Goal: Information Seeking & Learning: Learn about a topic

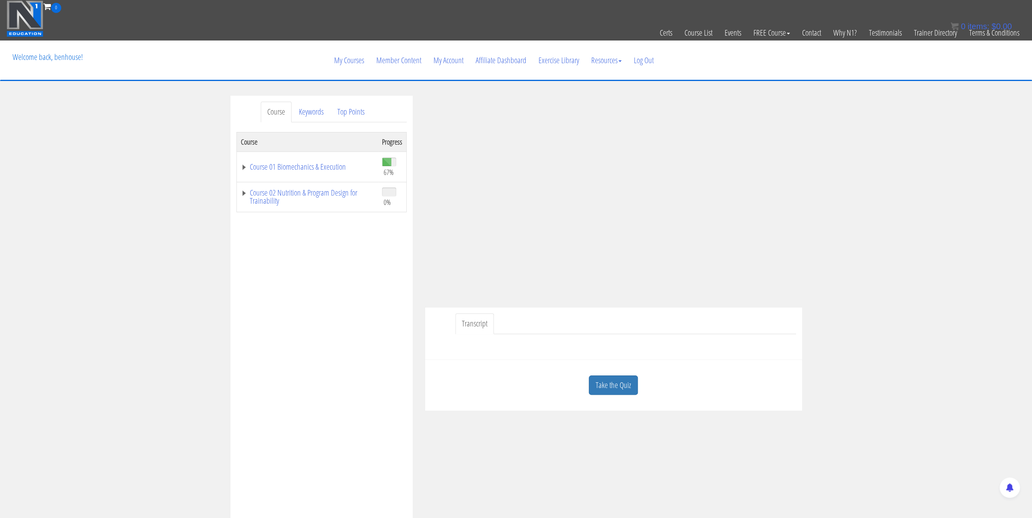
click at [238, 167] on td "Course 01 Biomechanics & Execution" at bounding box center [306, 167] width 141 height 30
click at [242, 168] on link "Course 01 Biomechanics & Execution" at bounding box center [307, 167] width 133 height 8
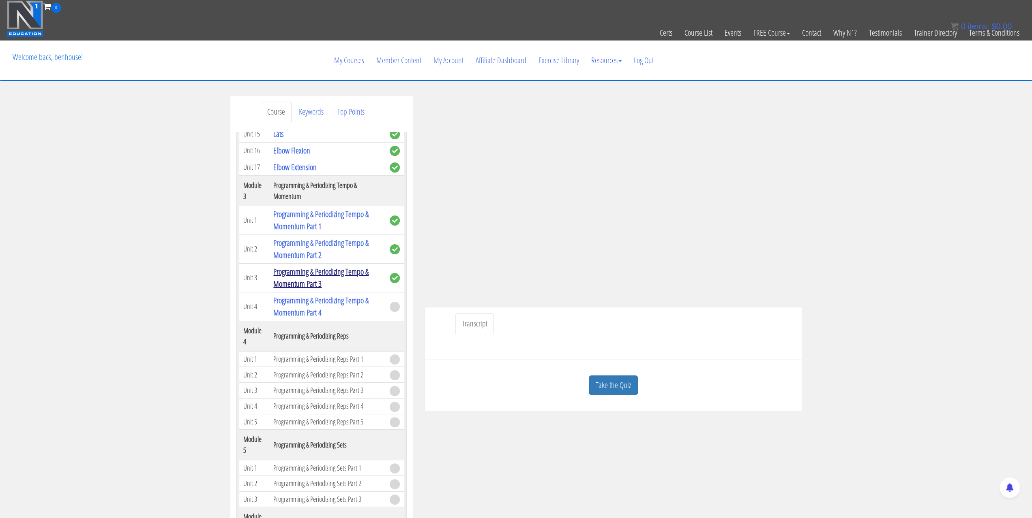
scroll to position [486, 0]
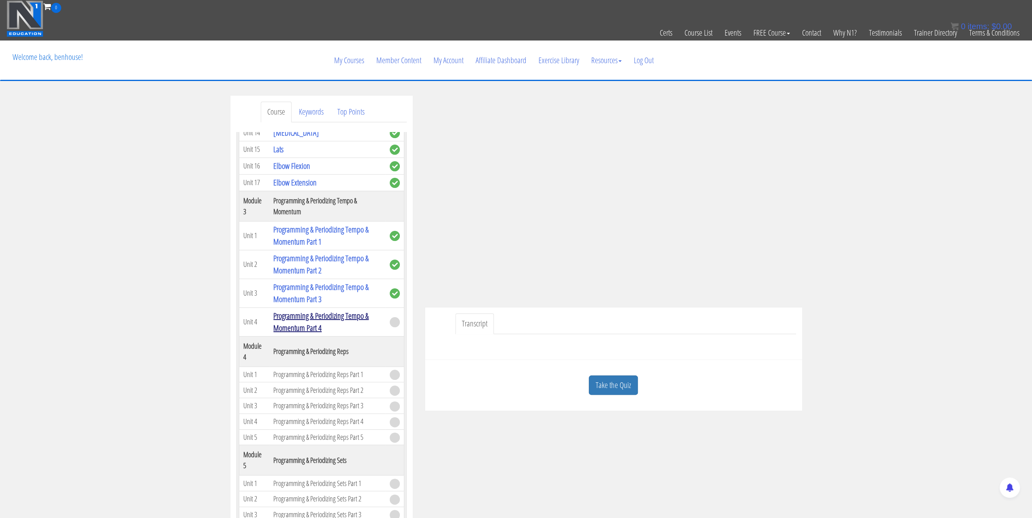
click at [309, 311] on link "Programming & Periodizing Tempo & Momentum Part 4" at bounding box center [320, 322] width 95 height 23
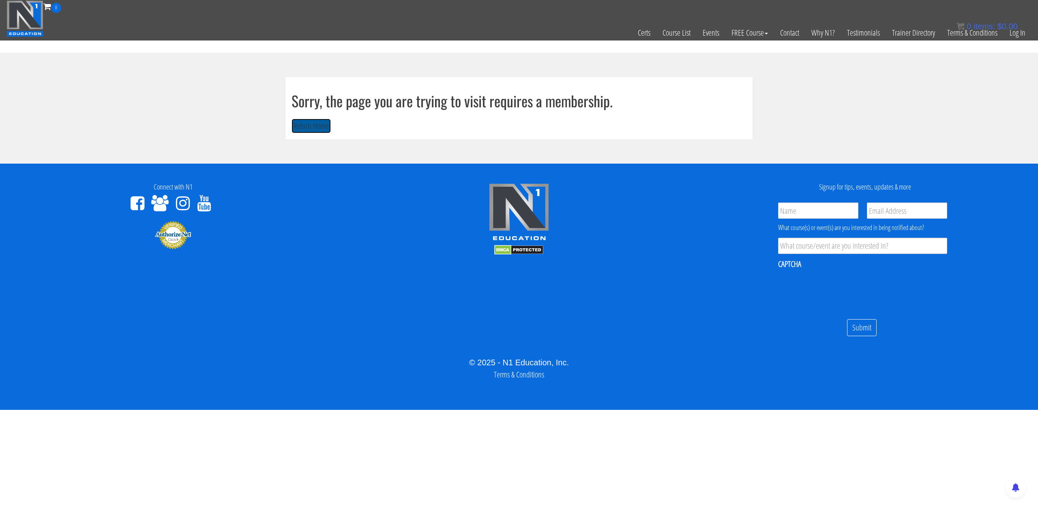
click at [320, 127] on button "Return Home" at bounding box center [310, 126] width 39 height 15
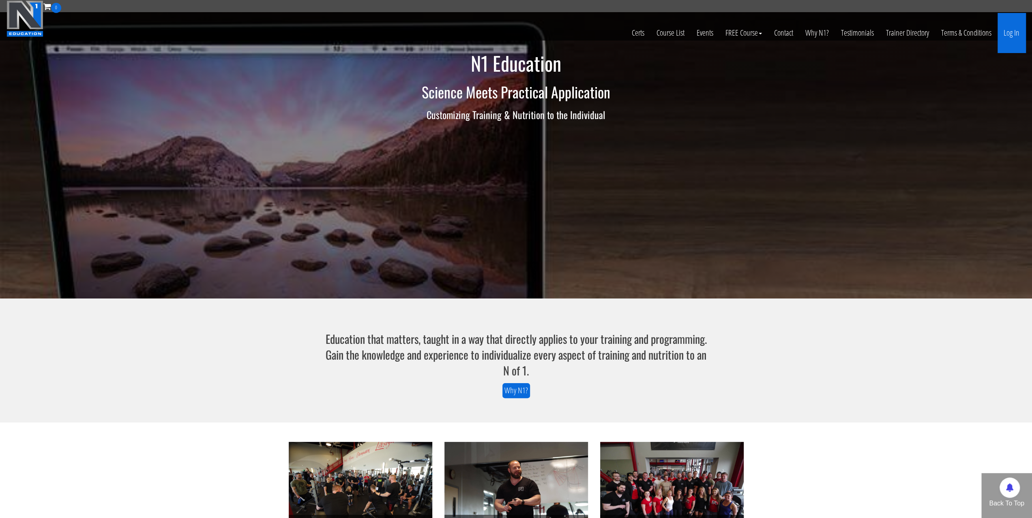
click at [1003, 33] on link "Log In" at bounding box center [1011, 33] width 28 height 40
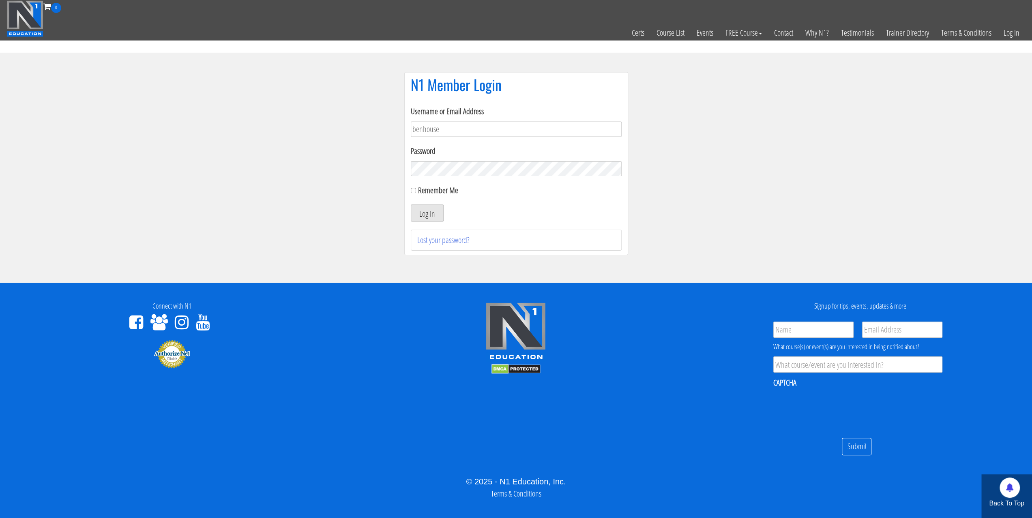
click at [419, 216] on button "Log In" at bounding box center [427, 213] width 33 height 17
click at [421, 186] on label "Remember Me" at bounding box center [438, 190] width 40 height 11
click at [416, 188] on input "Remember Me" at bounding box center [413, 190] width 5 height 5
checkbox input "true"
click at [422, 213] on button "Log In" at bounding box center [427, 213] width 33 height 17
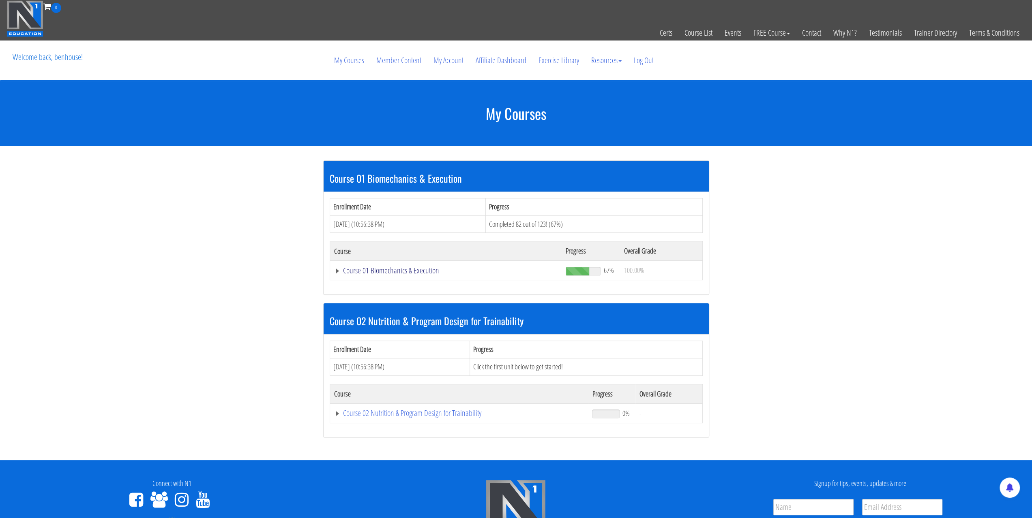
click at [340, 272] on link "Course 01 Biomechanics & Execution" at bounding box center [446, 271] width 224 height 8
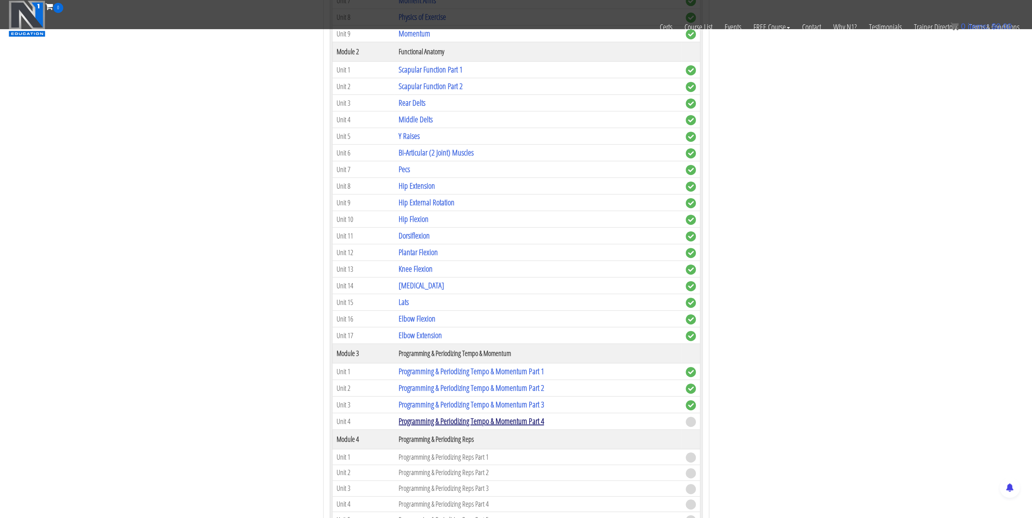
scroll to position [486, 0]
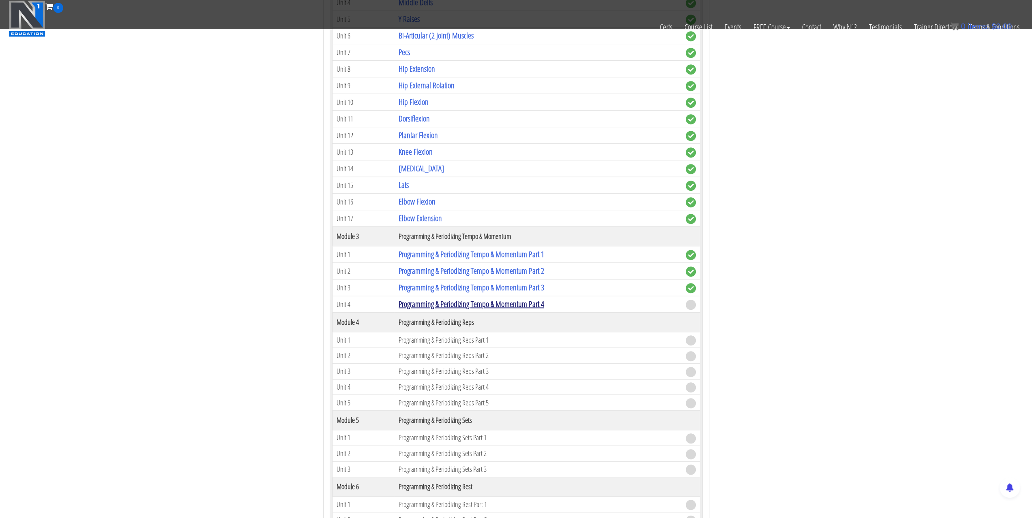
click at [463, 299] on link "Programming & Periodizing Tempo & Momentum Part 4" at bounding box center [470, 304] width 145 height 11
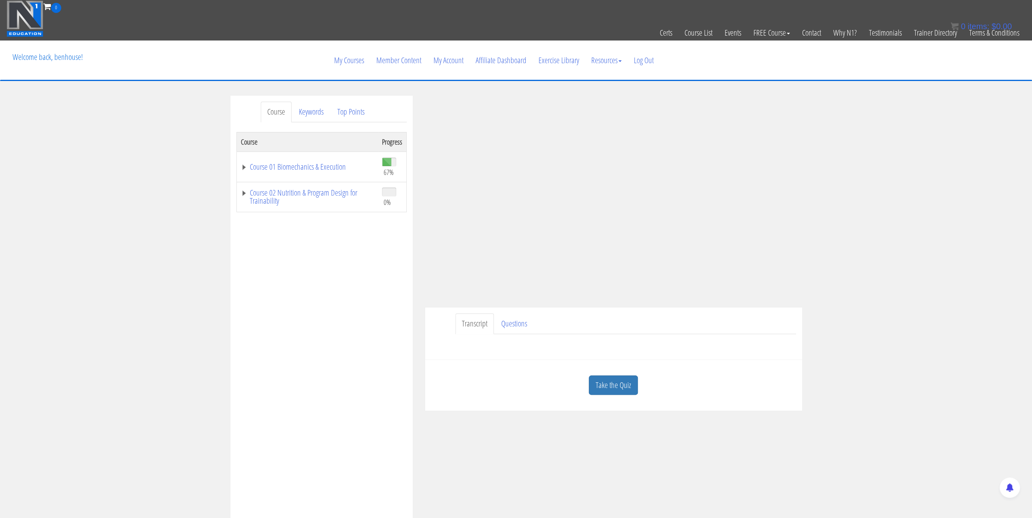
click at [1003, 280] on div "Course Keywords Top Points Course Progress Course 01 Biomechanics & Execution 6…" at bounding box center [516, 325] width 1032 height 458
click at [613, 380] on link "Take the Quiz" at bounding box center [613, 386] width 49 height 20
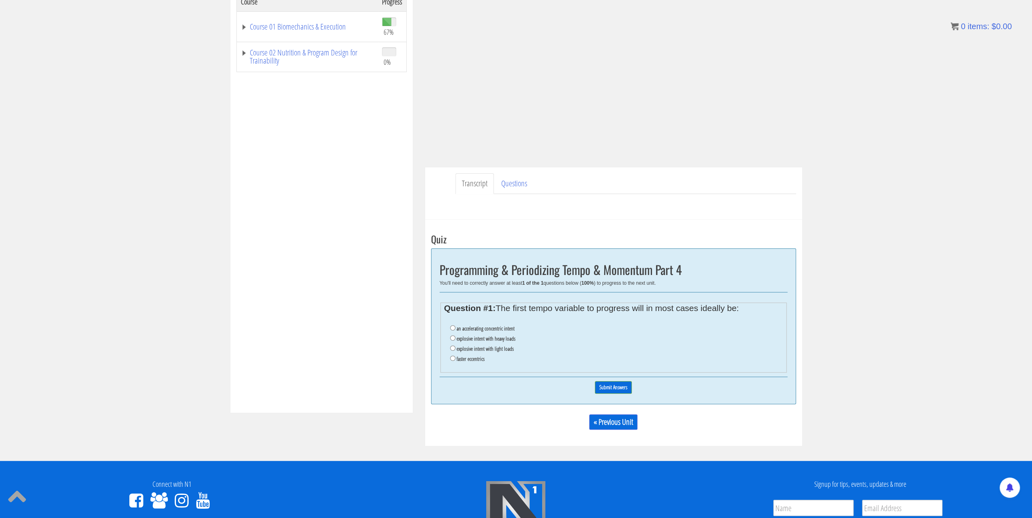
scroll to position [203, 0]
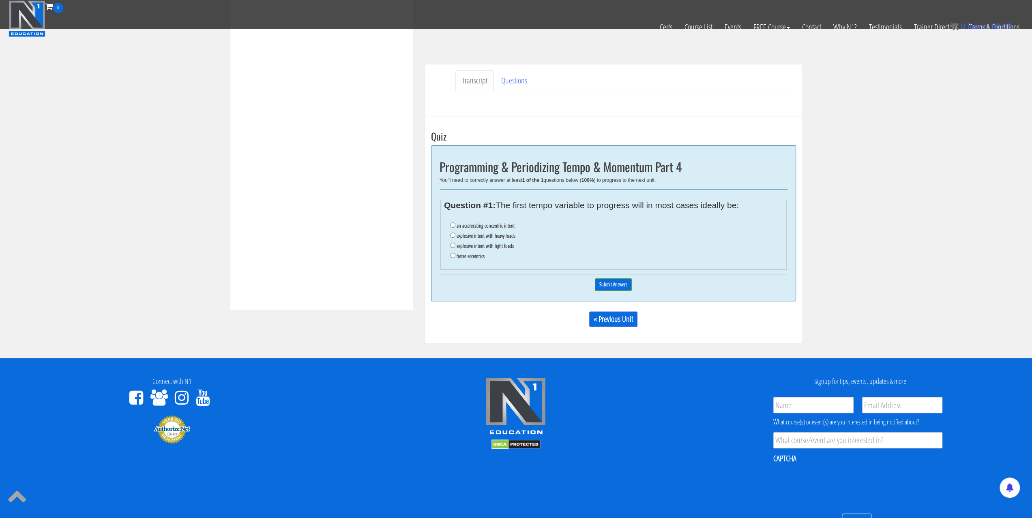
click at [482, 223] on label "an accelerating concentric intent" at bounding box center [485, 226] width 58 height 6
click at [455, 223] on input "an accelerating concentric intent" at bounding box center [452, 225] width 5 height 5
radio input "true"
click at [614, 281] on input "Submit Answers" at bounding box center [613, 284] width 37 height 13
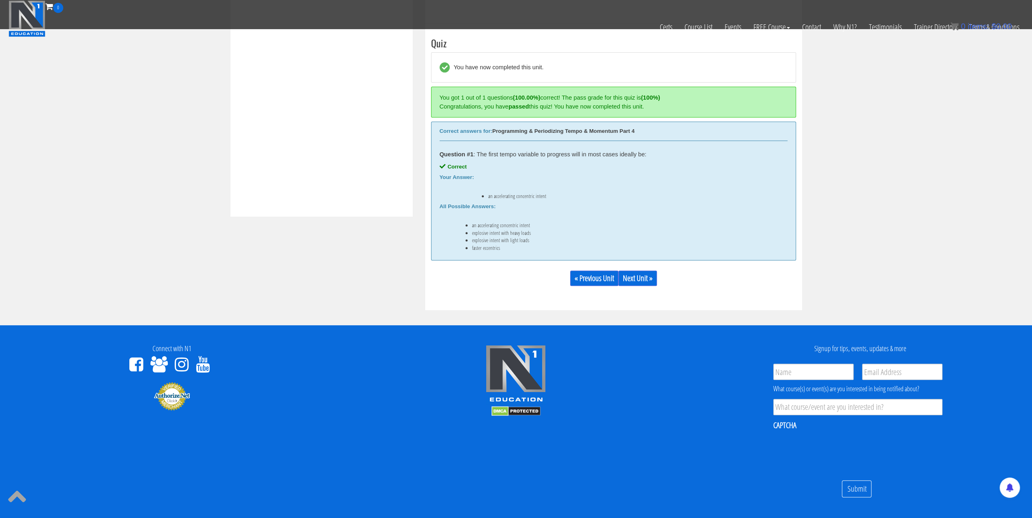
scroll to position [307, 0]
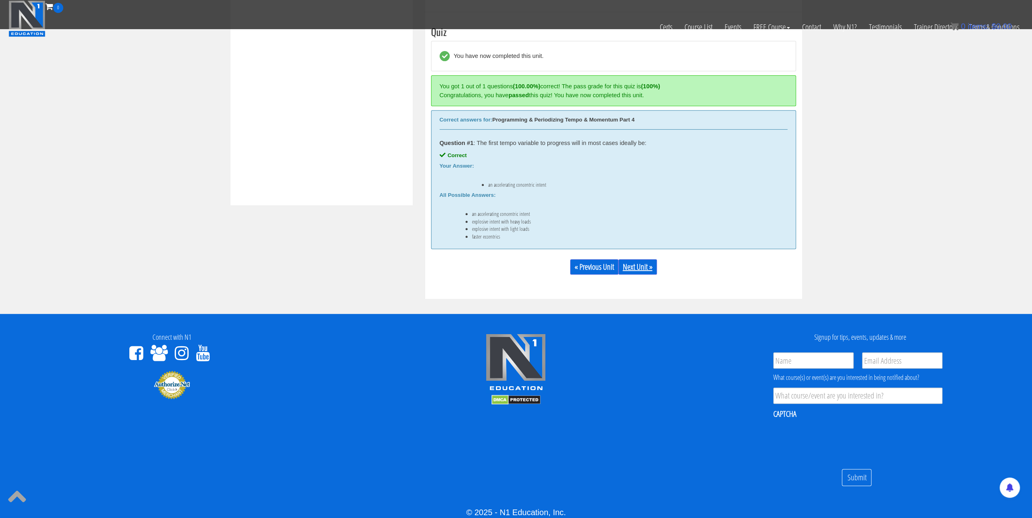
click at [640, 272] on link "Next Unit »" at bounding box center [637, 266] width 39 height 15
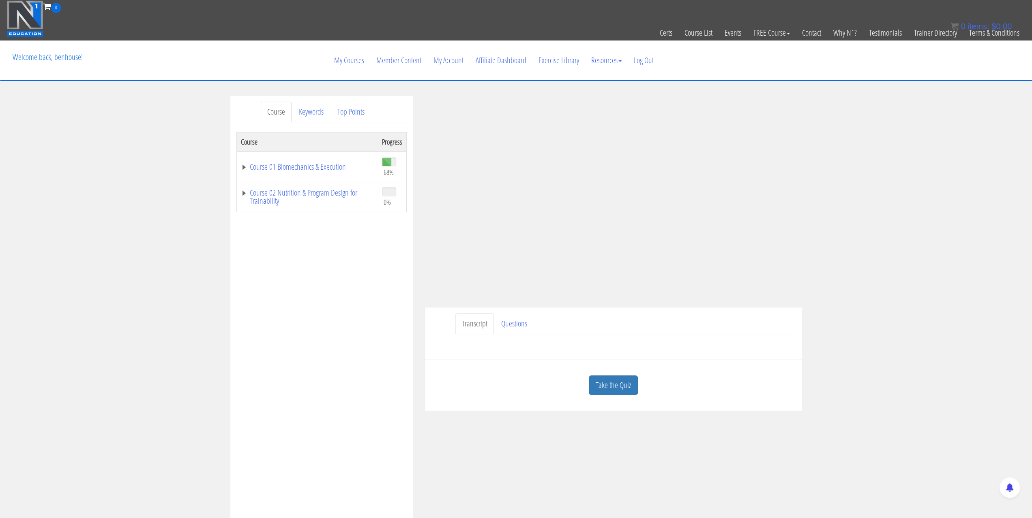
click at [602, 373] on div "Take the Quiz" at bounding box center [613, 385] width 365 height 39
click at [605, 379] on link "Take the Quiz" at bounding box center [613, 386] width 49 height 20
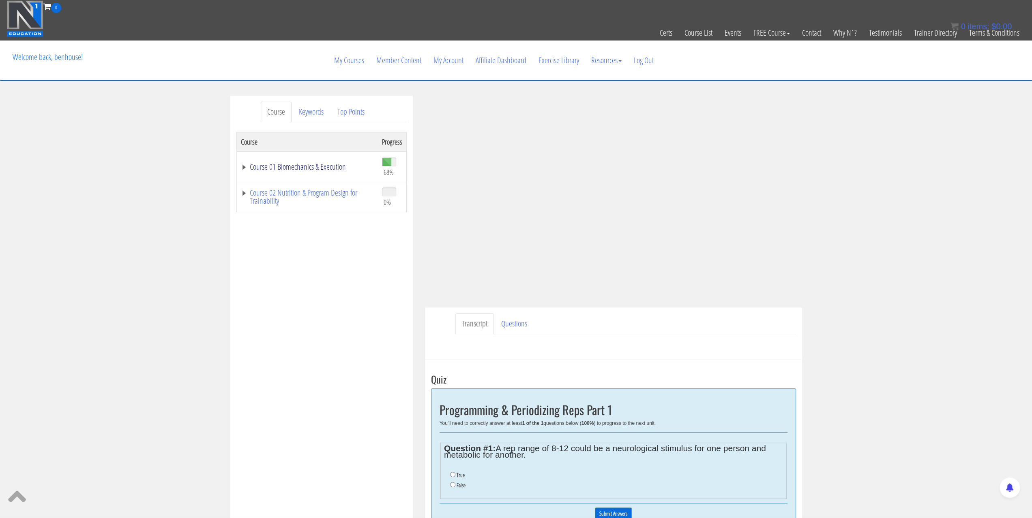
click at [244, 163] on link "Course 01 Biomechanics & Execution" at bounding box center [307, 167] width 133 height 8
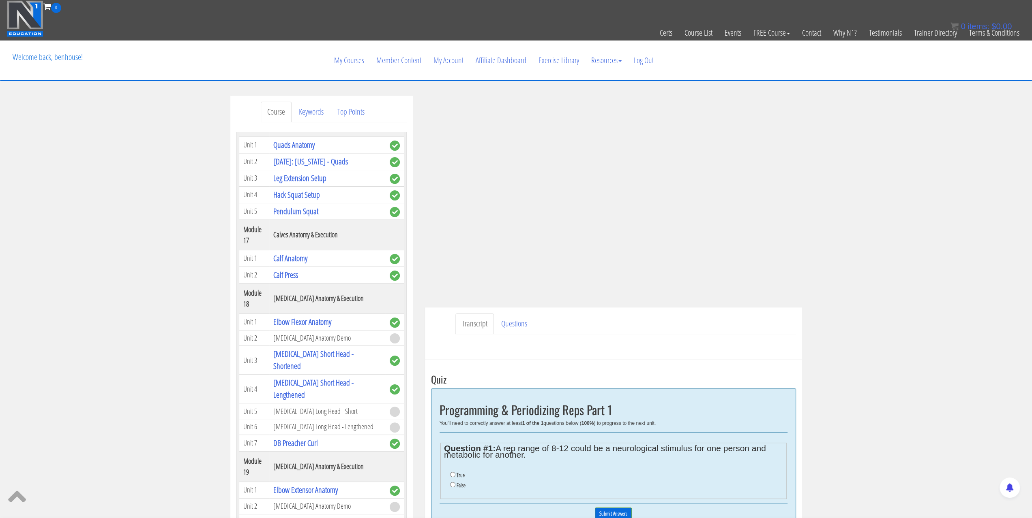
scroll to position [162, 0]
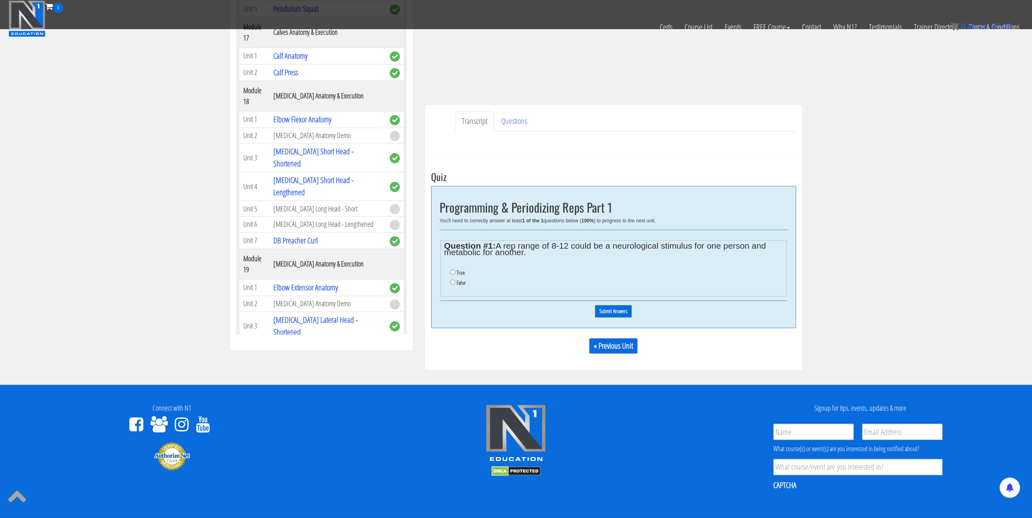
click at [246, 431] on link "Course 02 Nutrition & Program Design for Trainability" at bounding box center [306, 439] width 131 height 16
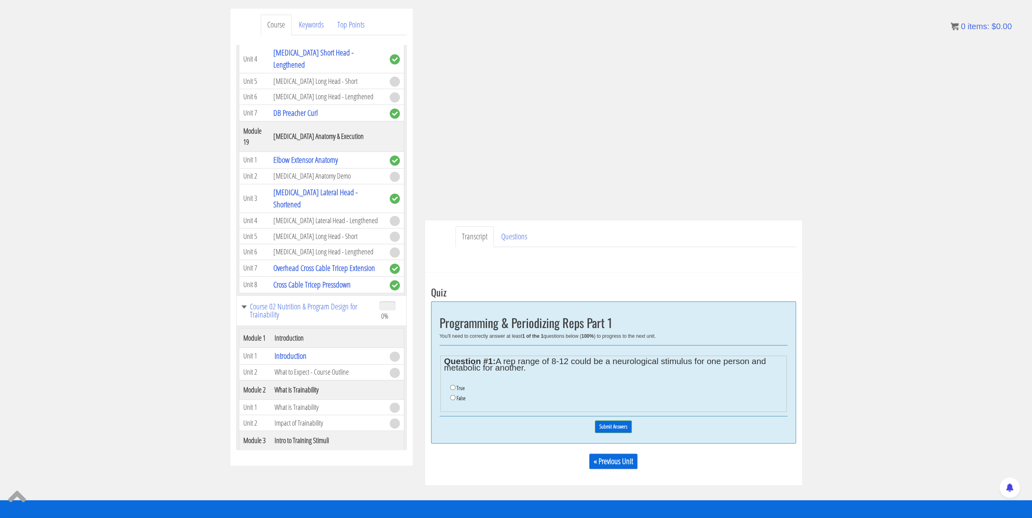
scroll to position [122, 0]
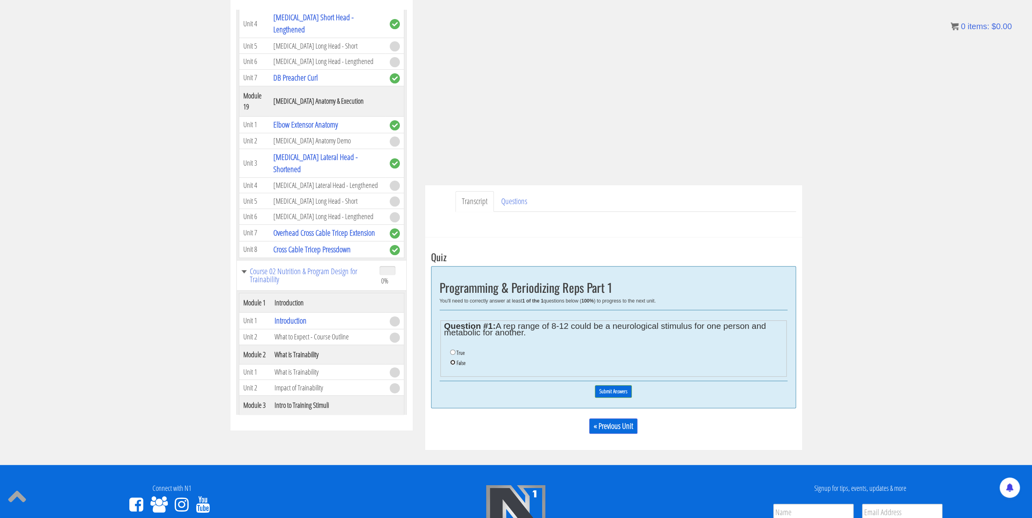
click at [454, 360] on input "False" at bounding box center [452, 362] width 5 height 5
radio input "true"
click at [602, 387] on input "Submit Answers" at bounding box center [613, 392] width 37 height 13
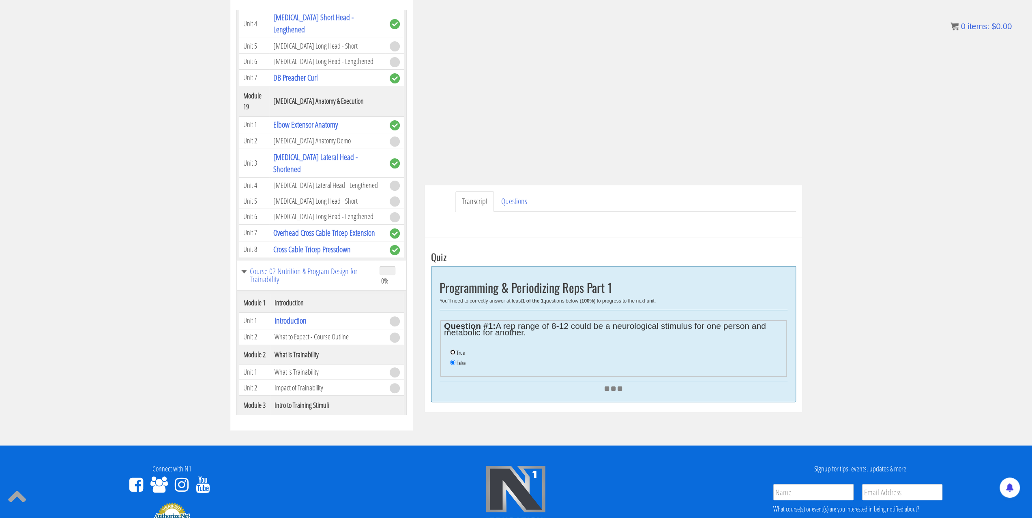
click at [454, 354] on input "True" at bounding box center [452, 352] width 5 height 5
radio input "true"
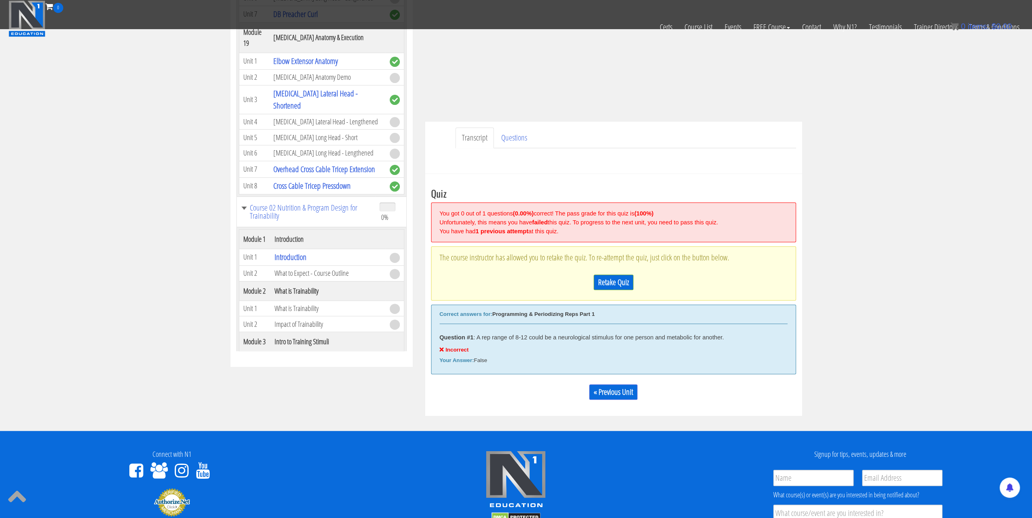
scroll to position [143, 0]
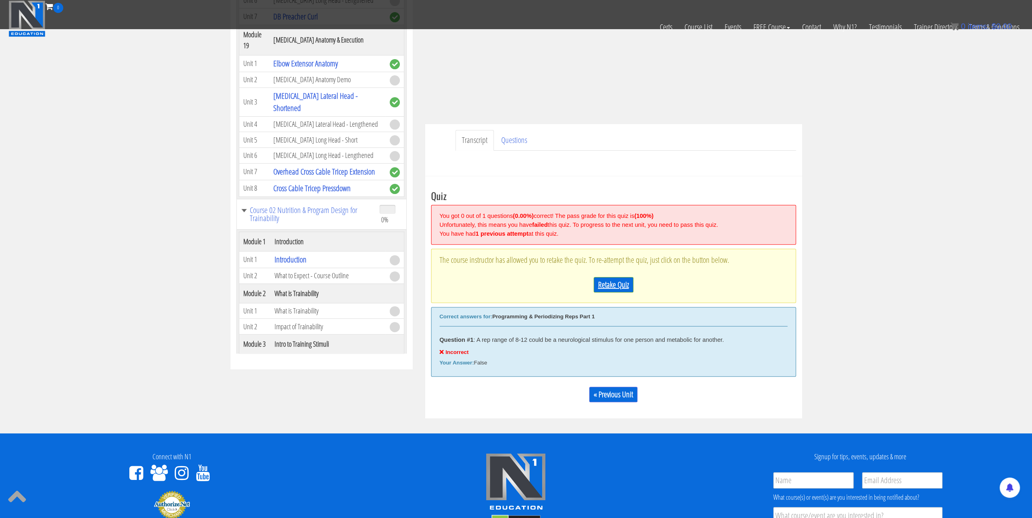
click at [609, 281] on link "Retake Quiz" at bounding box center [613, 284] width 40 height 15
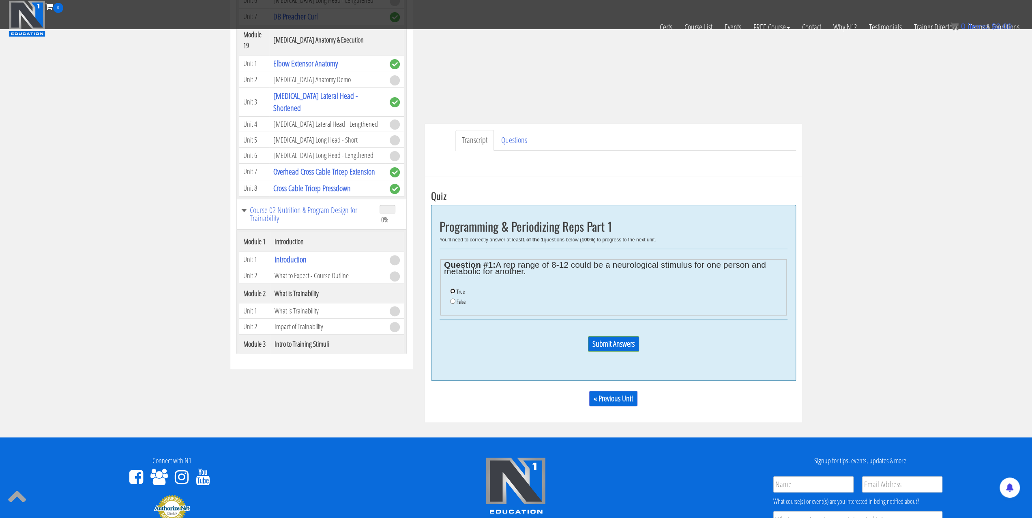
click at [454, 289] on input "True" at bounding box center [452, 291] width 5 height 5
radio input "true"
click at [631, 343] on input "Submit Answers" at bounding box center [613, 343] width 51 height 15
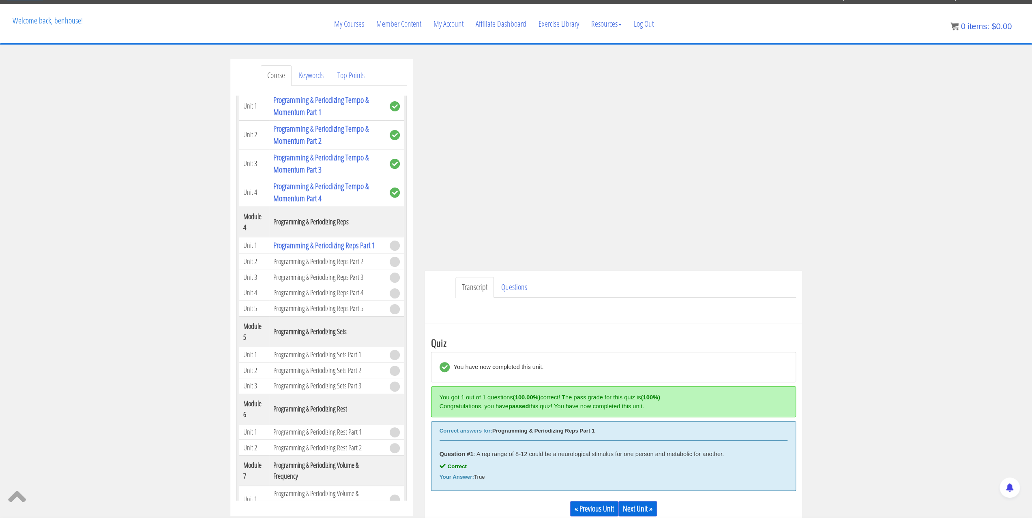
scroll to position [568, 0]
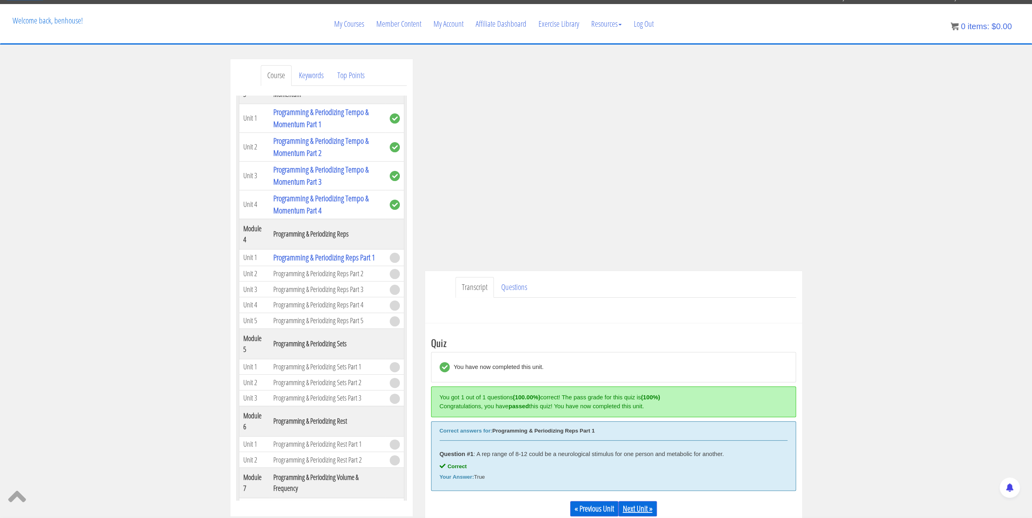
click at [639, 505] on link "Next Unit »" at bounding box center [637, 508] width 39 height 15
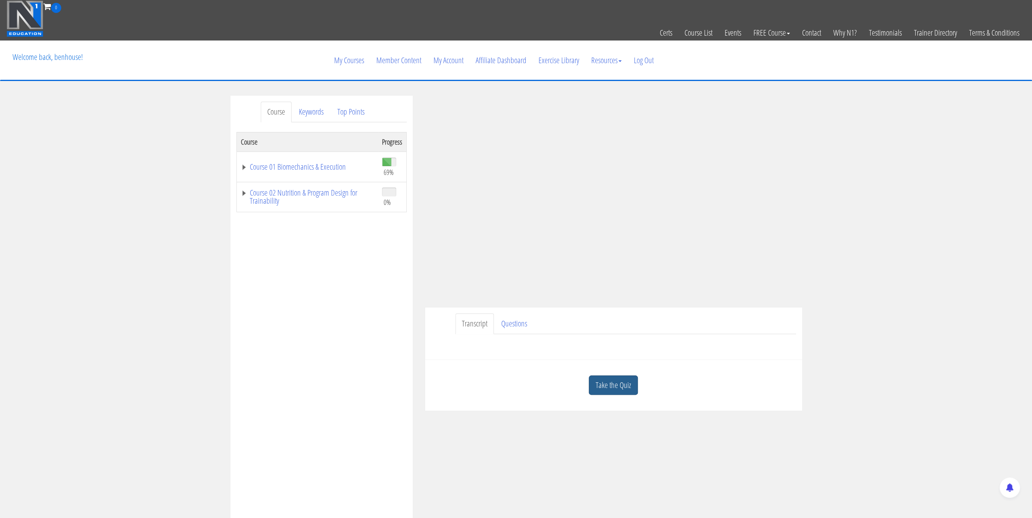
click at [614, 386] on link "Take the Quiz" at bounding box center [613, 386] width 49 height 20
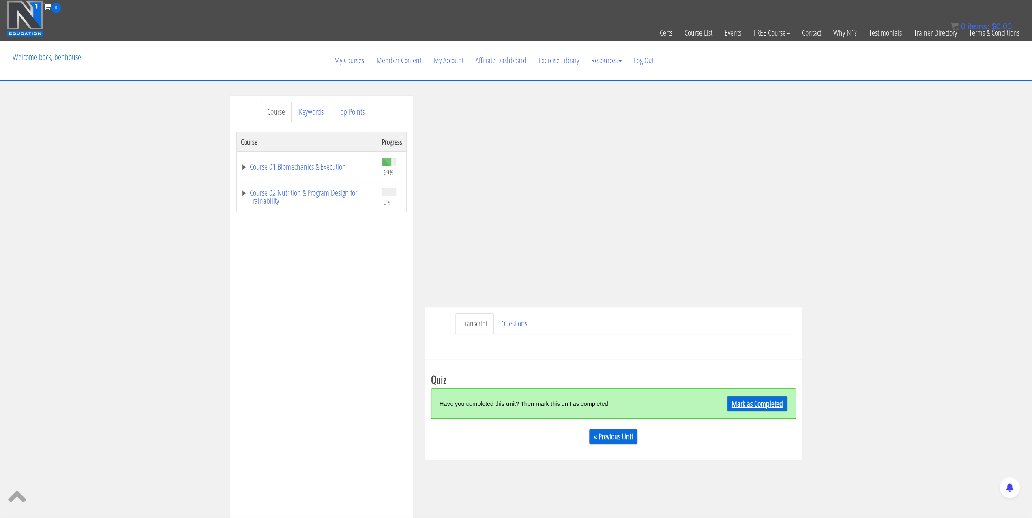
click at [739, 403] on link "Mark as Completed" at bounding box center [757, 403] width 60 height 15
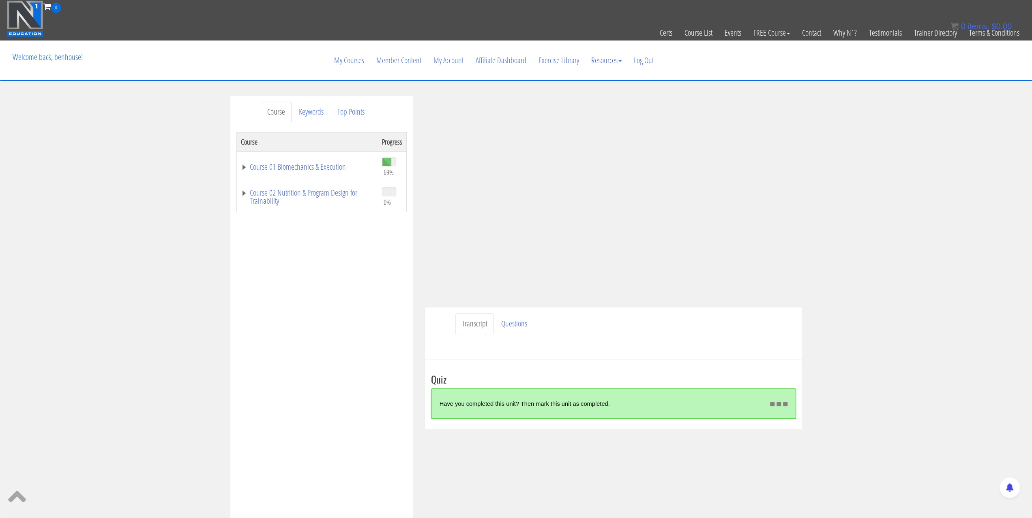
click at [856, 263] on div "Course Keywords Top Points Course Progress Course 01 Biomechanics & Execution 6…" at bounding box center [516, 325] width 1032 height 458
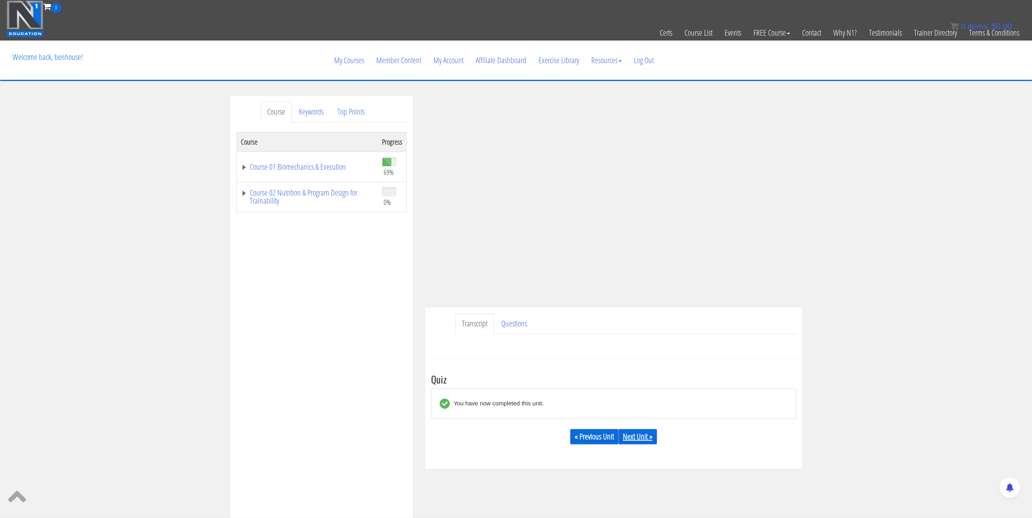
click at [636, 442] on link "Next Unit »" at bounding box center [637, 436] width 39 height 15
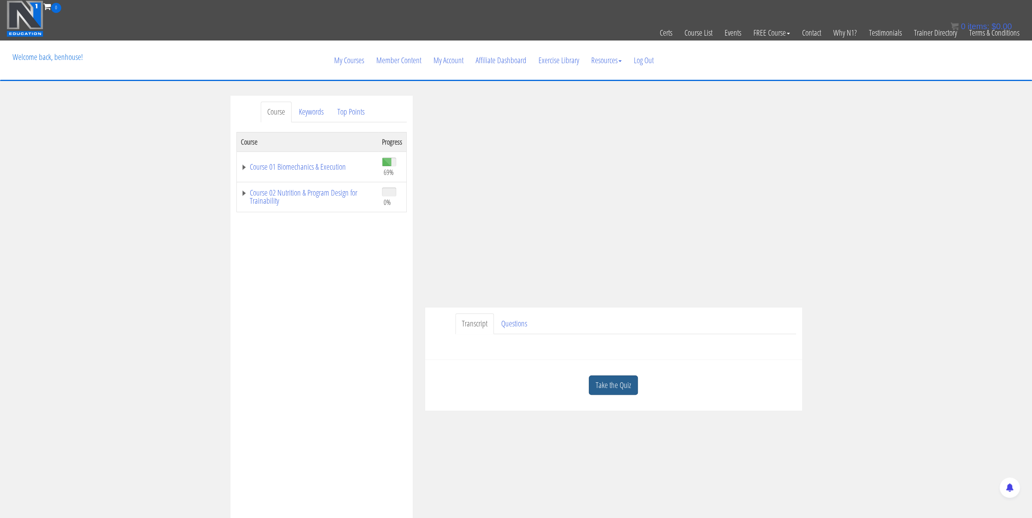
click at [623, 377] on link "Take the Quiz" at bounding box center [613, 386] width 49 height 20
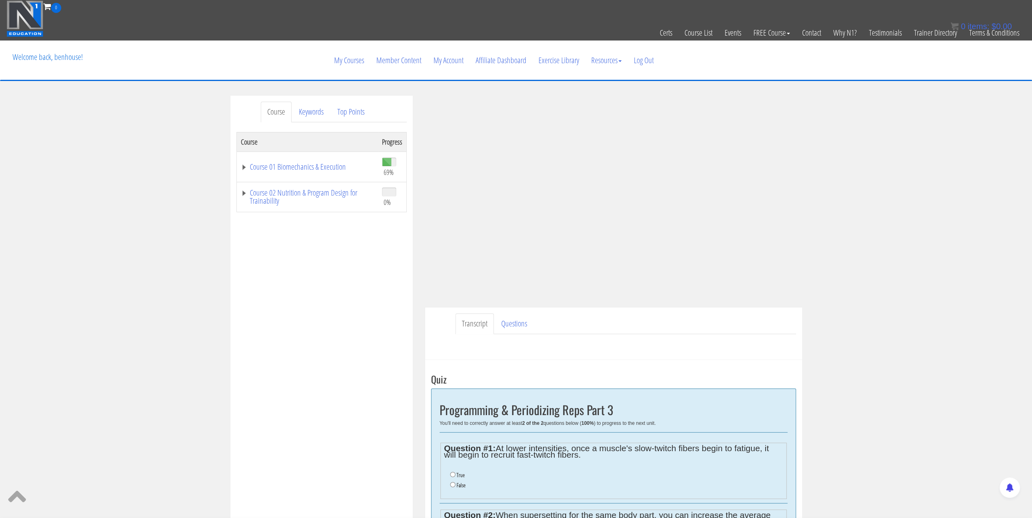
scroll to position [41, 0]
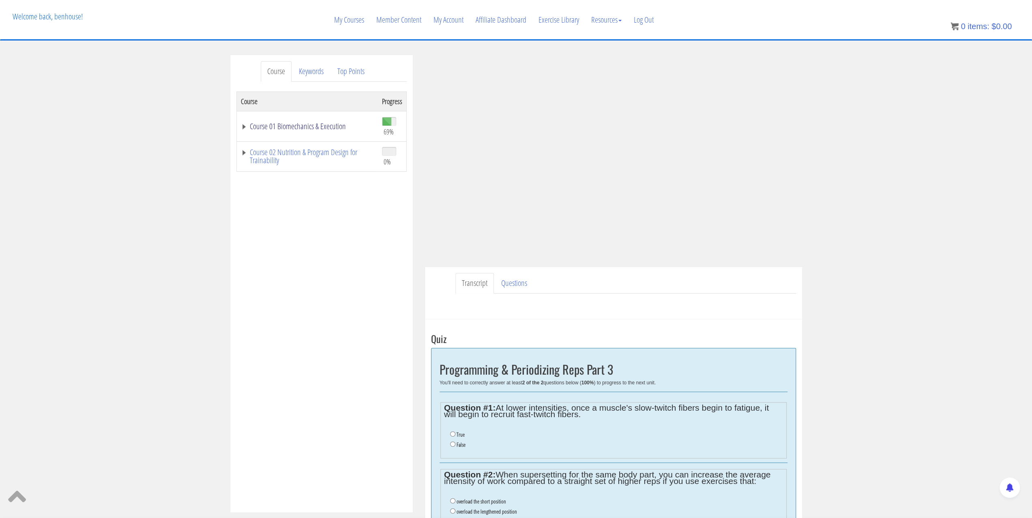
click at [243, 129] on link "Course 01 Biomechanics & Execution" at bounding box center [307, 126] width 133 height 8
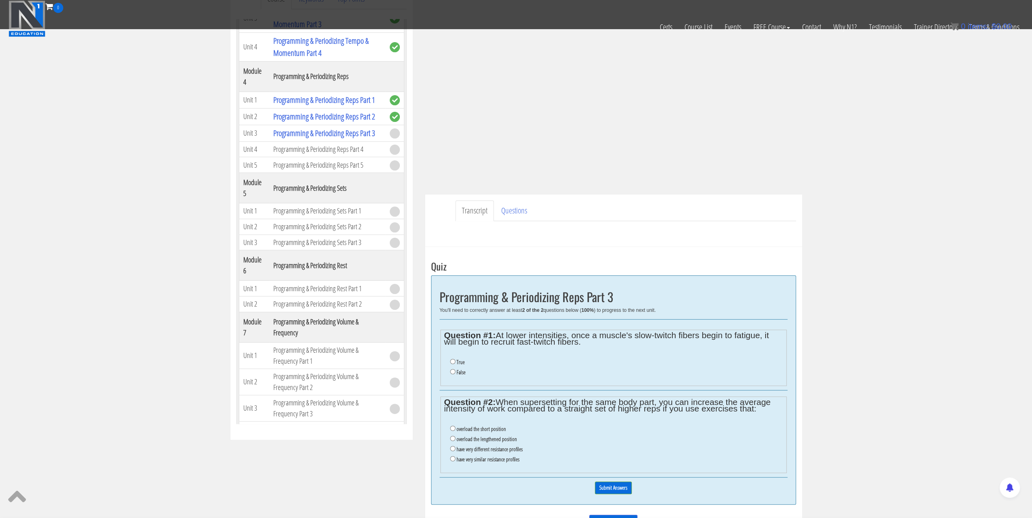
scroll to position [162, 0]
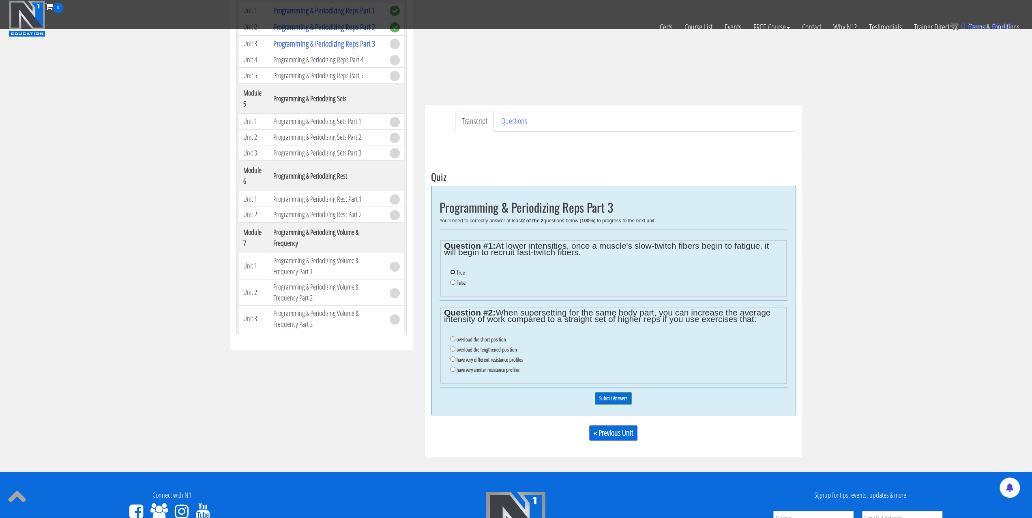
click at [453, 271] on input "True" at bounding box center [452, 272] width 5 height 5
radio input "true"
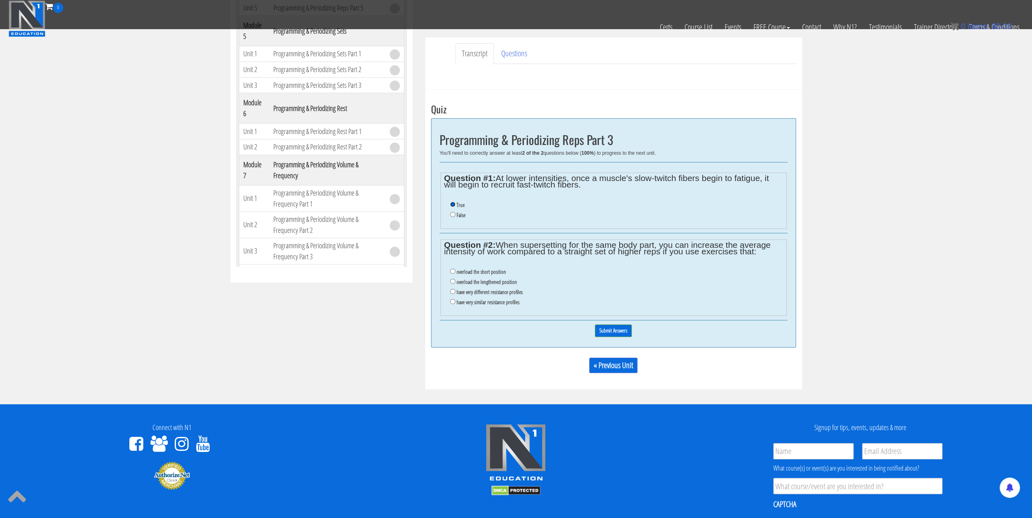
scroll to position [243, 0]
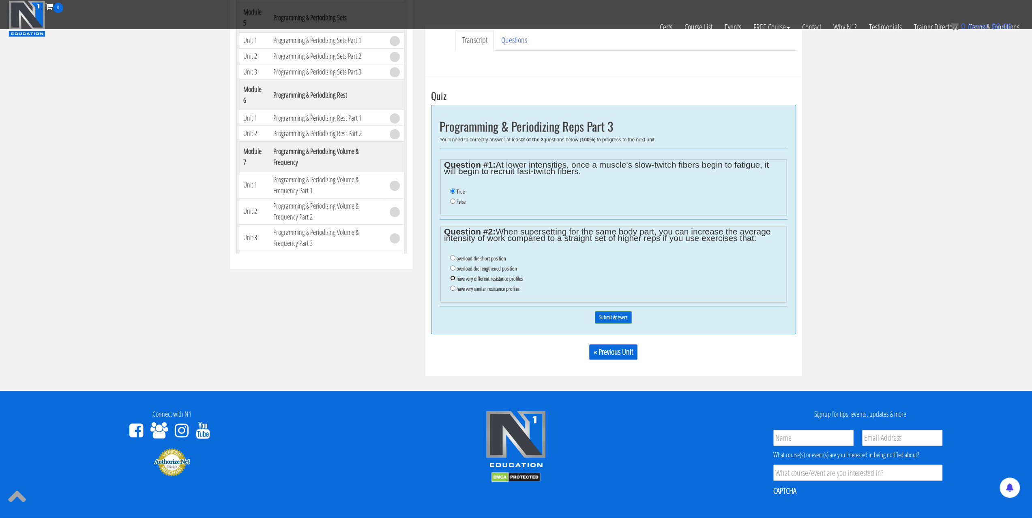
click at [453, 279] on input "have very different resistance profiles" at bounding box center [452, 278] width 5 height 5
radio input "true"
click at [618, 319] on input "Submit Answers" at bounding box center [613, 317] width 37 height 13
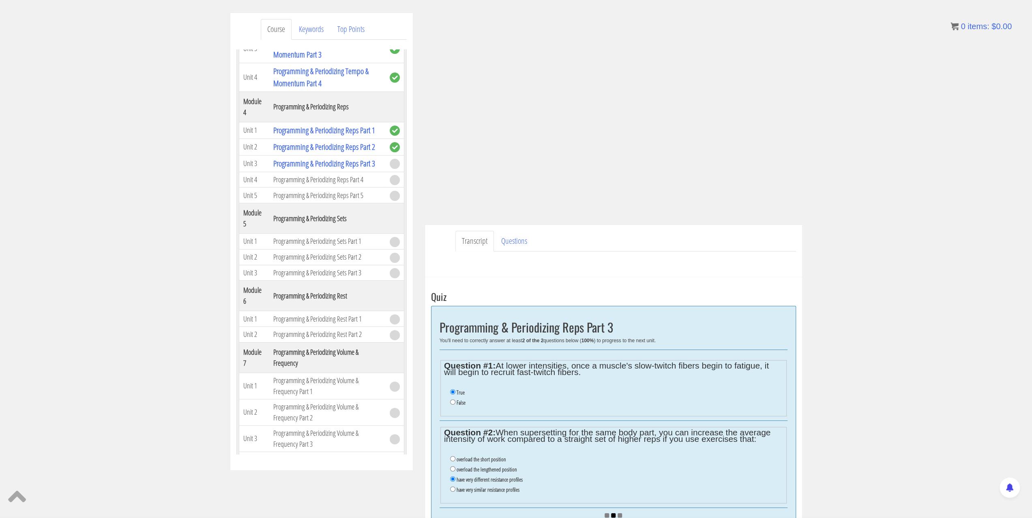
scroll to position [41, 0]
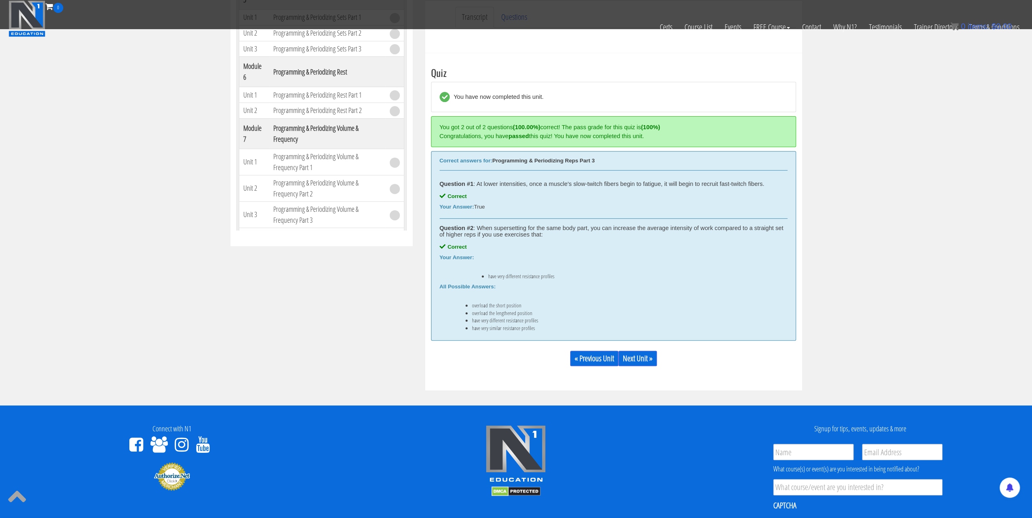
scroll to position [267, 0]
click at [639, 355] on link "Next Unit »" at bounding box center [637, 358] width 39 height 15
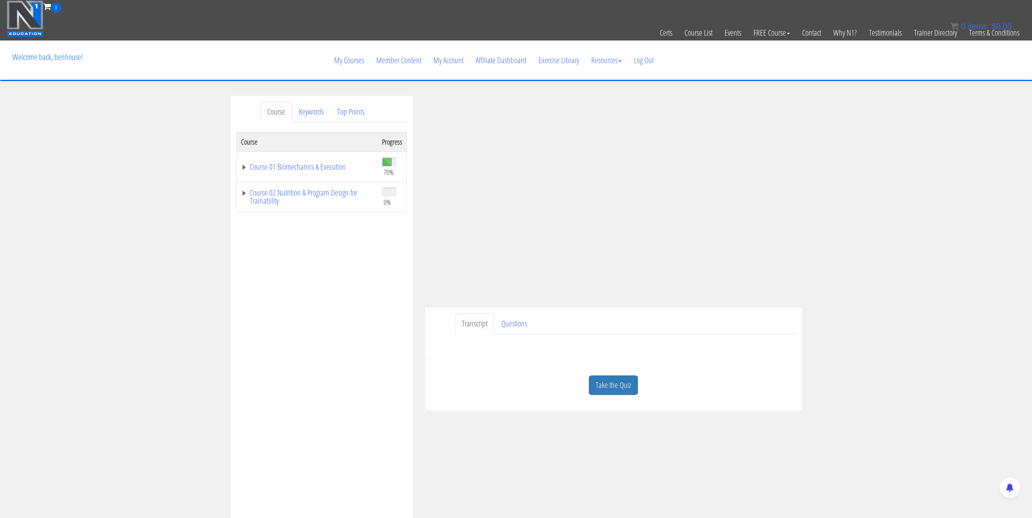
click at [619, 380] on link "Take the Quiz" at bounding box center [613, 386] width 49 height 20
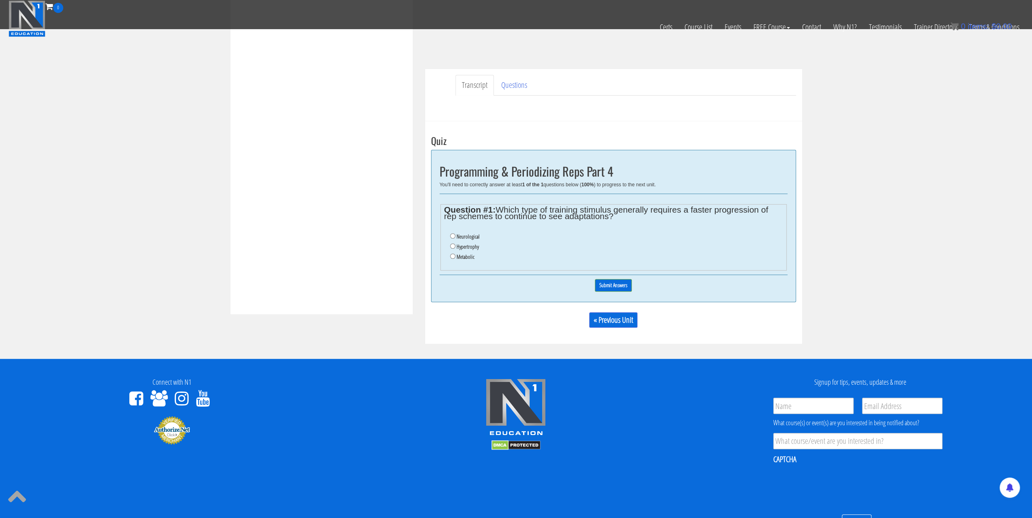
scroll to position [203, 0]
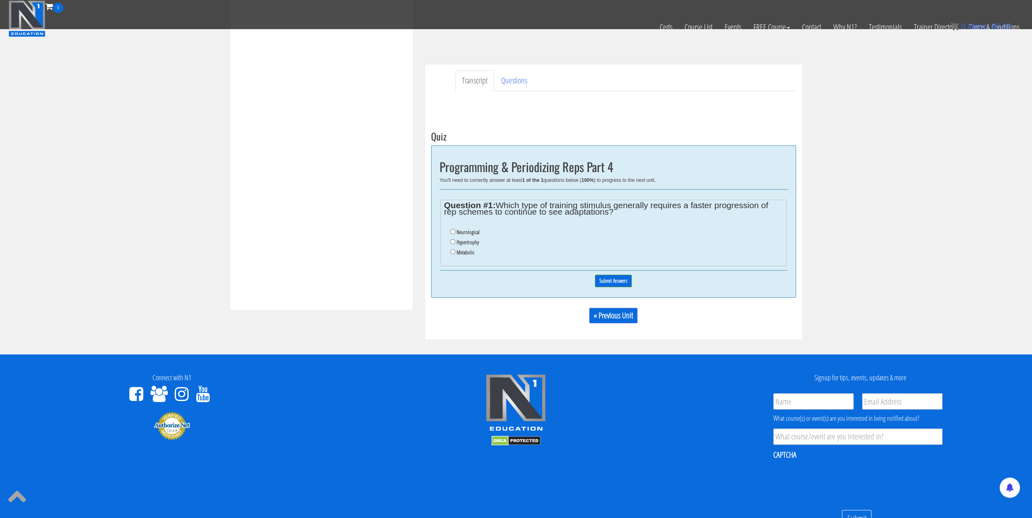
click at [452, 234] on li "Neurological" at bounding box center [616, 232] width 332 height 10
click at [453, 233] on input "Neurological" at bounding box center [452, 231] width 5 height 5
radio input "true"
click at [600, 283] on input "Submit Answers" at bounding box center [613, 281] width 37 height 13
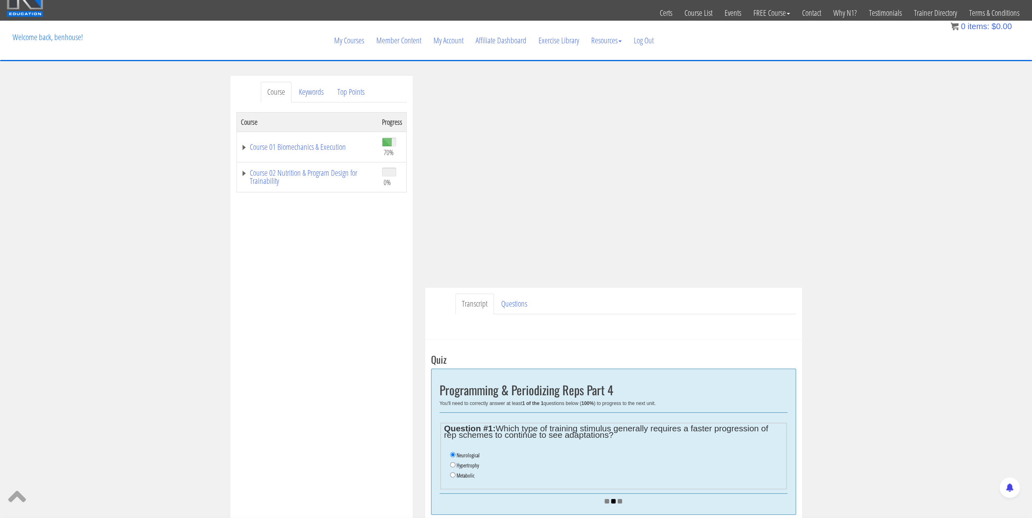
scroll to position [0, 0]
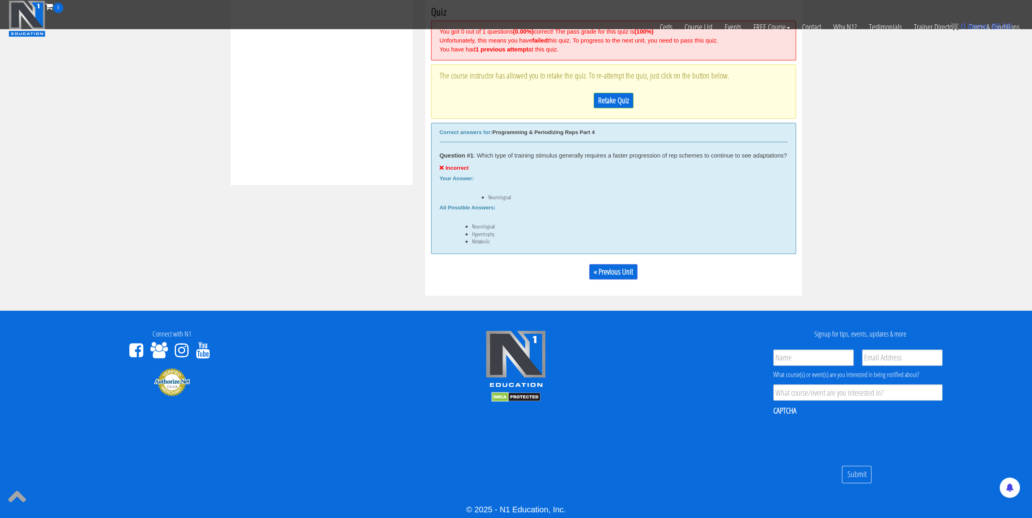
scroll to position [348, 0]
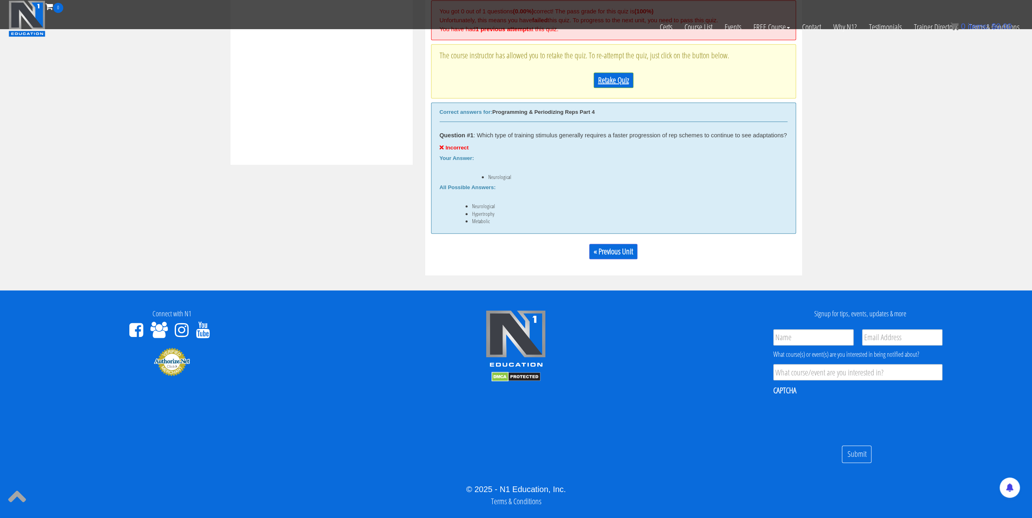
click at [628, 73] on link "Retake Quiz" at bounding box center [613, 80] width 40 height 15
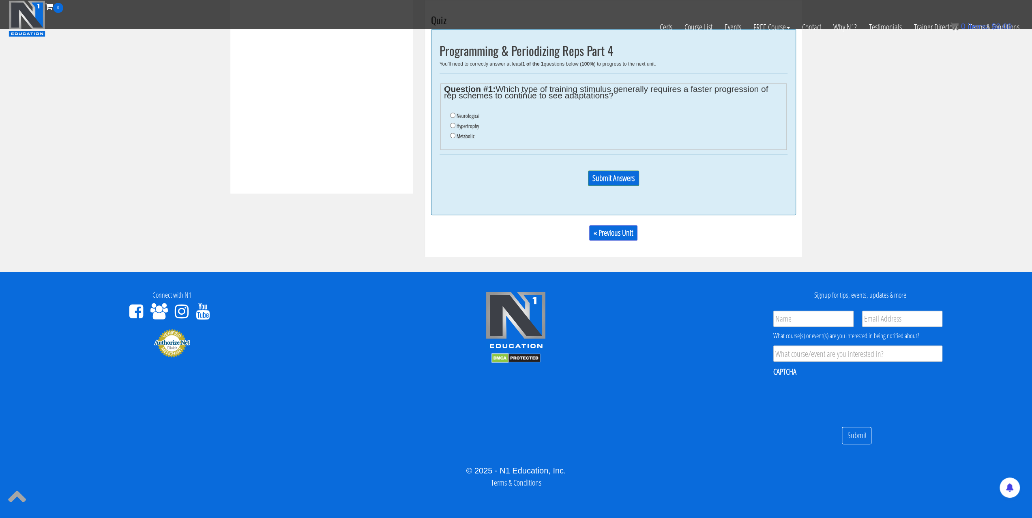
scroll to position [317, 0]
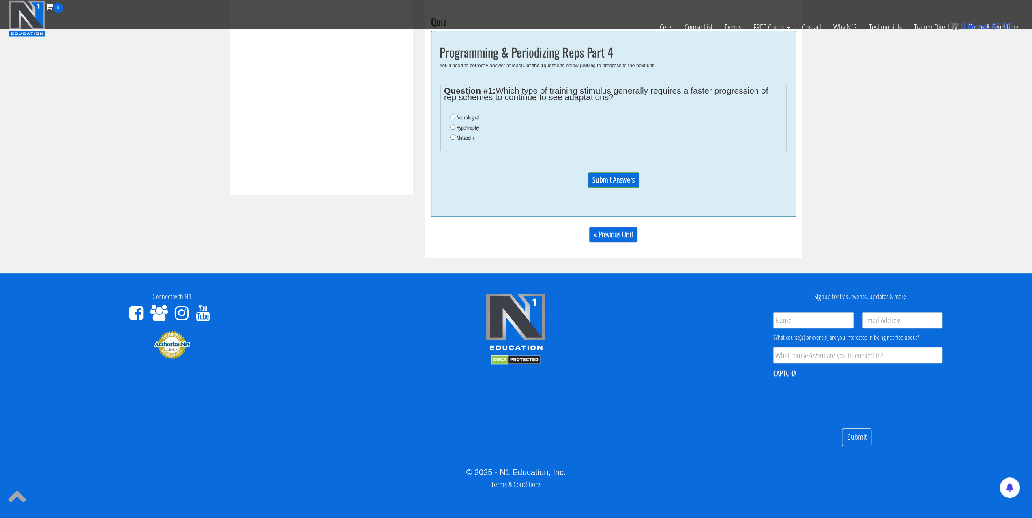
click at [458, 127] on label "Hypertrophy" at bounding box center [467, 127] width 22 height 6
click at [455, 127] on input "Hypertrophy" at bounding box center [452, 126] width 5 height 5
radio input "true"
click at [616, 185] on input "Submit Answers" at bounding box center [613, 179] width 51 height 15
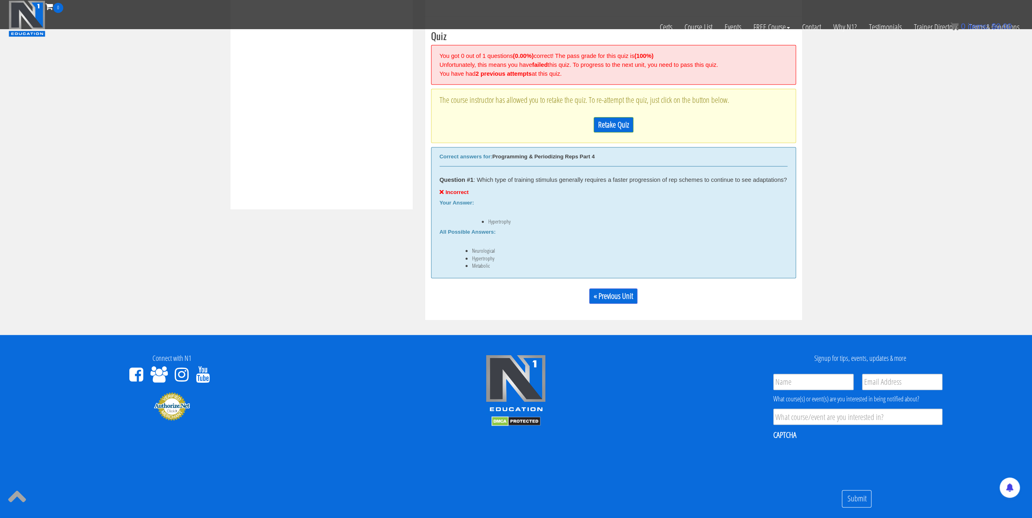
scroll to position [307, 0]
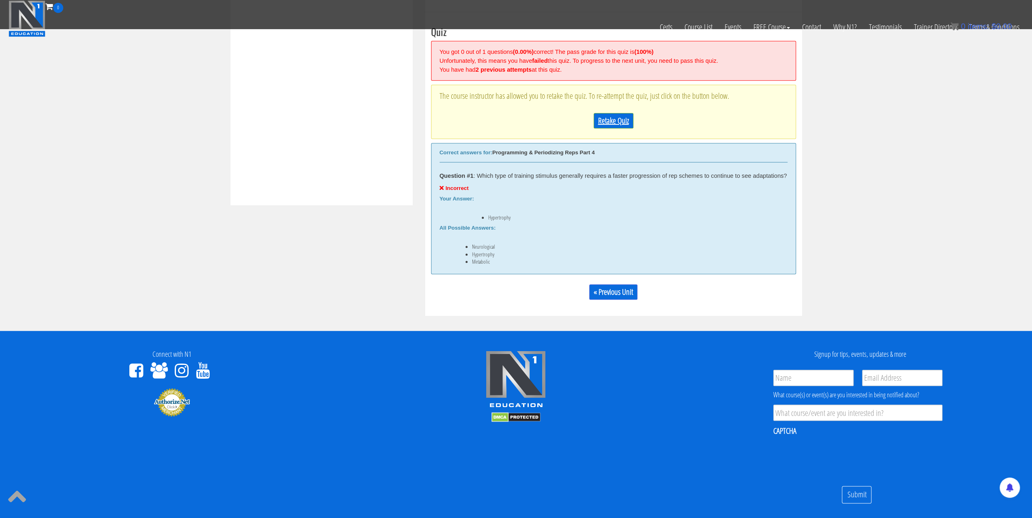
click at [604, 124] on link "Retake Quiz" at bounding box center [613, 120] width 40 height 15
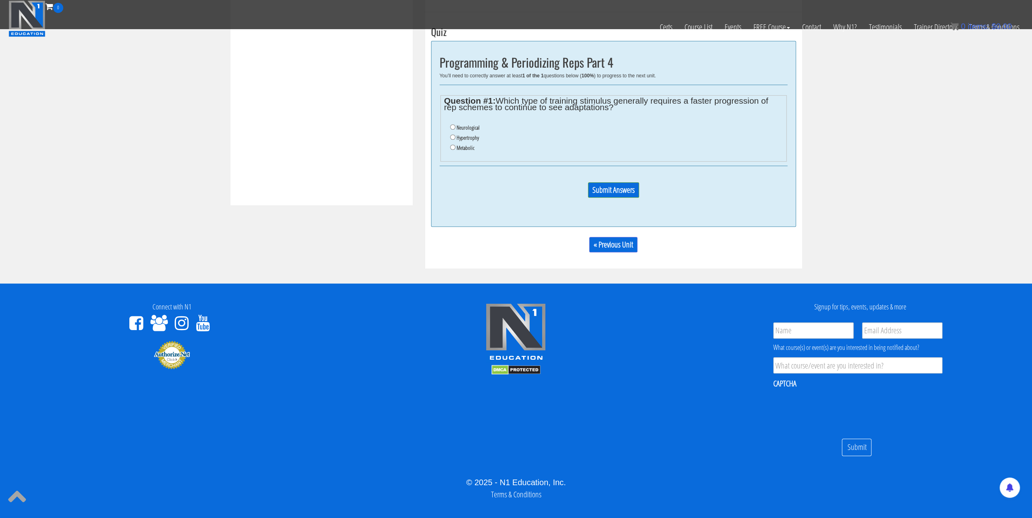
click at [457, 155] on ul "Neurological Hypertrophy Metabolic" at bounding box center [613, 138] width 338 height 39
click at [454, 147] on input "Metabolic" at bounding box center [452, 147] width 5 height 5
radio input "true"
click at [613, 182] on p "Submit Answers" at bounding box center [613, 193] width 348 height 22
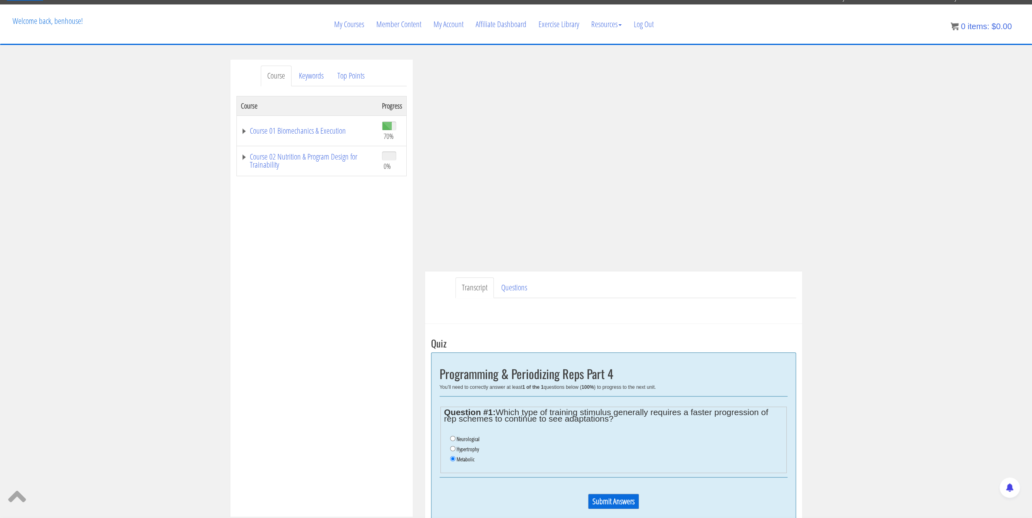
scroll to position [24, 0]
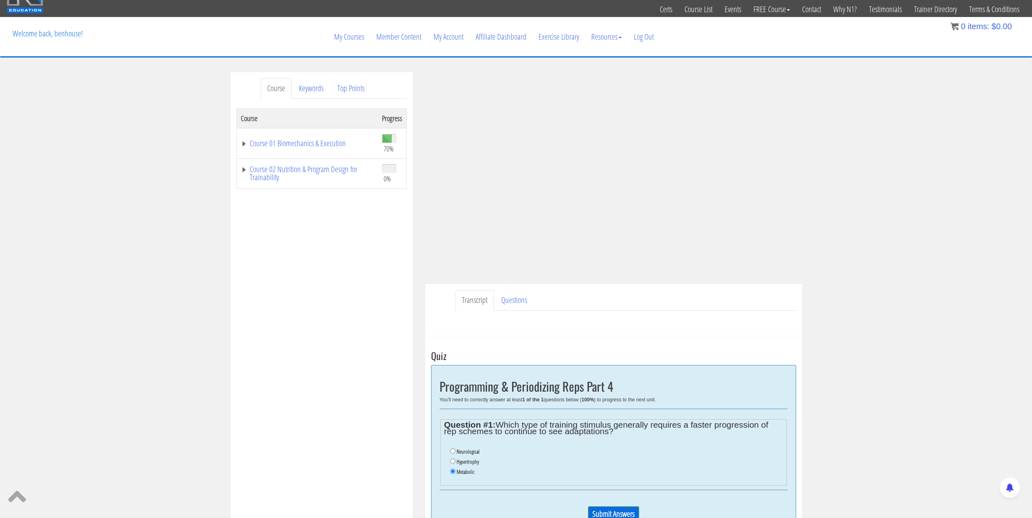
click at [890, 221] on div "Course Keywords Top Points Course Progress Course 01 Biomechanics & Execution 7…" at bounding box center [516, 332] width 1032 height 521
click at [831, 194] on div "Course Keywords Top Points Course Progress Course 01 Biomechanics & Execution 7…" at bounding box center [516, 332] width 1032 height 521
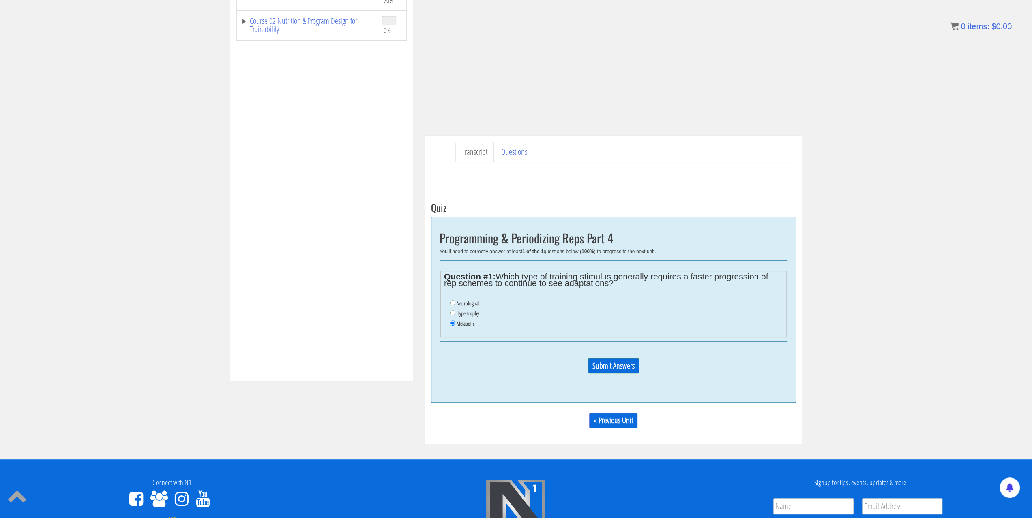
scroll to position [186, 0]
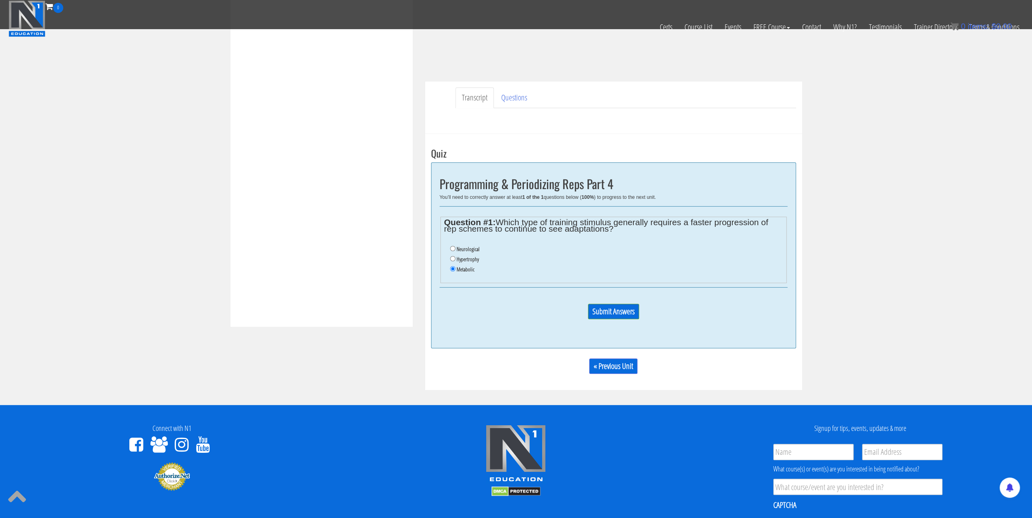
click at [610, 319] on p "Submit Answers" at bounding box center [613, 315] width 348 height 22
click at [610, 316] on input "Submit Answers" at bounding box center [613, 311] width 51 height 15
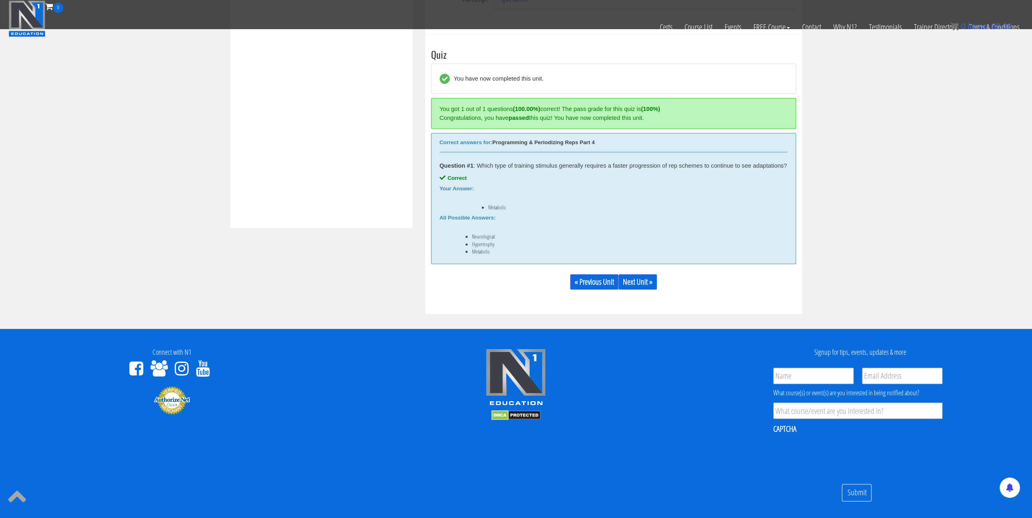
scroll to position [347, 0]
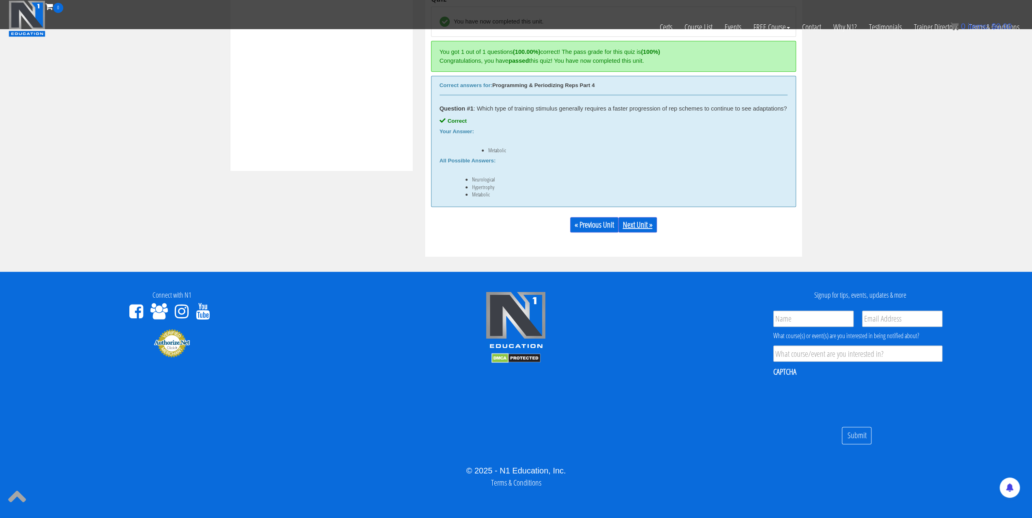
click at [645, 224] on link "Next Unit »" at bounding box center [637, 224] width 39 height 15
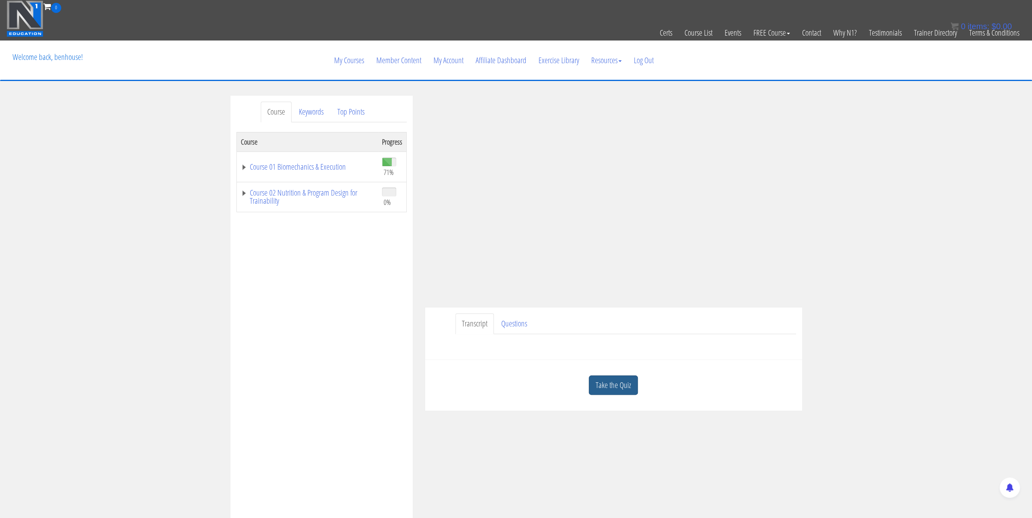
click at [611, 382] on link "Take the Quiz" at bounding box center [613, 386] width 49 height 20
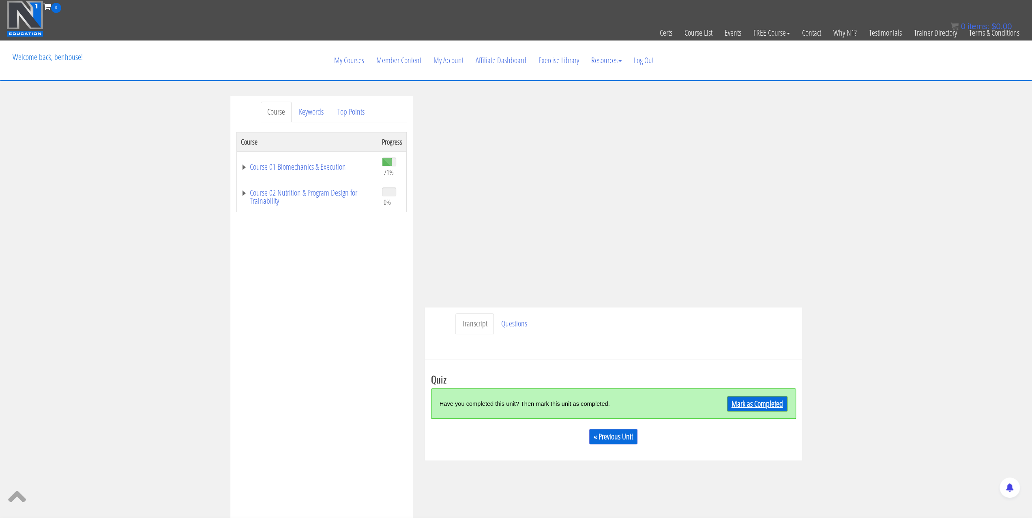
click at [733, 408] on link "Mark as Completed" at bounding box center [757, 403] width 60 height 15
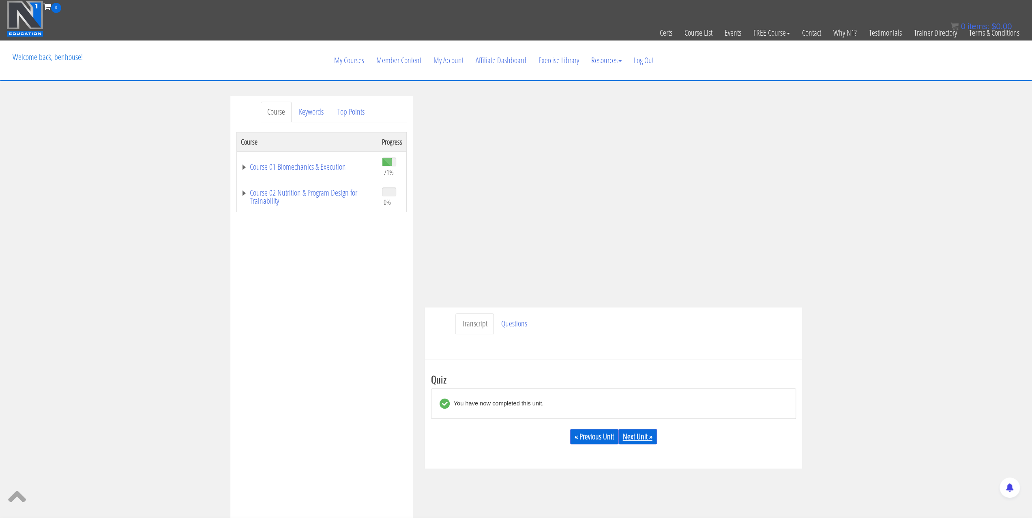
click at [652, 436] on link "Next Unit »" at bounding box center [637, 436] width 39 height 15
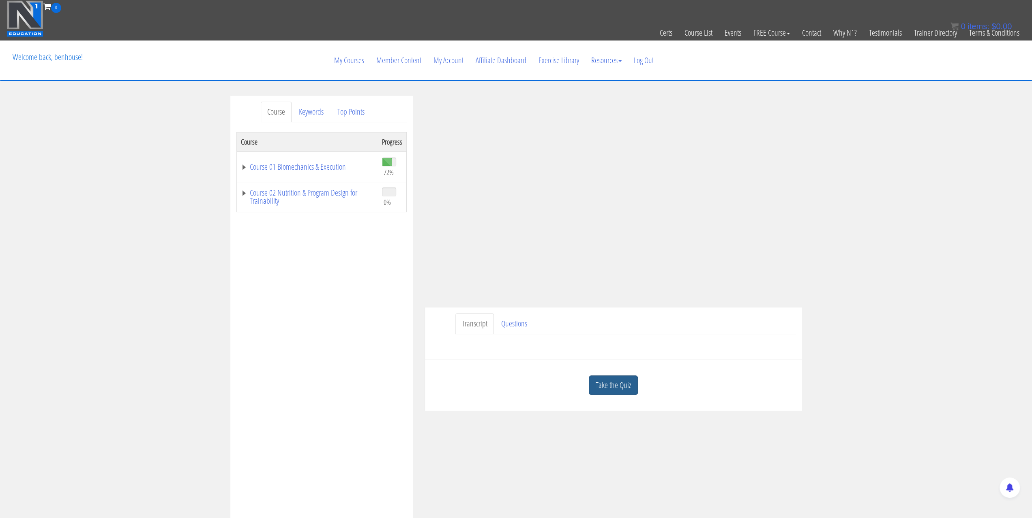
click at [614, 382] on link "Take the Quiz" at bounding box center [613, 386] width 49 height 20
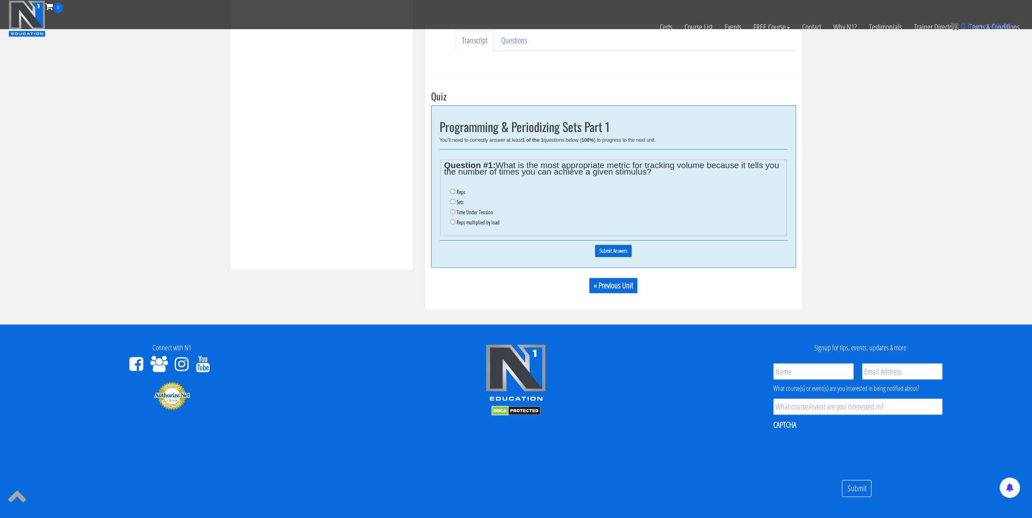
scroll to position [243, 0]
click at [452, 203] on li "Sets" at bounding box center [616, 202] width 332 height 10
click at [452, 200] on input "Sets" at bounding box center [452, 201] width 5 height 5
radio input "true"
click at [613, 239] on div "Question #1: What is the most appropriate metric for tracking volume because it…" at bounding box center [613, 196] width 348 height 87
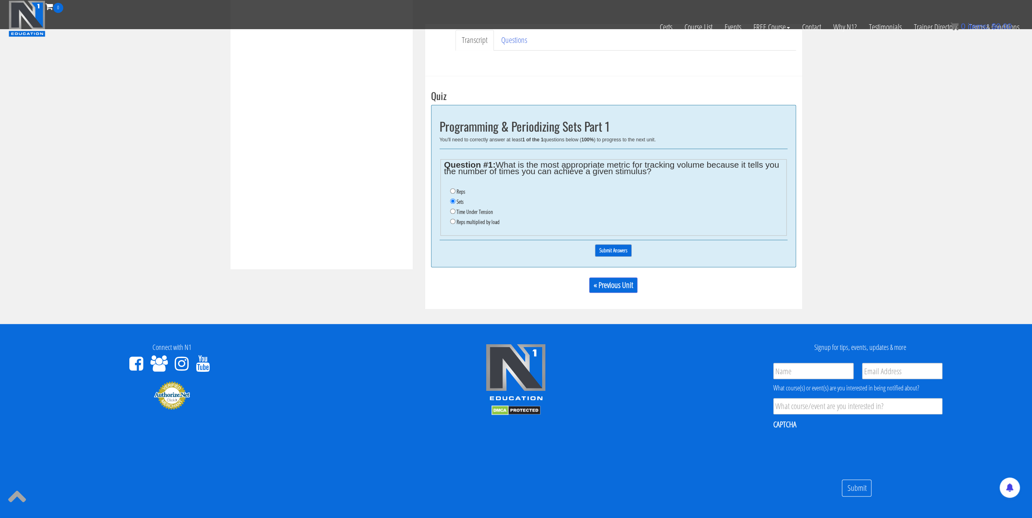
click at [610, 252] on input "Submit Answers" at bounding box center [613, 250] width 37 height 13
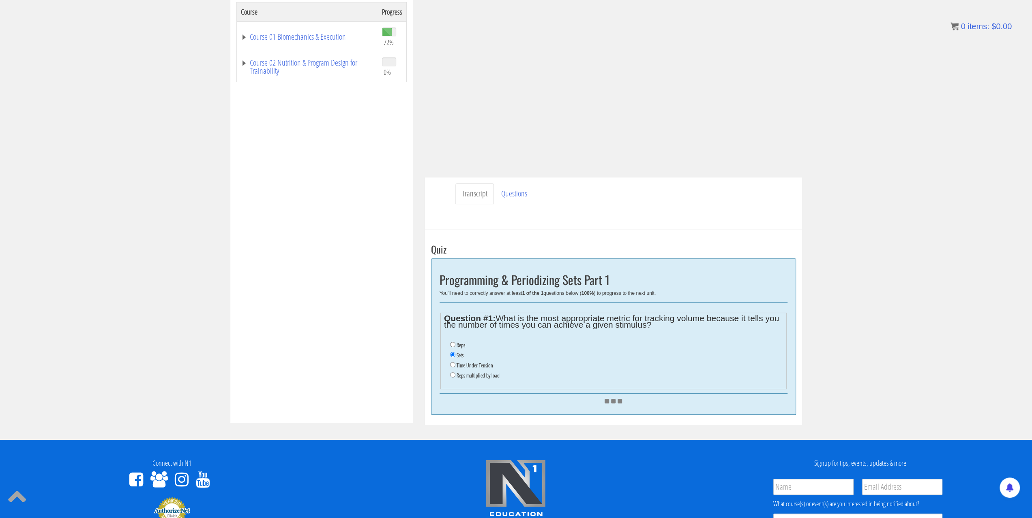
scroll to position [133, 0]
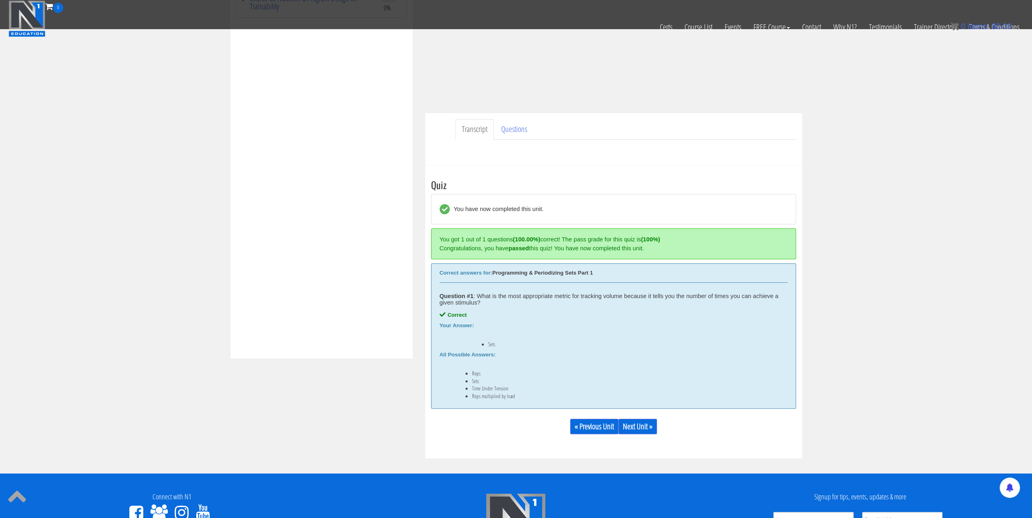
scroll to position [284, 0]
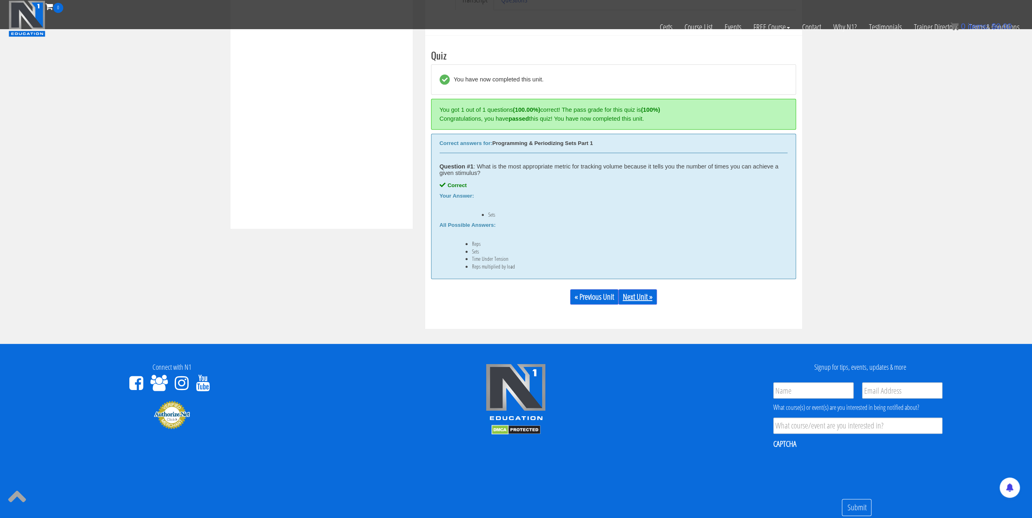
click at [631, 300] on link "Next Unit »" at bounding box center [637, 296] width 39 height 15
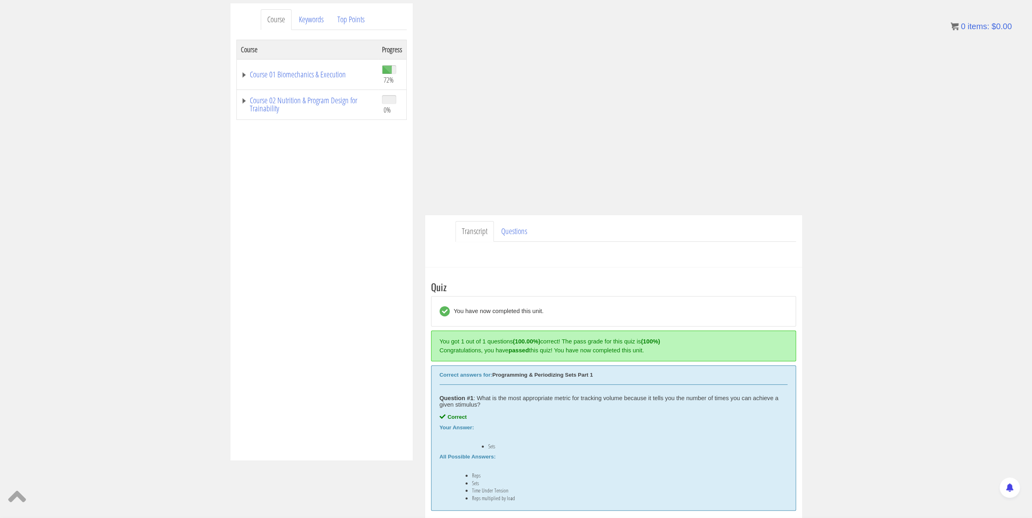
scroll to position [295, 0]
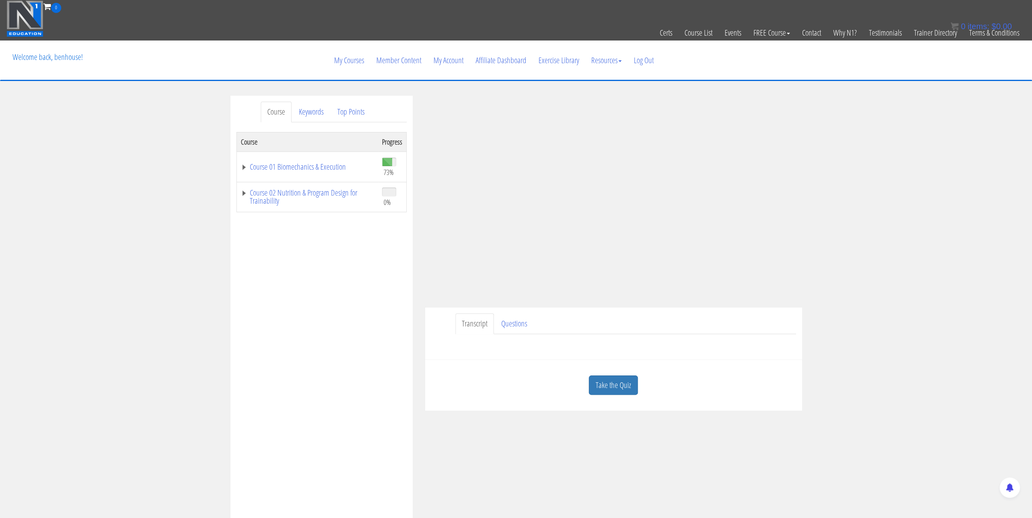
click at [614, 390] on link "Take the Quiz" at bounding box center [613, 386] width 49 height 20
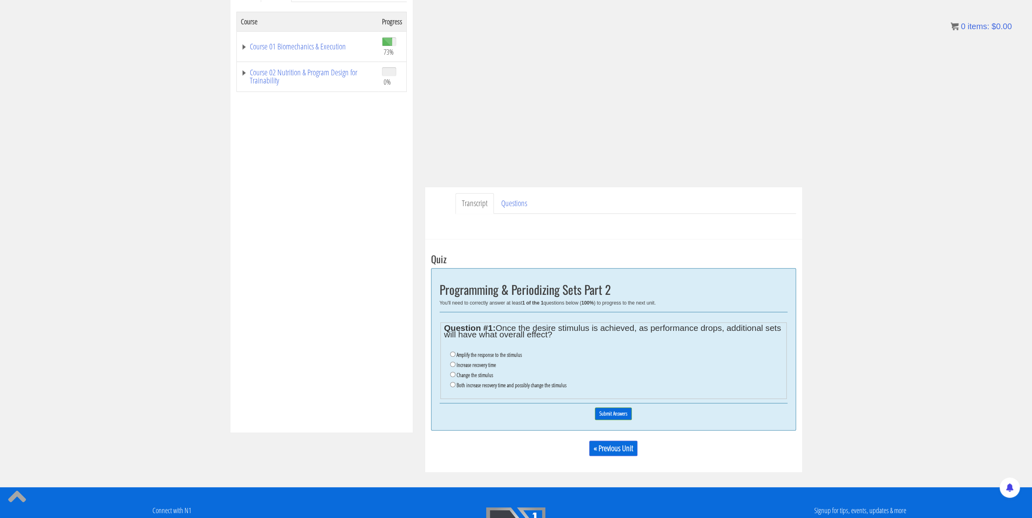
scroll to position [122, 0]
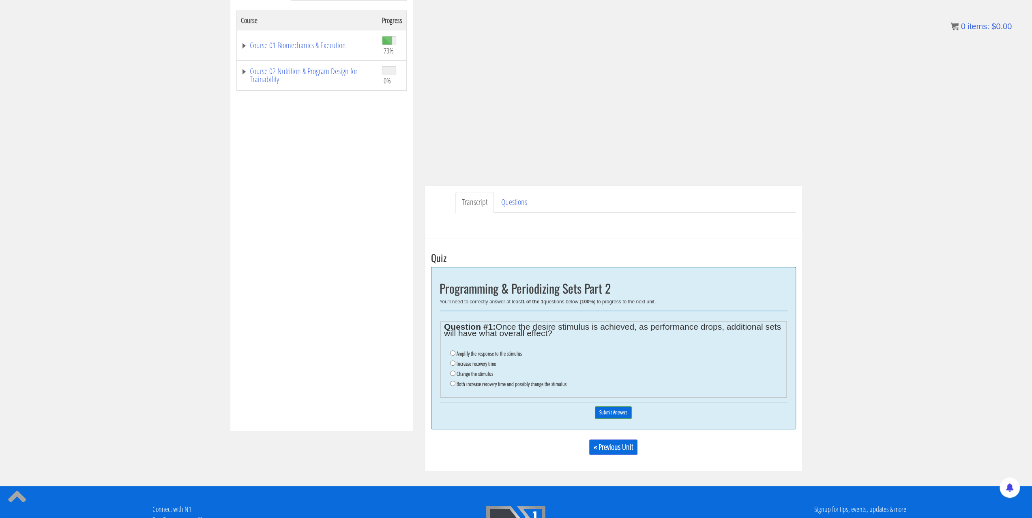
click at [459, 367] on li "Increase recovery time" at bounding box center [616, 364] width 332 height 10
click at [452, 384] on input "Both increase recovery time and possibly change the stimulus" at bounding box center [452, 383] width 5 height 5
radio input "true"
click at [611, 414] on input "Submit Answers" at bounding box center [613, 413] width 37 height 13
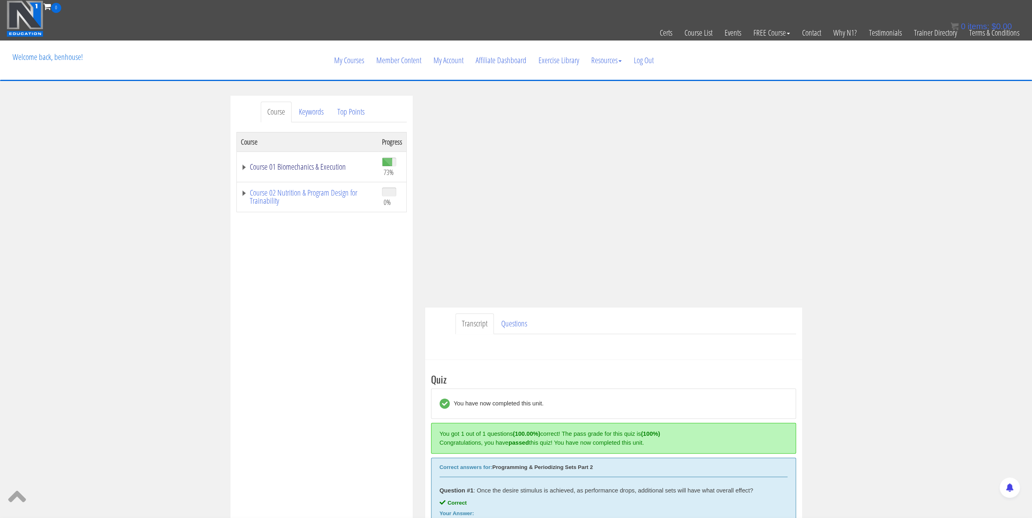
click at [241, 165] on link "Course 01 Biomechanics & Execution" at bounding box center [307, 167] width 133 height 8
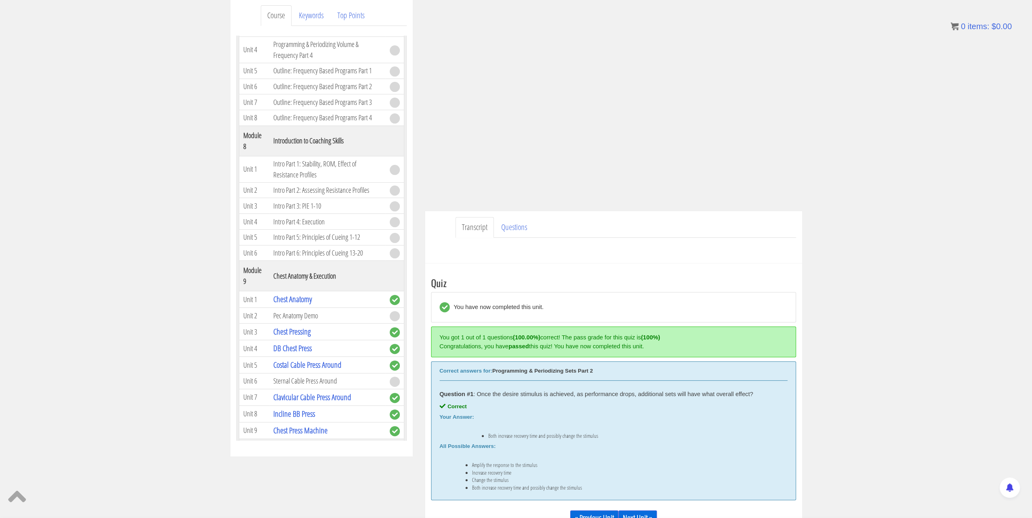
scroll to position [122, 0]
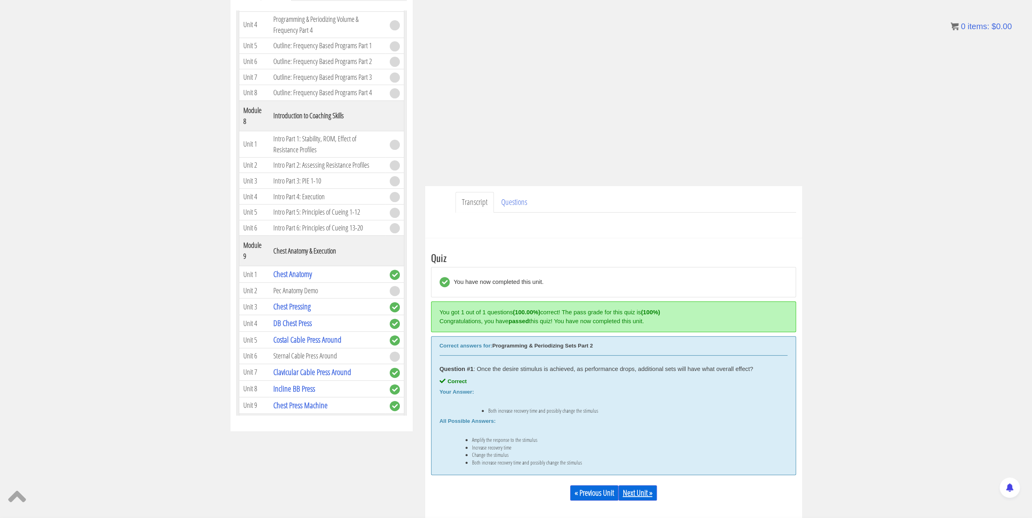
click at [633, 493] on link "Next Unit »" at bounding box center [637, 493] width 39 height 15
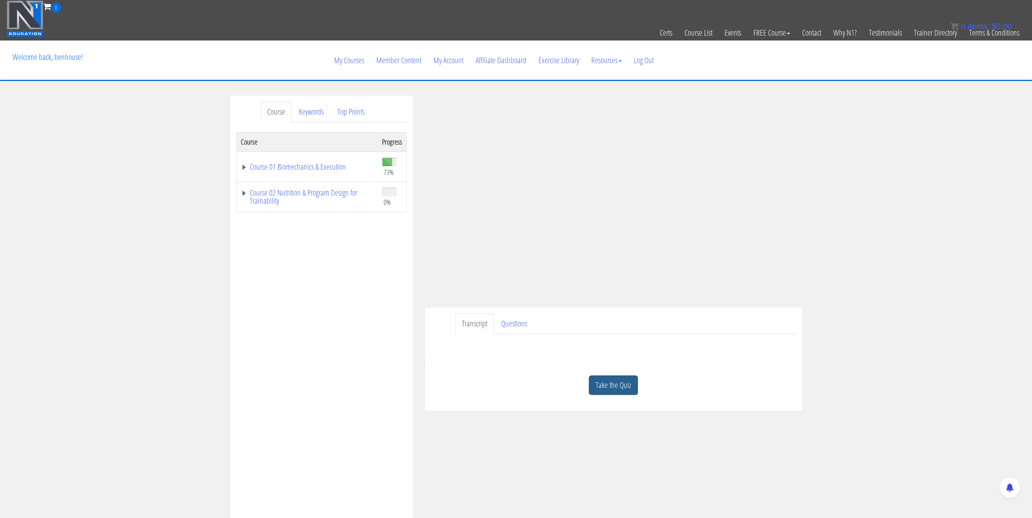
click at [619, 383] on link "Take the Quiz" at bounding box center [613, 386] width 49 height 20
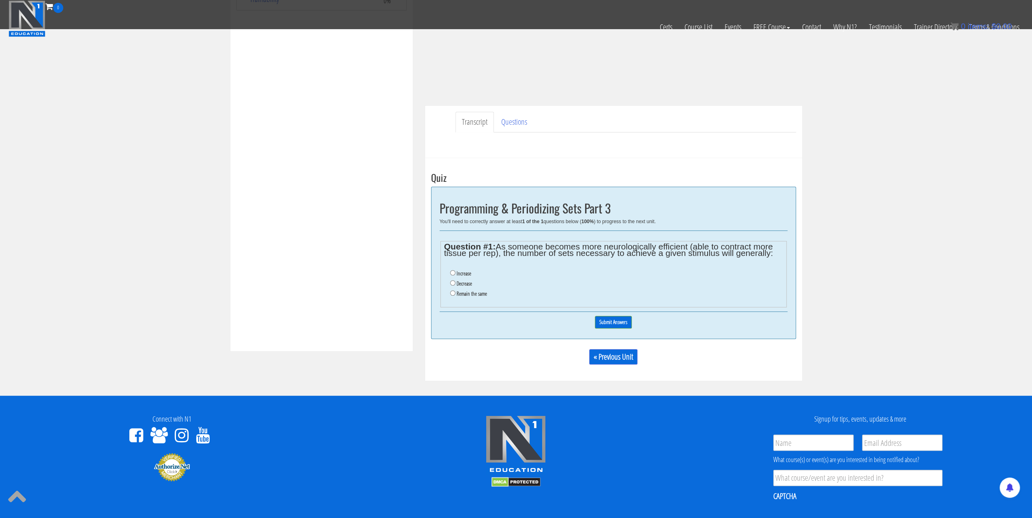
scroll to position [162, 0]
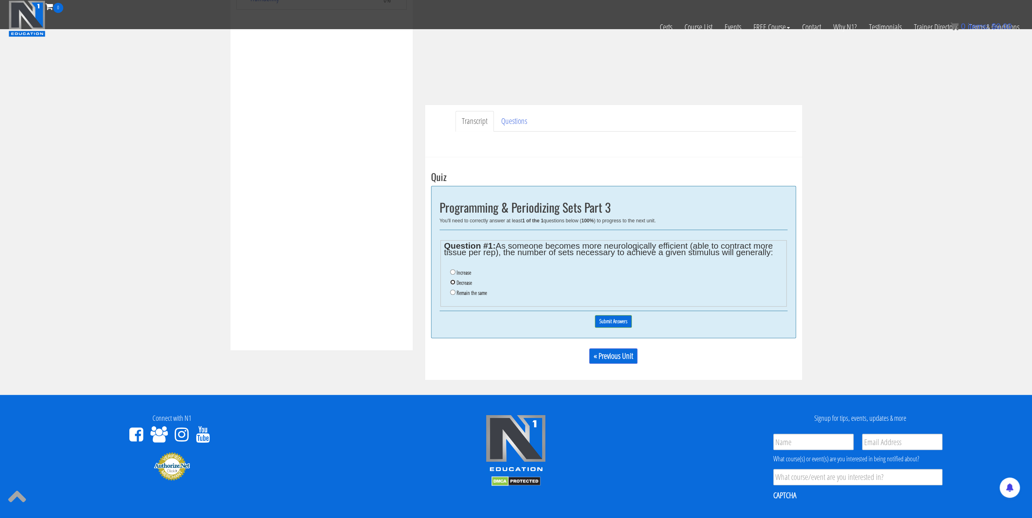
click at [452, 280] on input "Decrease" at bounding box center [452, 282] width 5 height 5
radio input "true"
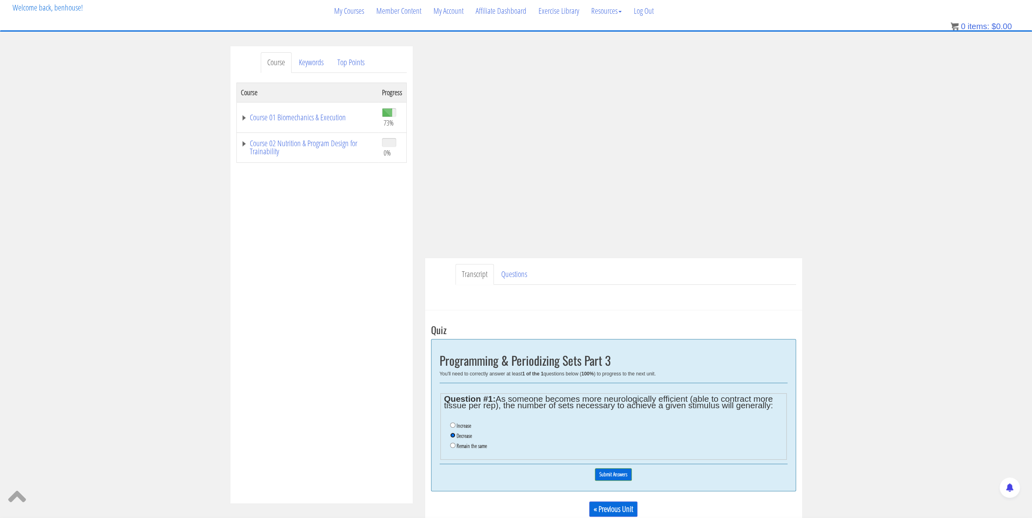
scroll to position [82, 0]
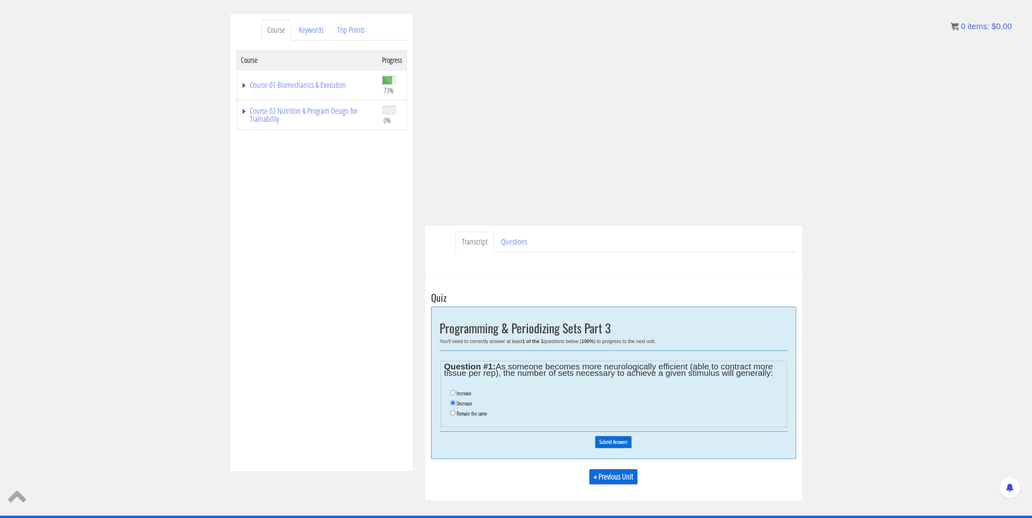
click at [604, 444] on input "Submit Answers" at bounding box center [613, 442] width 37 height 13
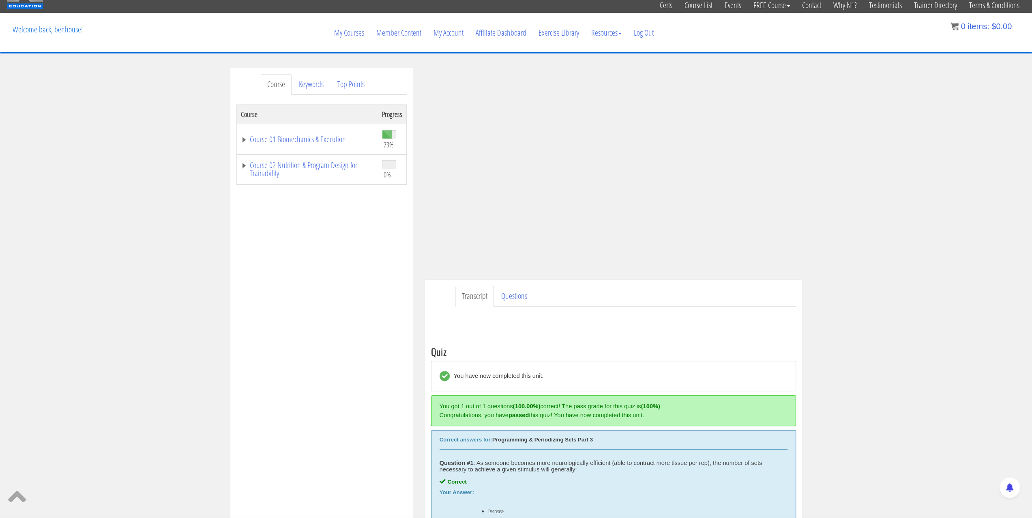
scroll to position [22, 0]
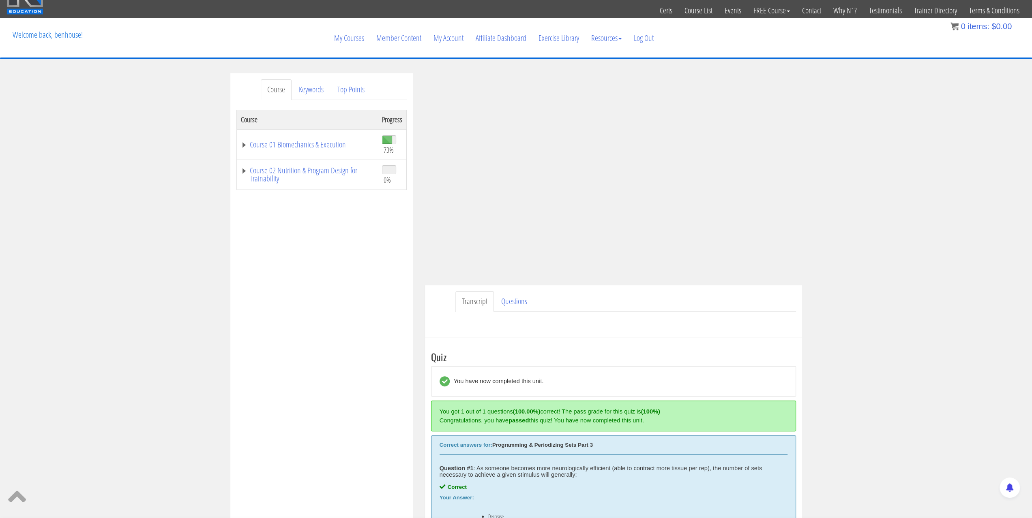
click at [902, 322] on div "Course Keywords Top Points Course Progress Course 01 Biomechanics & Execution 7…" at bounding box center [516, 348] width 1032 height 551
click at [786, 338] on div "Take the Quiz Quiz You have now completed this unit. You got 1 out of 1 questio…" at bounding box center [613, 481] width 377 height 286
click at [861, 283] on div "Course Keywords Top Points Course Progress Course 01 Biomechanics & Execution 7…" at bounding box center [516, 348] width 1032 height 551
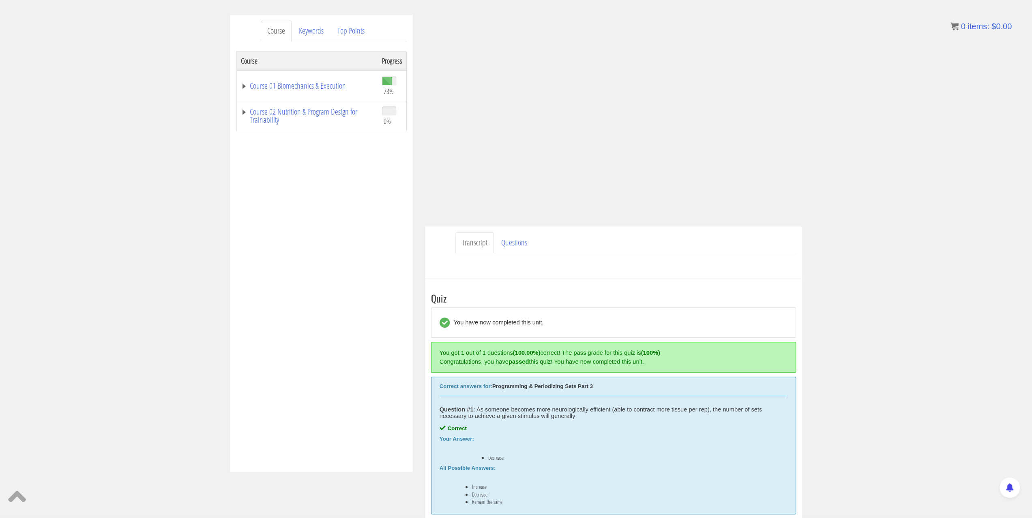
scroll to position [243, 0]
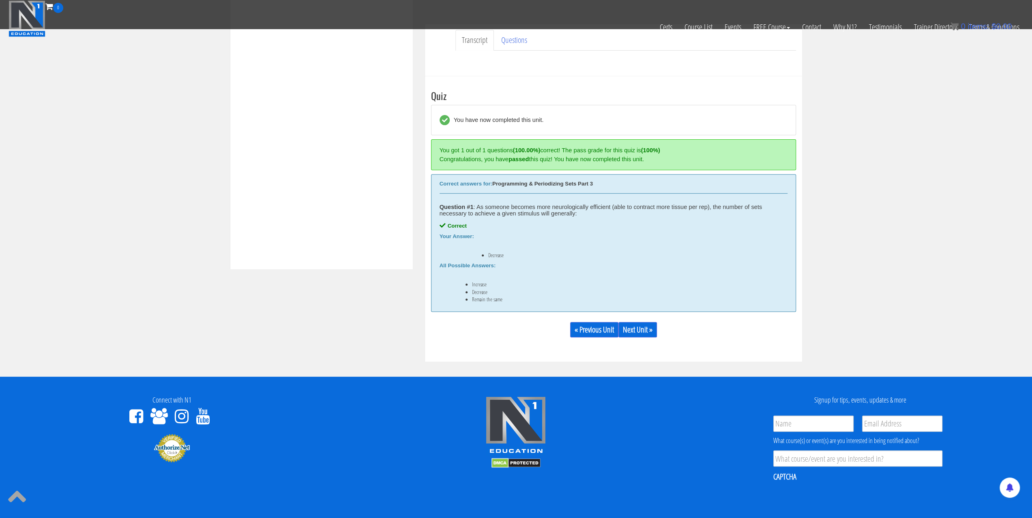
click at [632, 336] on div "« Previous Unit Next Unit »" at bounding box center [613, 330] width 365 height 28
click at [632, 332] on link "Next Unit »" at bounding box center [637, 329] width 39 height 15
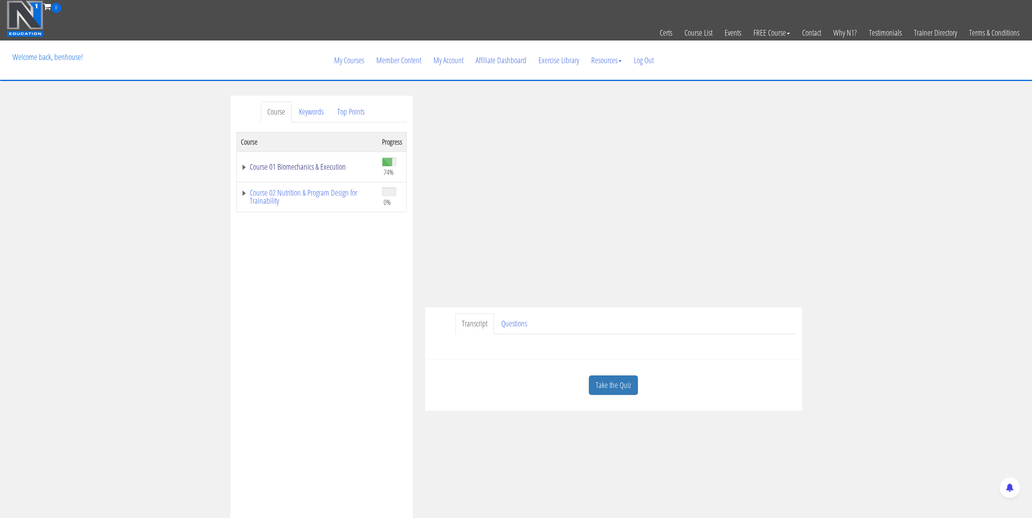
click at [246, 166] on link "Course 01 Biomechanics & Execution" at bounding box center [307, 167] width 133 height 8
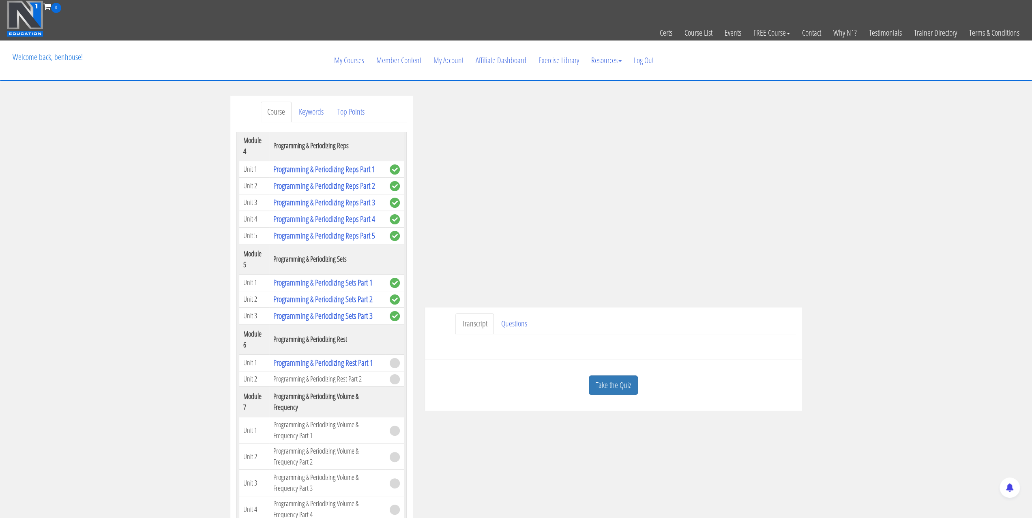
scroll to position [730, 0]
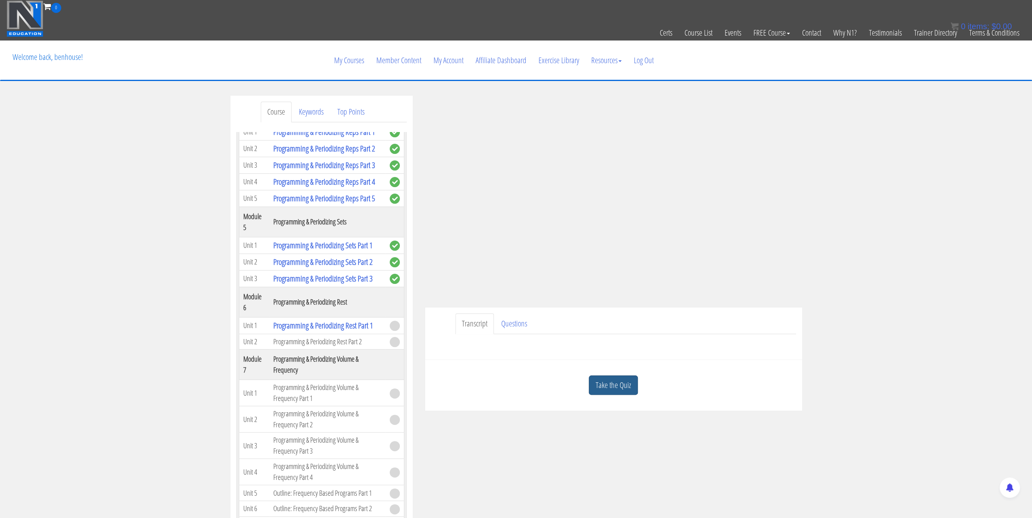
click at [598, 383] on link "Take the Quiz" at bounding box center [613, 386] width 49 height 20
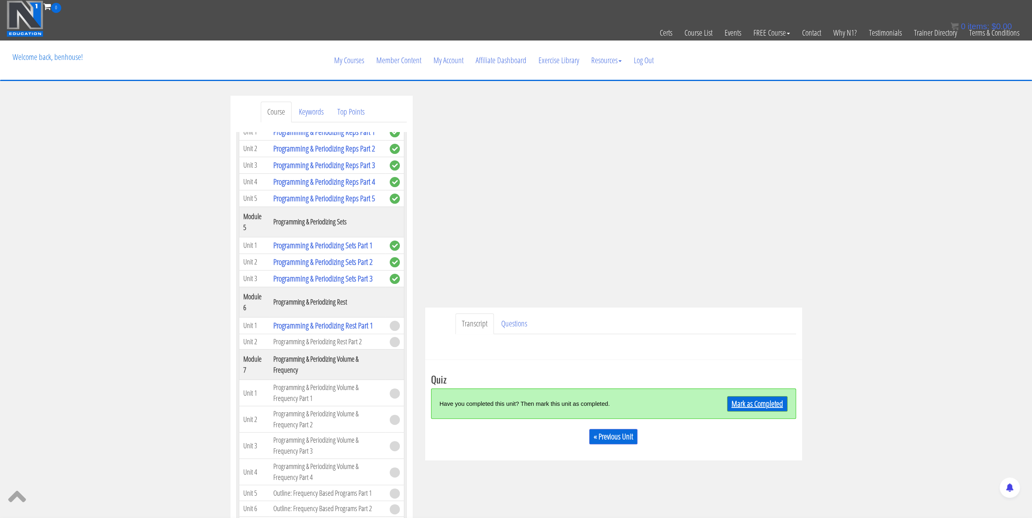
click at [736, 406] on link "Mark as Completed" at bounding box center [757, 403] width 60 height 15
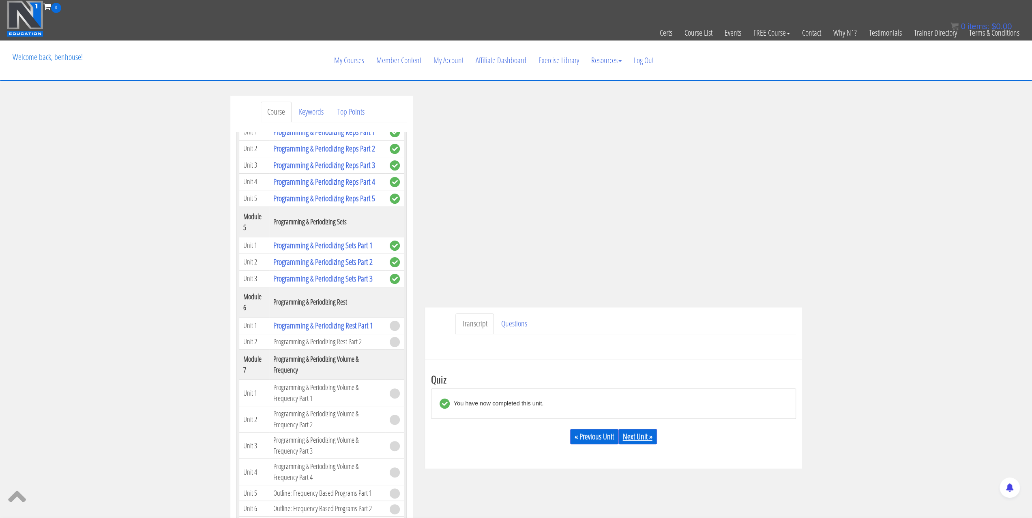
click at [630, 436] on link "Next Unit »" at bounding box center [637, 436] width 39 height 15
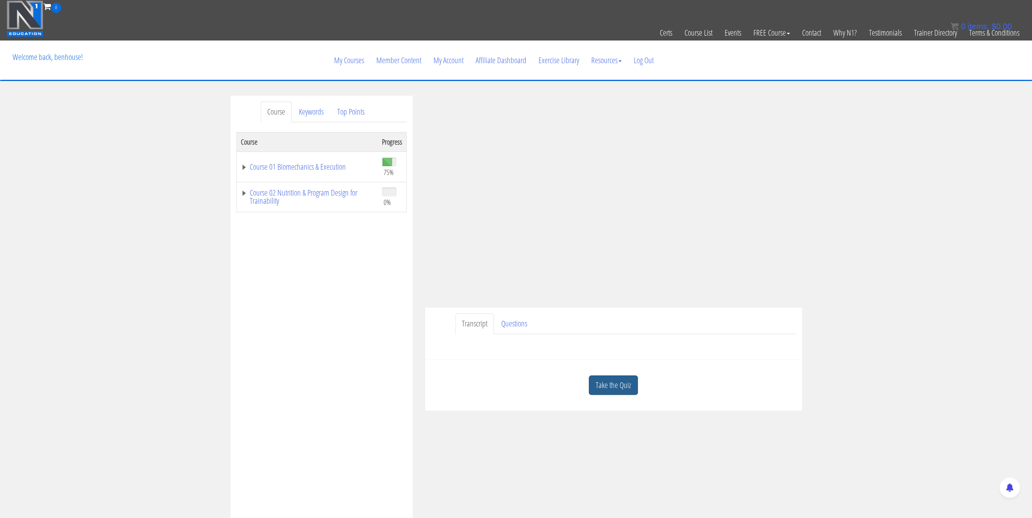
click at [617, 386] on link "Take the Quiz" at bounding box center [613, 386] width 49 height 20
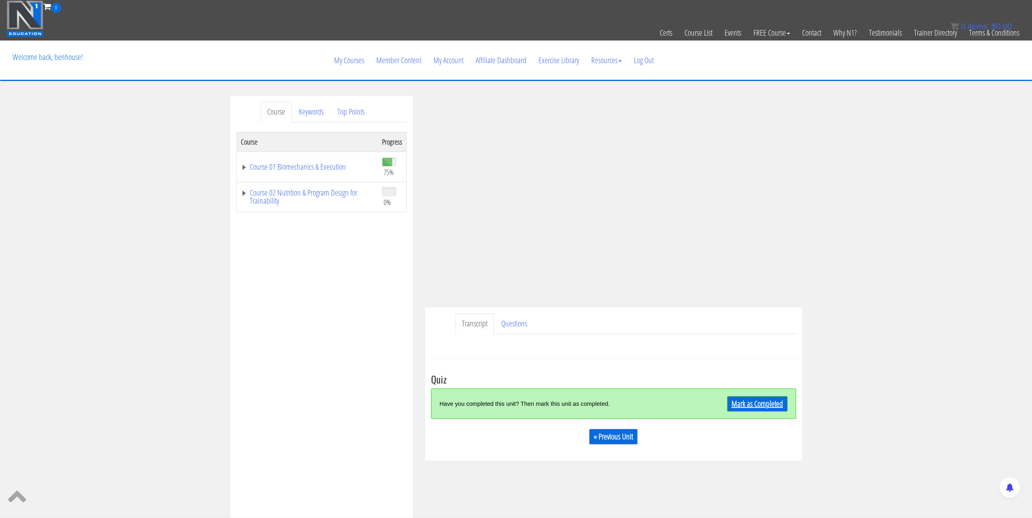
click at [735, 399] on link "Mark as Completed" at bounding box center [757, 403] width 60 height 15
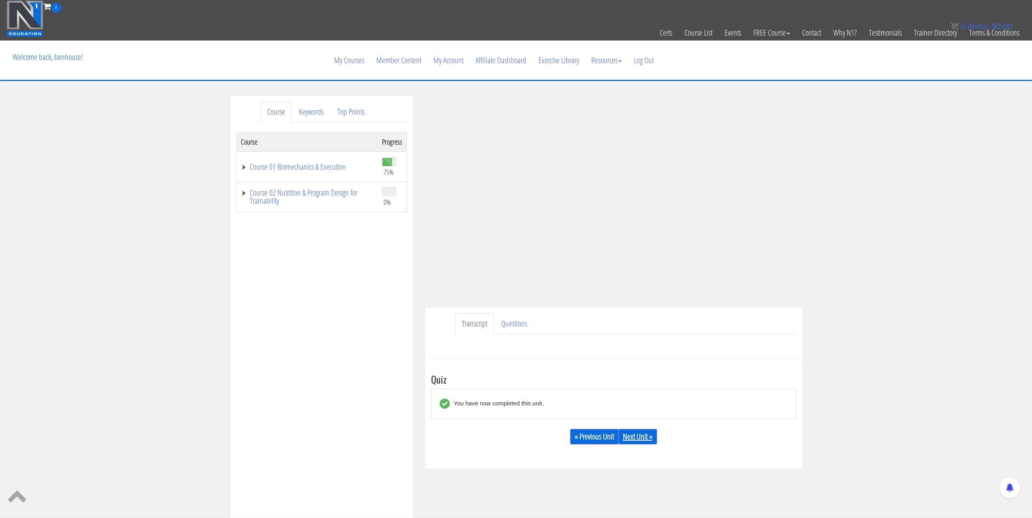
click at [637, 439] on link "Next Unit »" at bounding box center [637, 436] width 39 height 15
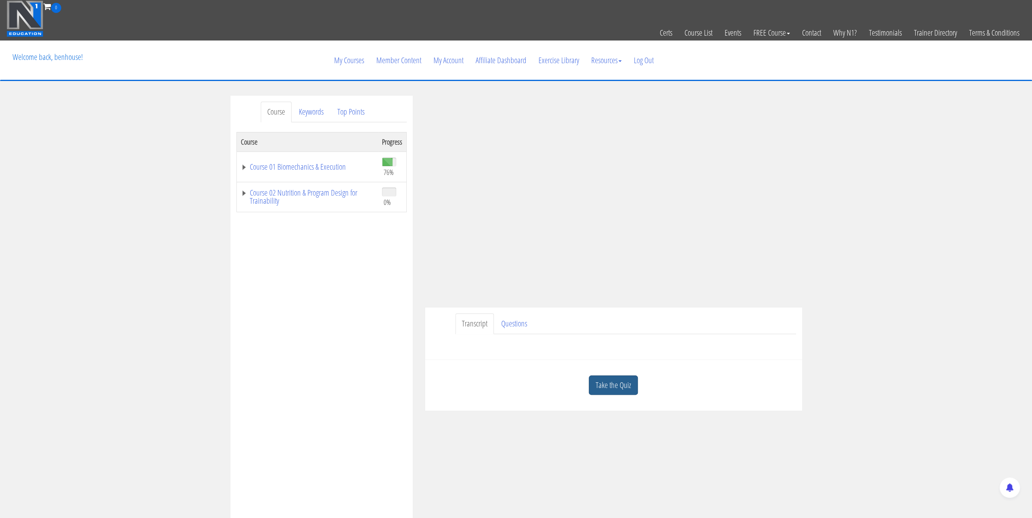
click at [602, 392] on link "Take the Quiz" at bounding box center [613, 386] width 49 height 20
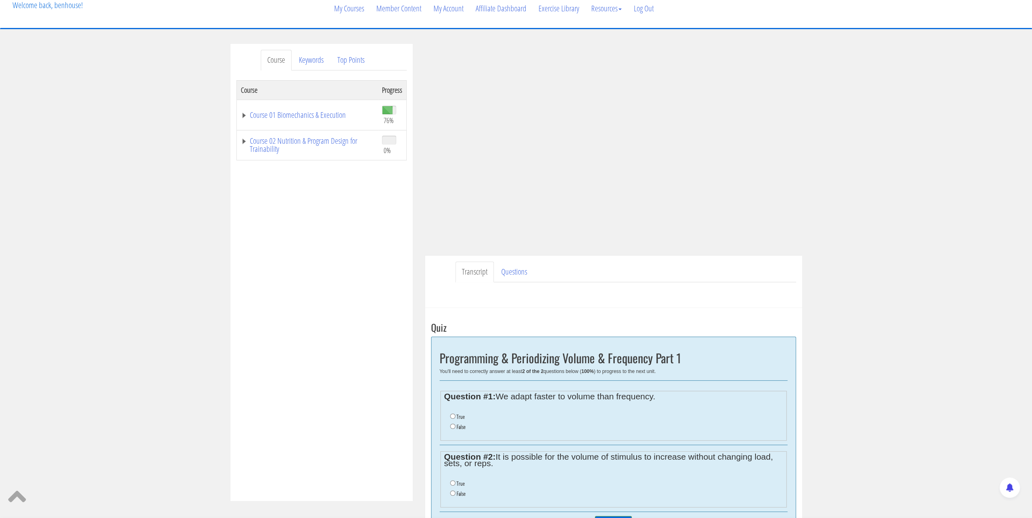
scroll to position [81, 0]
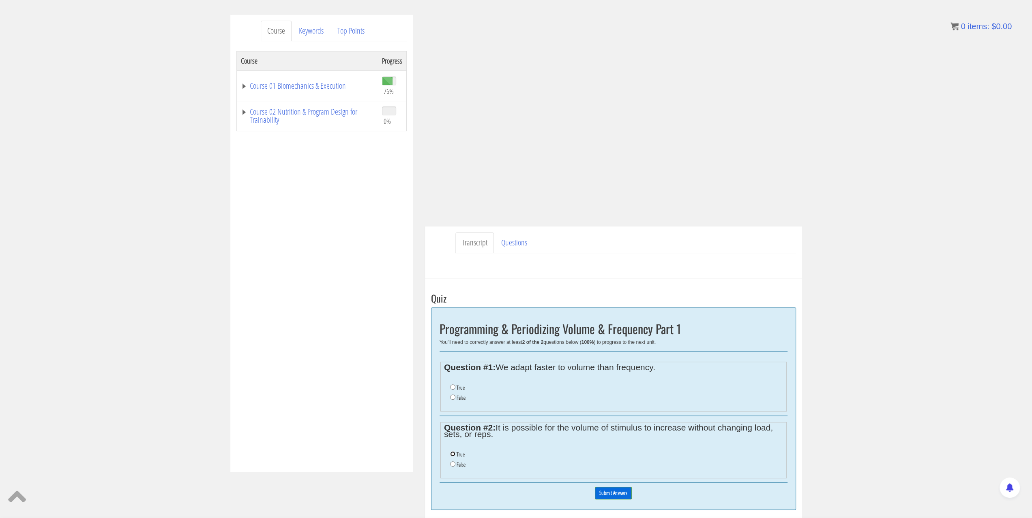
click at [451, 454] on input "True" at bounding box center [452, 454] width 5 height 5
radio input "true"
click at [452, 386] on input "True" at bounding box center [452, 387] width 5 height 5
radio input "true"
click at [608, 486] on div "0% Submit Answers" at bounding box center [613, 493] width 348 height 21
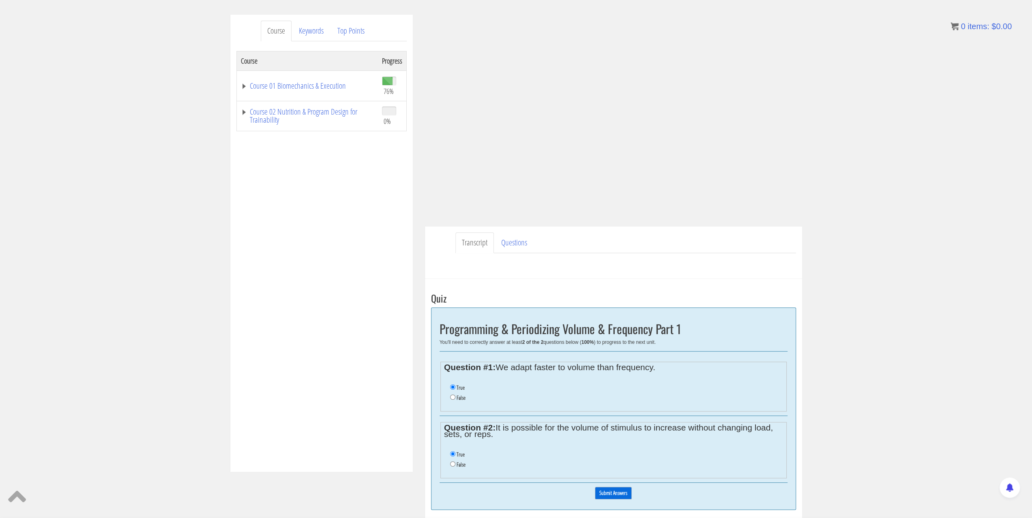
click at [622, 496] on input "Submit Answers" at bounding box center [613, 493] width 37 height 13
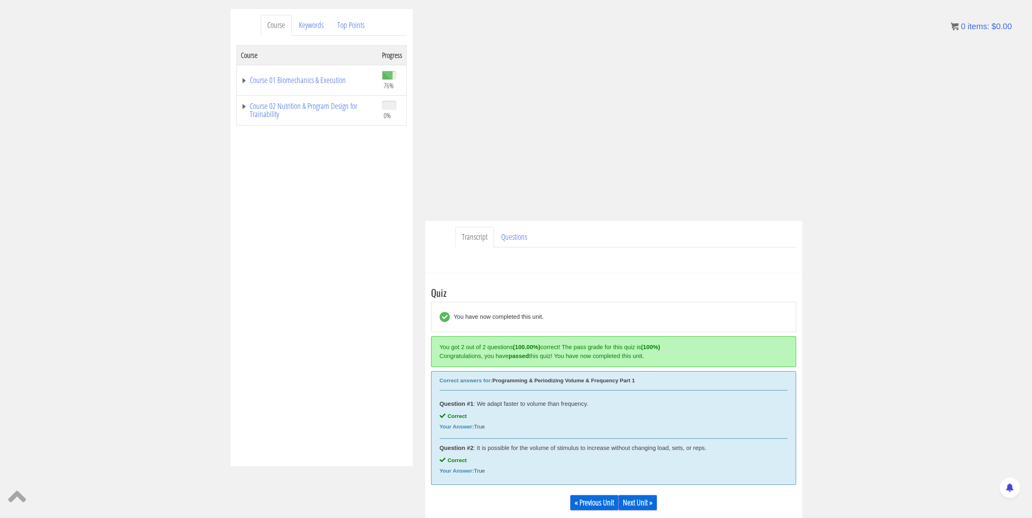
scroll to position [124, 0]
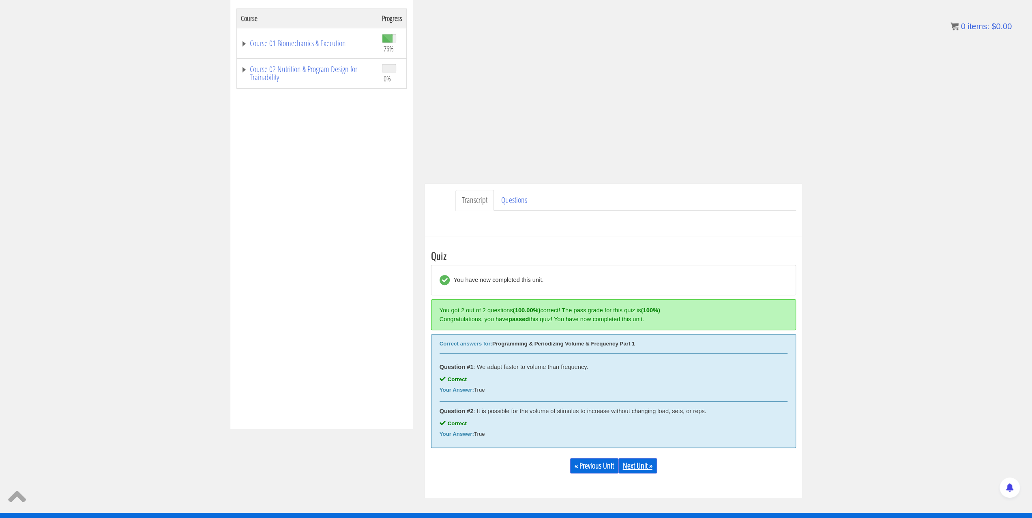
click at [648, 463] on link "Next Unit »" at bounding box center [637, 465] width 39 height 15
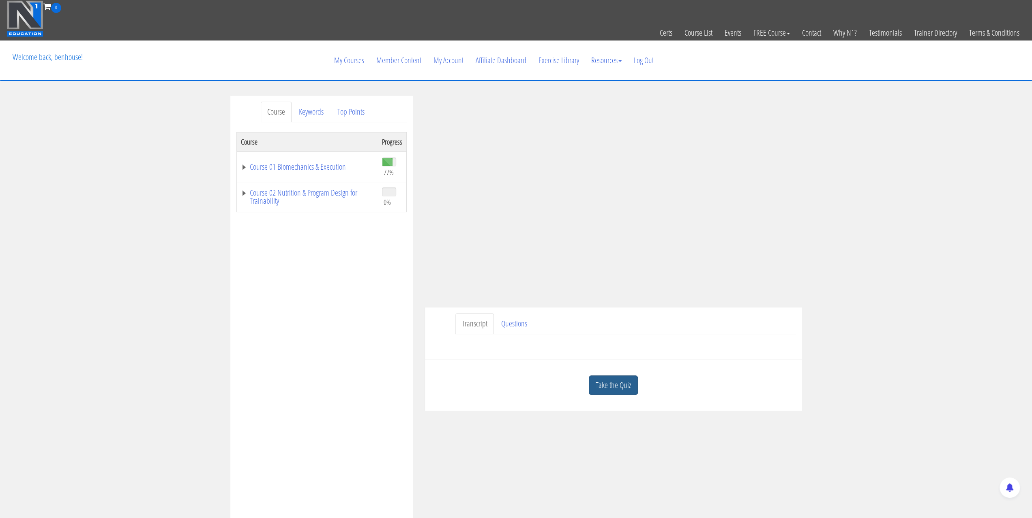
click at [605, 380] on link "Take the Quiz" at bounding box center [613, 386] width 49 height 20
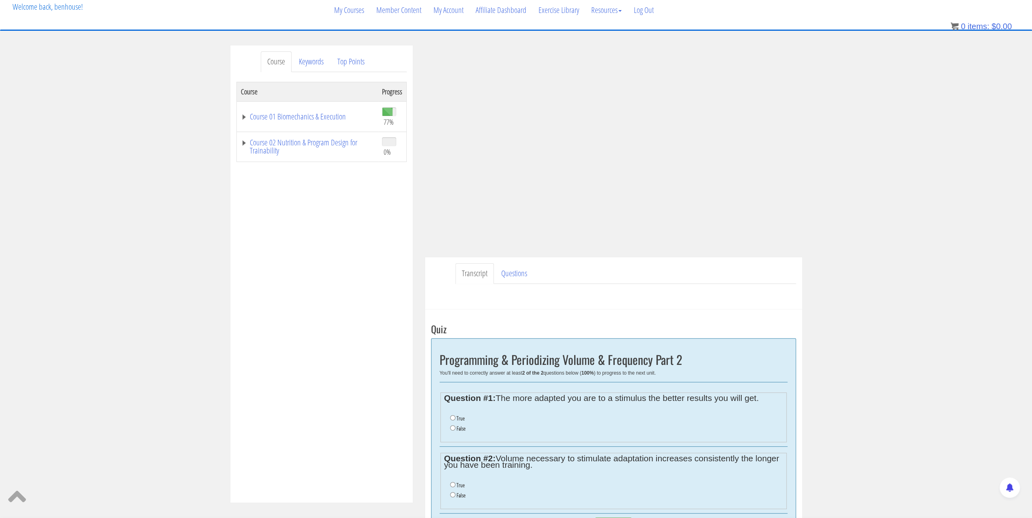
scroll to position [81, 0]
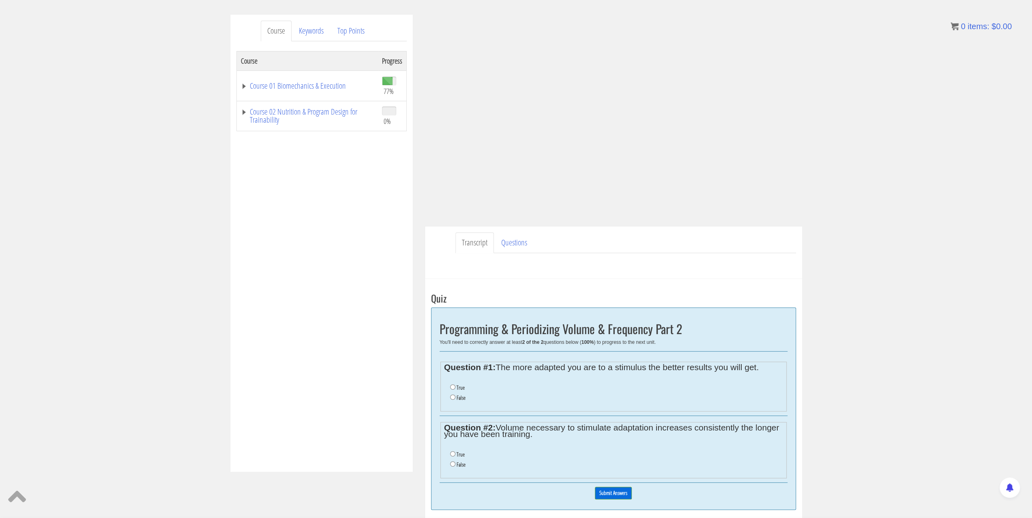
click at [465, 447] on ul "True False" at bounding box center [613, 460] width 338 height 28
click at [459, 452] on label "True" at bounding box center [460, 455] width 8 height 6
click at [455, 452] on input "True" at bounding box center [452, 454] width 5 height 5
radio input "true"
click at [456, 398] on label "False" at bounding box center [460, 398] width 9 height 6
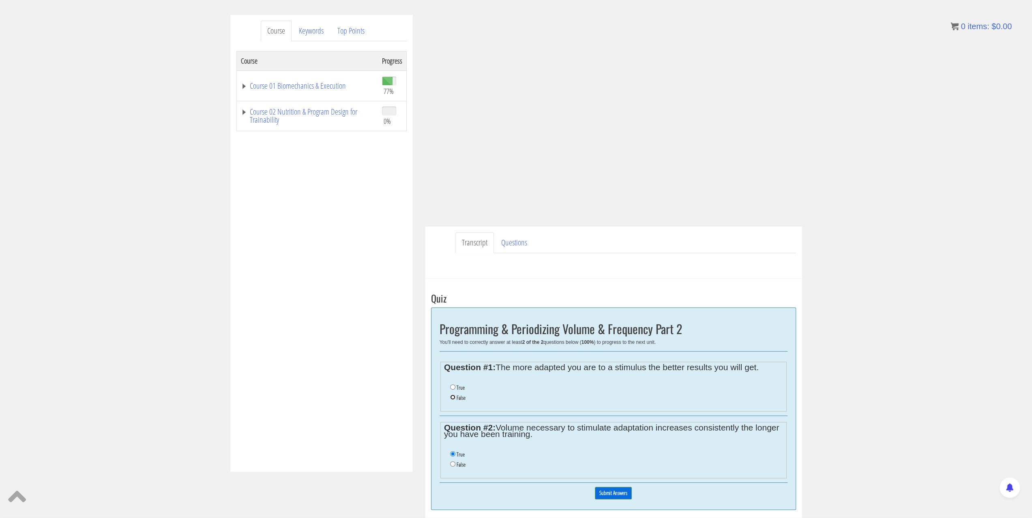
click at [455, 398] on input "False" at bounding box center [452, 397] width 5 height 5
radio input "true"
click at [608, 493] on input "Submit Answers" at bounding box center [613, 493] width 37 height 13
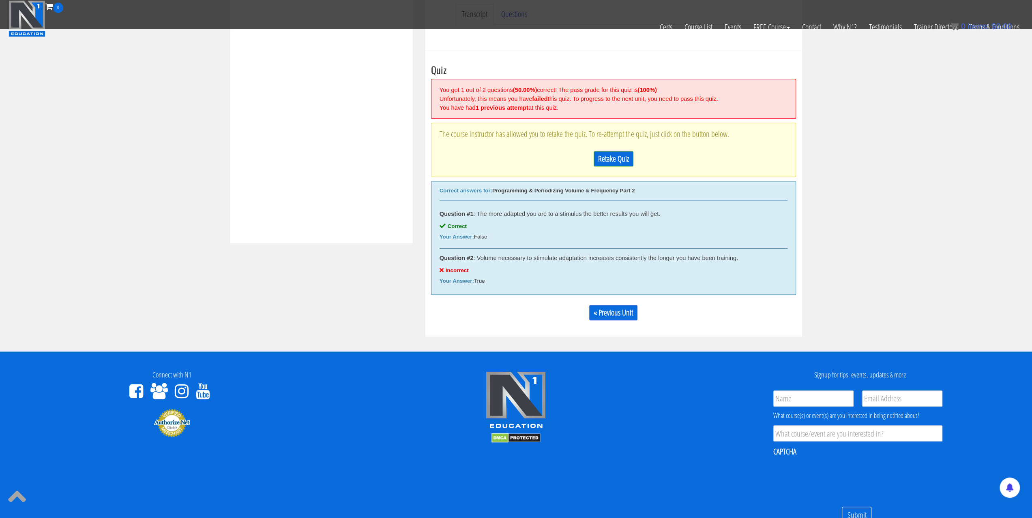
scroll to position [266, 0]
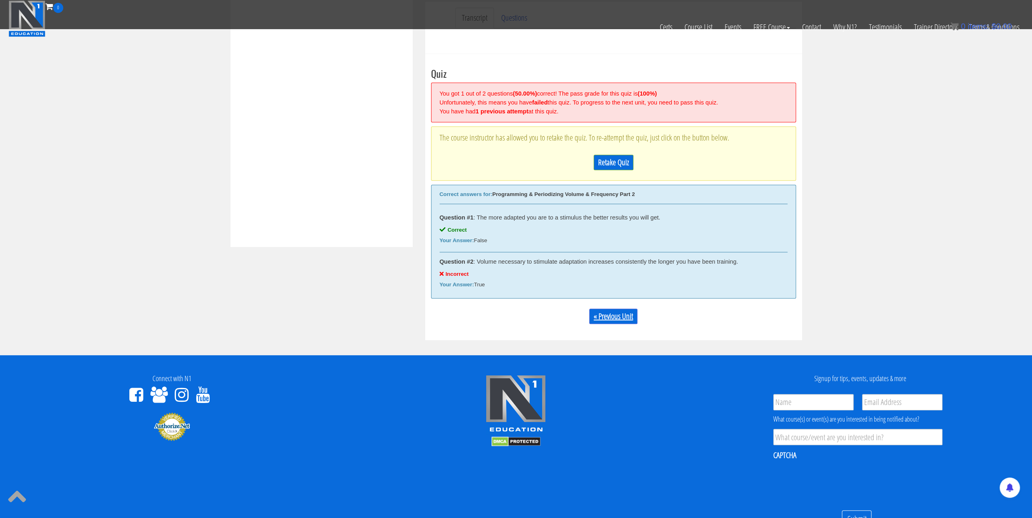
click at [602, 314] on link "« Previous Unit" at bounding box center [613, 316] width 48 height 15
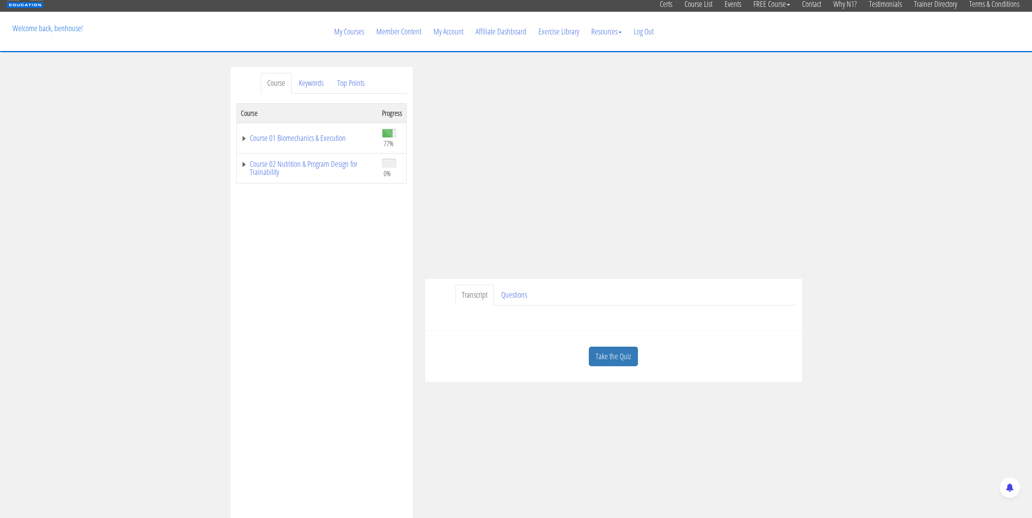
scroll to position [1, 0]
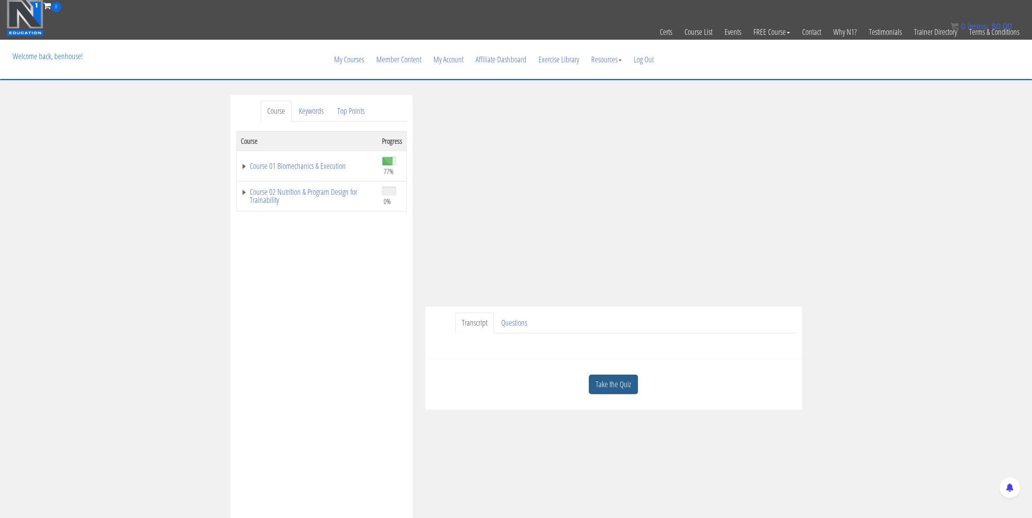
click at [615, 381] on link "Take the Quiz" at bounding box center [613, 385] width 49 height 20
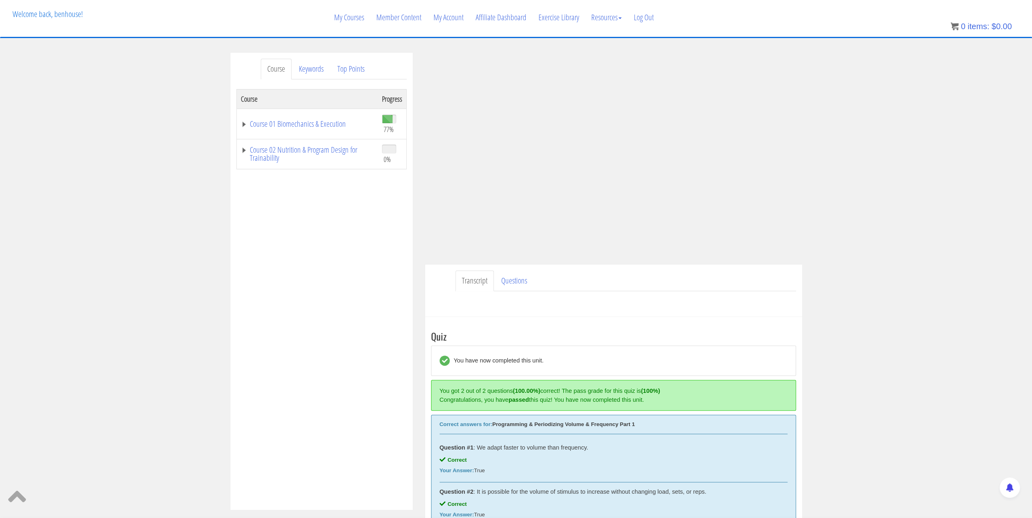
scroll to position [204, 0]
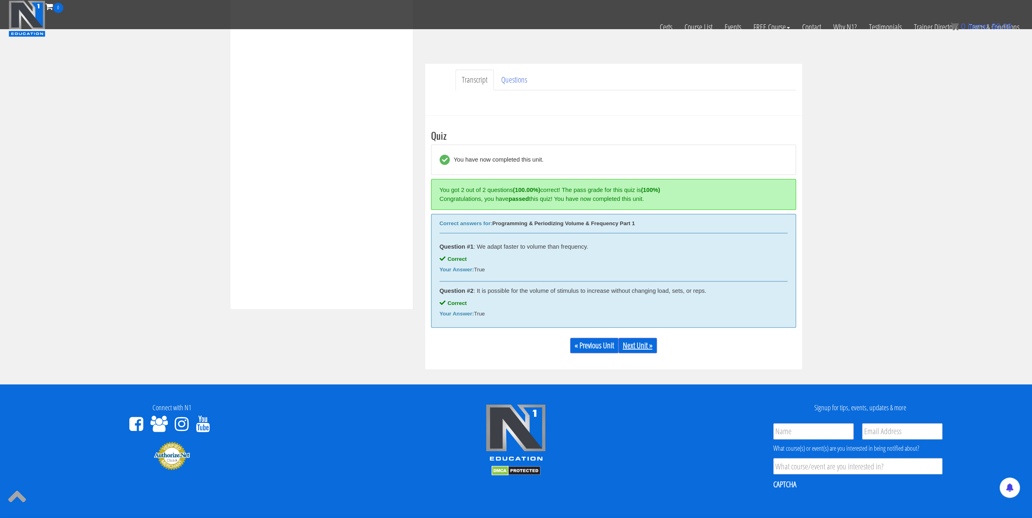
click at [643, 347] on link "Next Unit »" at bounding box center [637, 345] width 39 height 15
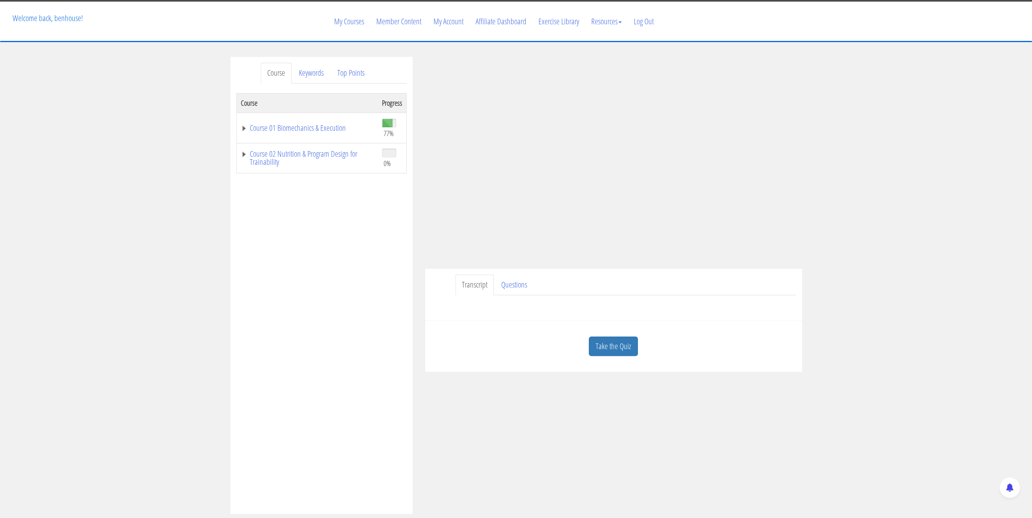
scroll to position [41, 0]
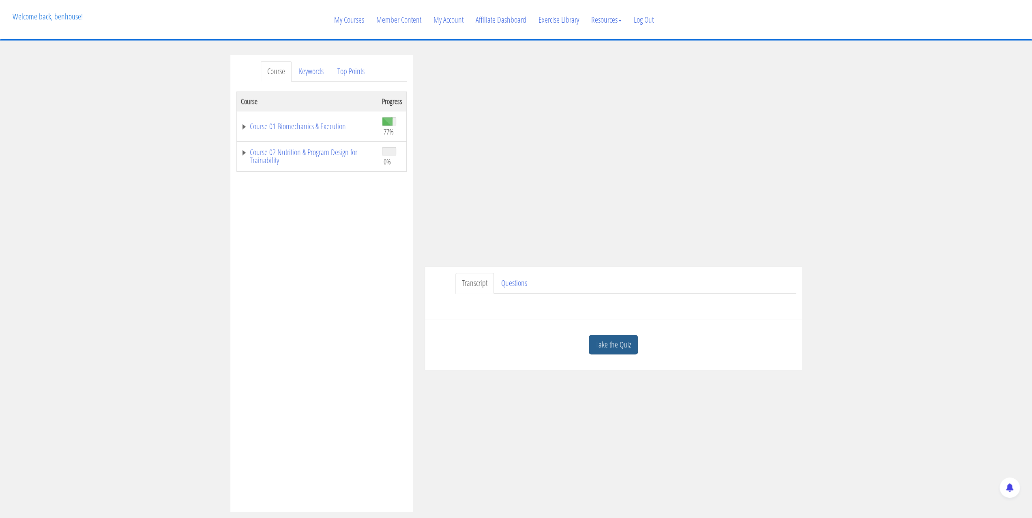
click at [601, 346] on link "Take the Quiz" at bounding box center [613, 345] width 49 height 20
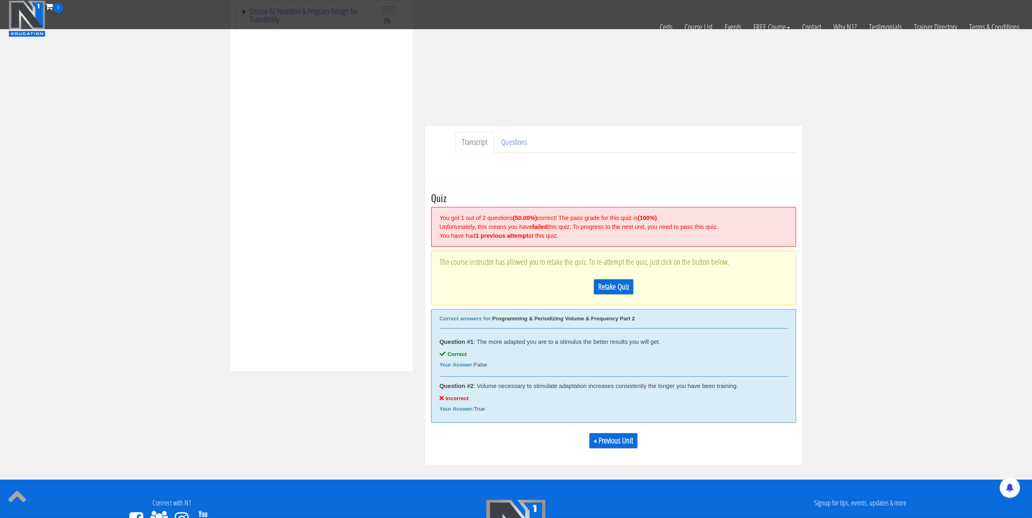
scroll to position [243, 0]
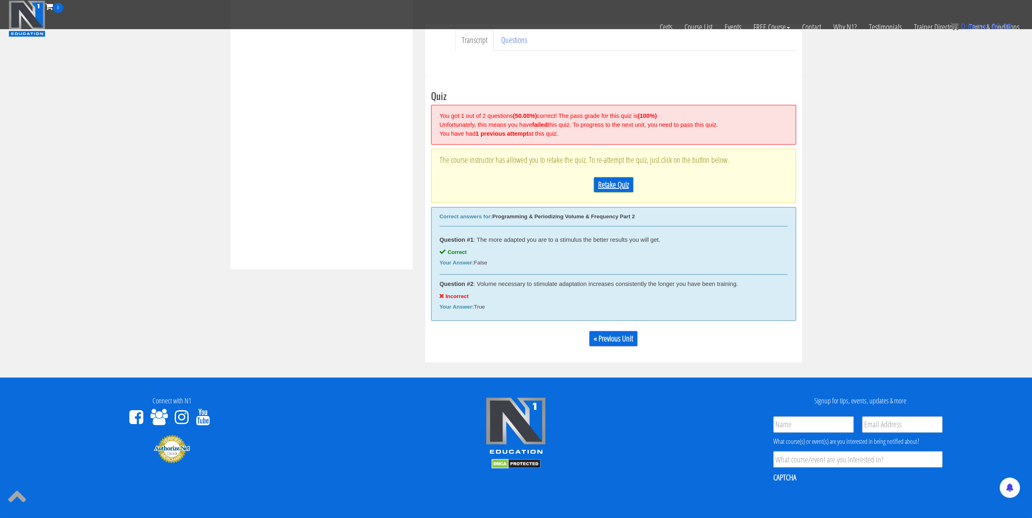
click at [609, 190] on link "Retake Quiz" at bounding box center [613, 184] width 40 height 15
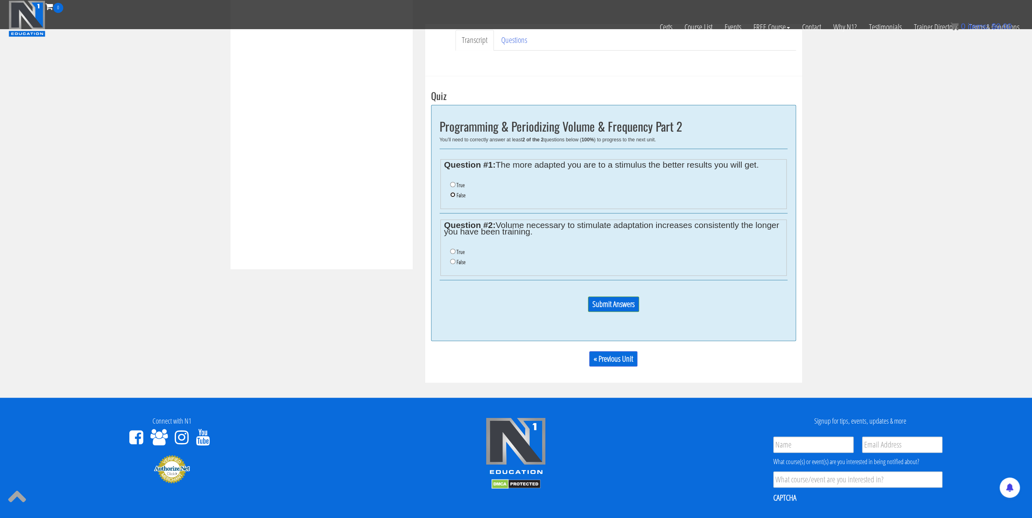
click at [451, 193] on input "False" at bounding box center [452, 194] width 5 height 5
radio input "true"
click at [451, 260] on input "False" at bounding box center [452, 261] width 5 height 5
radio input "true"
click at [586, 297] on p "Submit Answers" at bounding box center [613, 308] width 348 height 22
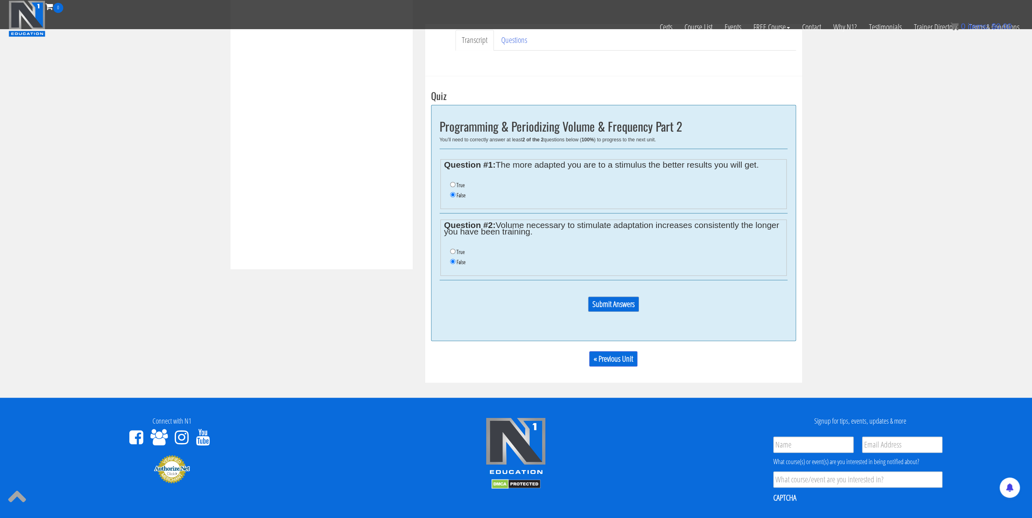
click at [593, 298] on input "Submit Answers" at bounding box center [613, 304] width 51 height 15
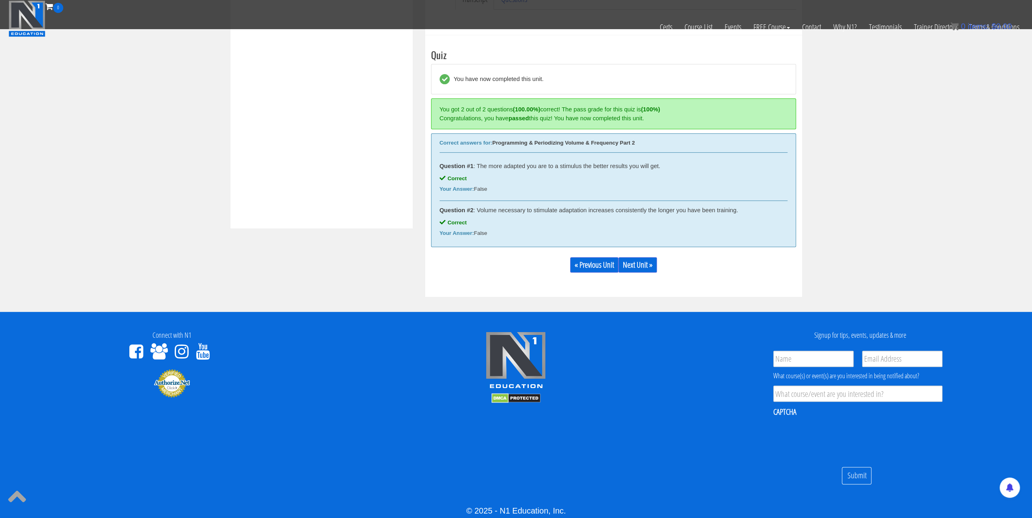
scroll to position [307, 0]
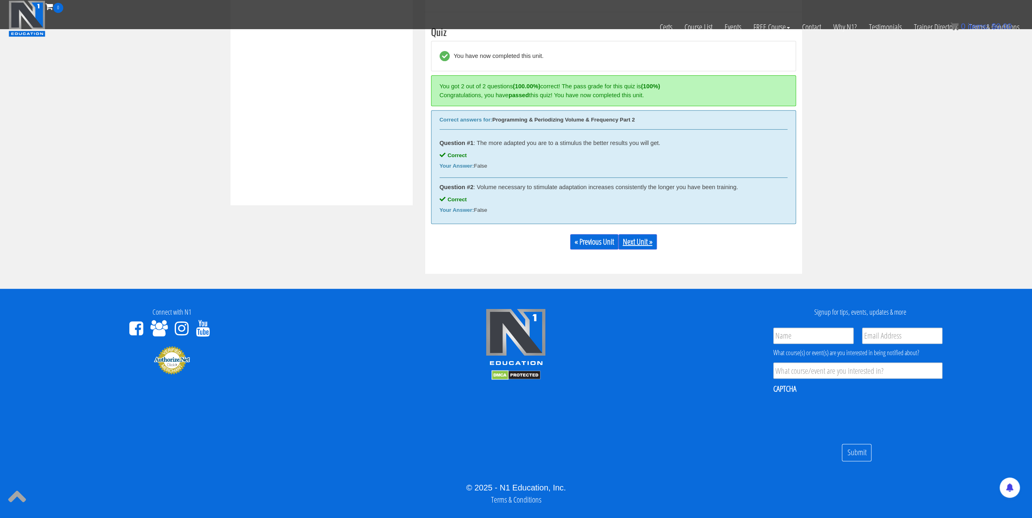
click at [645, 240] on link "Next Unit »" at bounding box center [637, 241] width 39 height 15
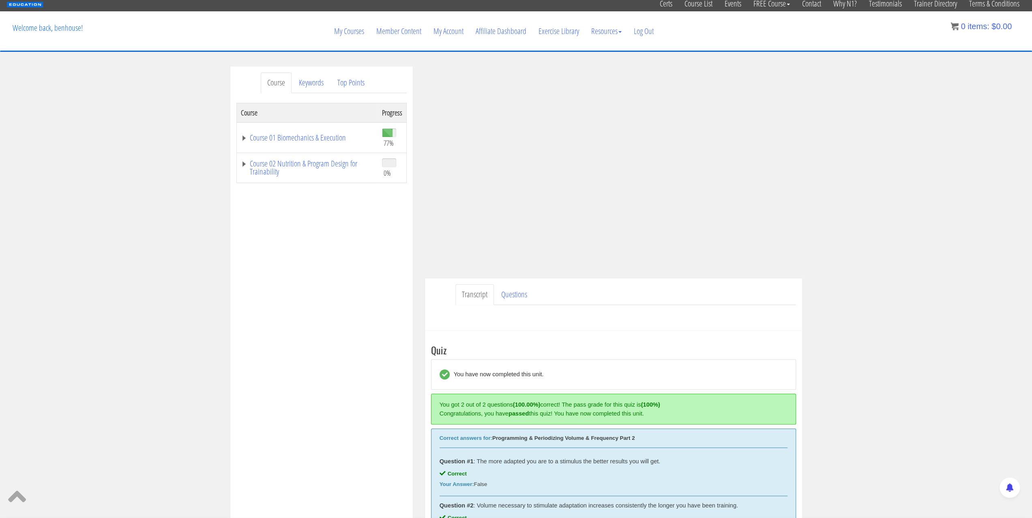
scroll to position [1, 0]
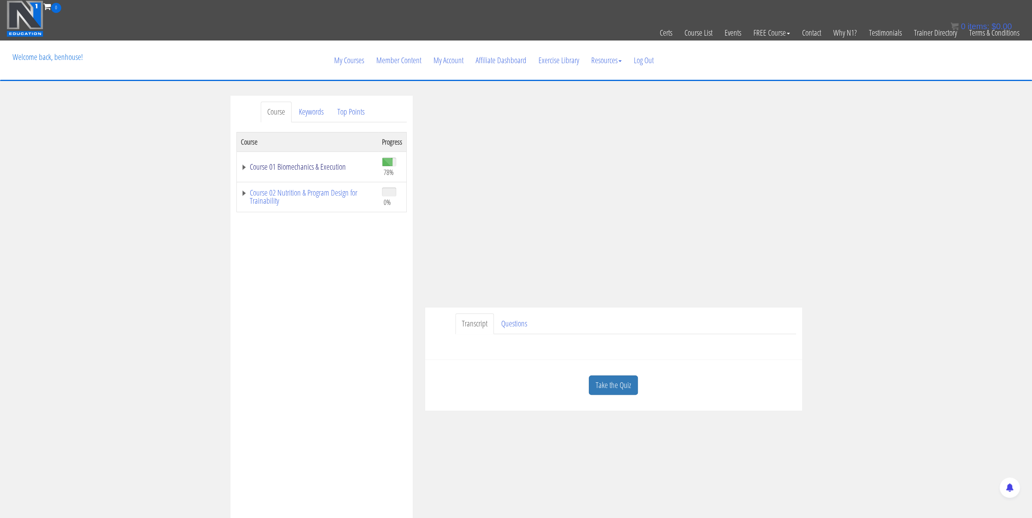
click at [241, 167] on link "Course 01 Biomechanics & Execution" at bounding box center [307, 167] width 133 height 8
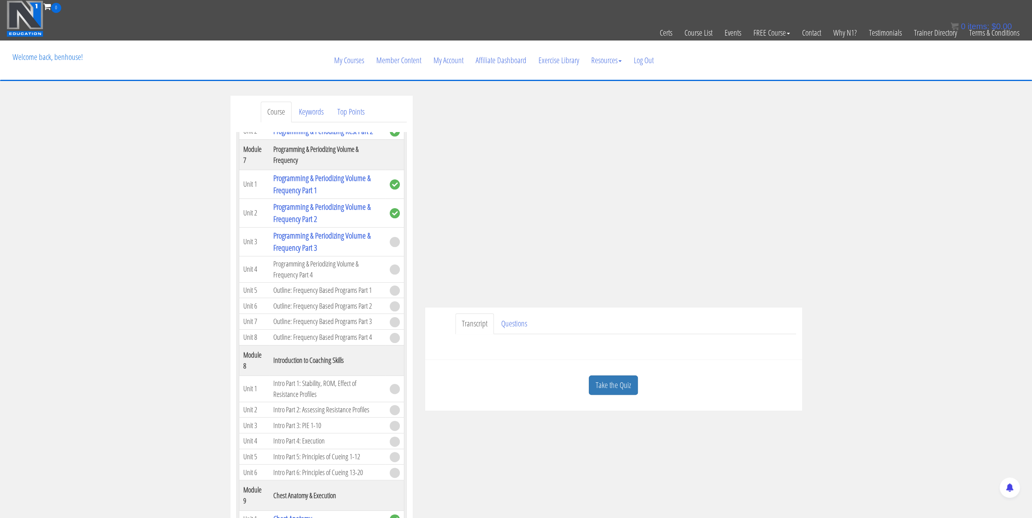
scroll to position [1013, 0]
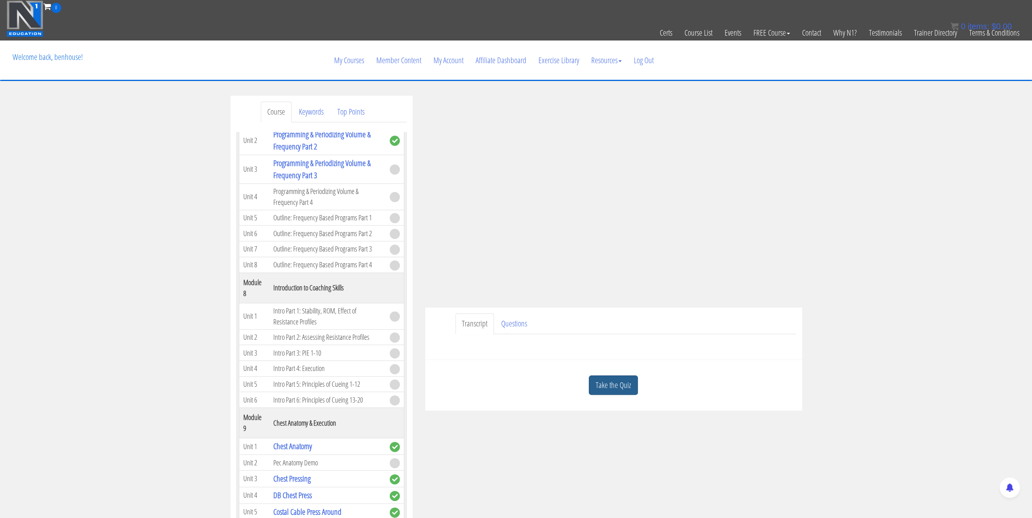
click at [621, 386] on link "Take the Quiz" at bounding box center [613, 386] width 49 height 20
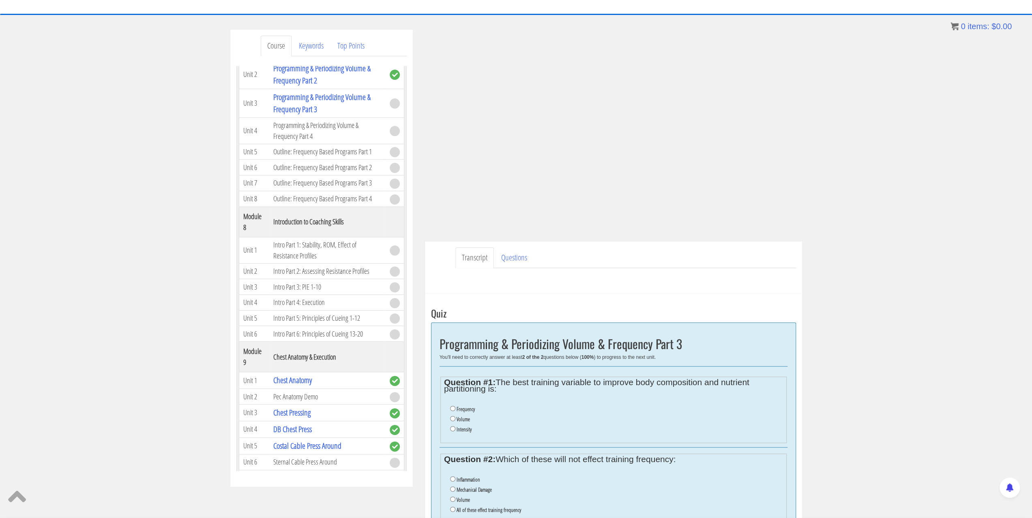
scroll to position [81, 0]
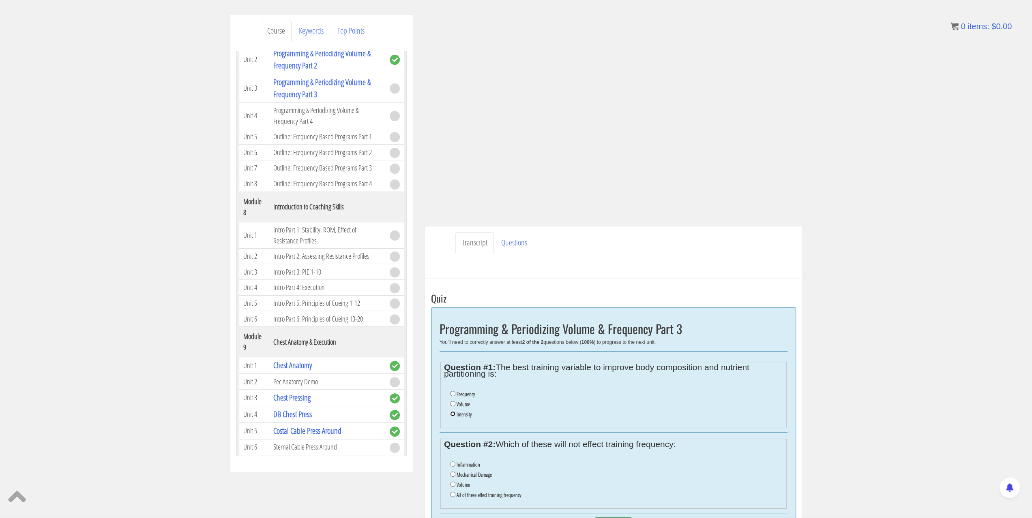
click at [452, 412] on input "Intensity" at bounding box center [452, 413] width 5 height 5
radio input "true"
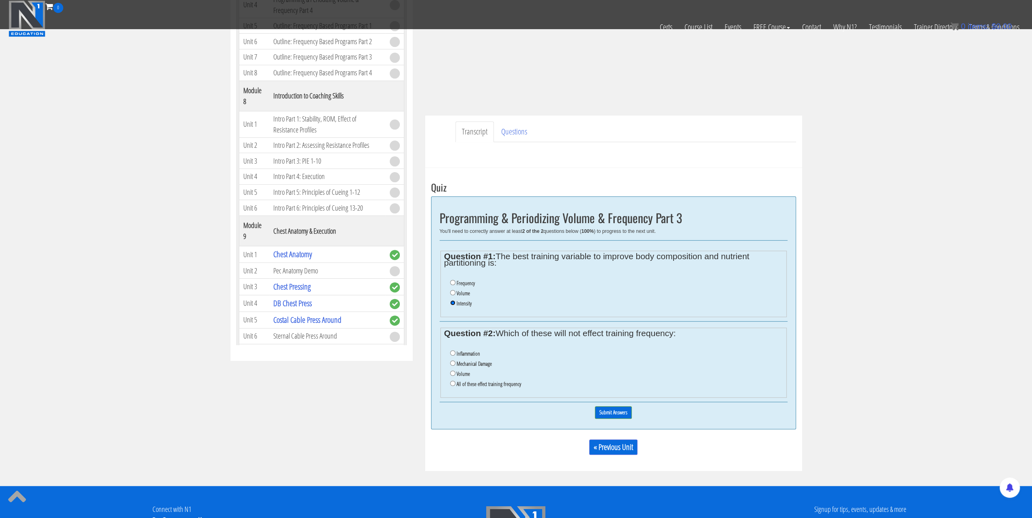
scroll to position [162, 0]
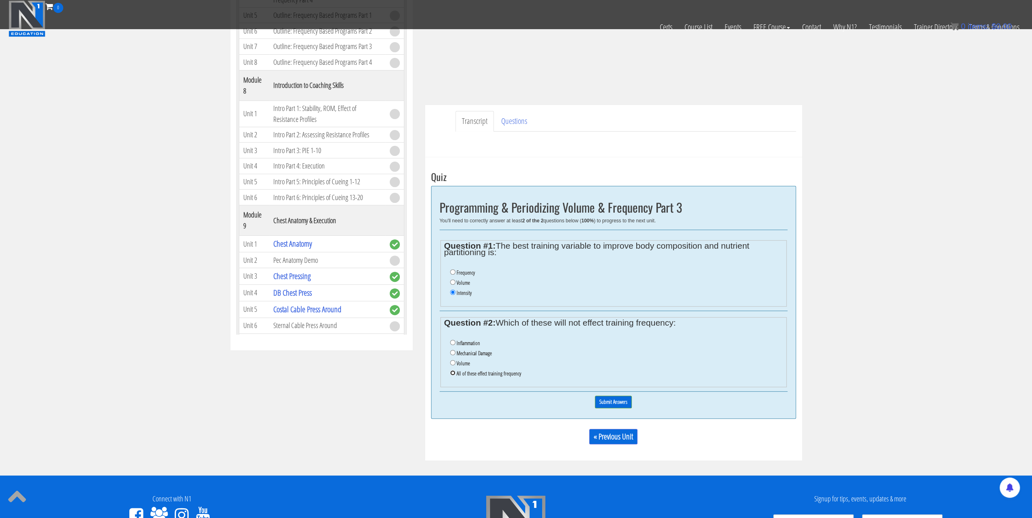
click at [452, 373] on input "All of these effect training frequency" at bounding box center [452, 373] width 5 height 5
radio input "true"
click at [609, 403] on input "Submit Answers" at bounding box center [613, 402] width 37 height 13
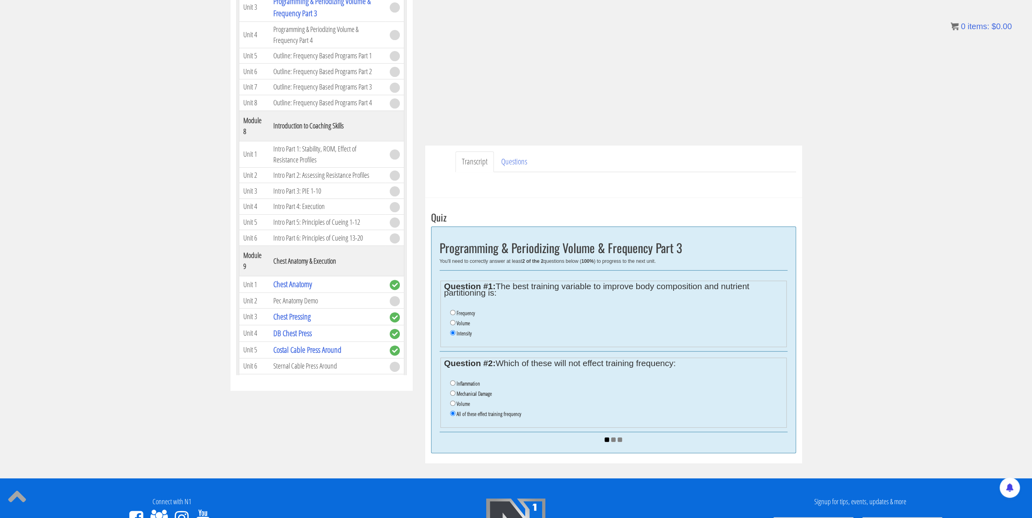
scroll to position [0, 0]
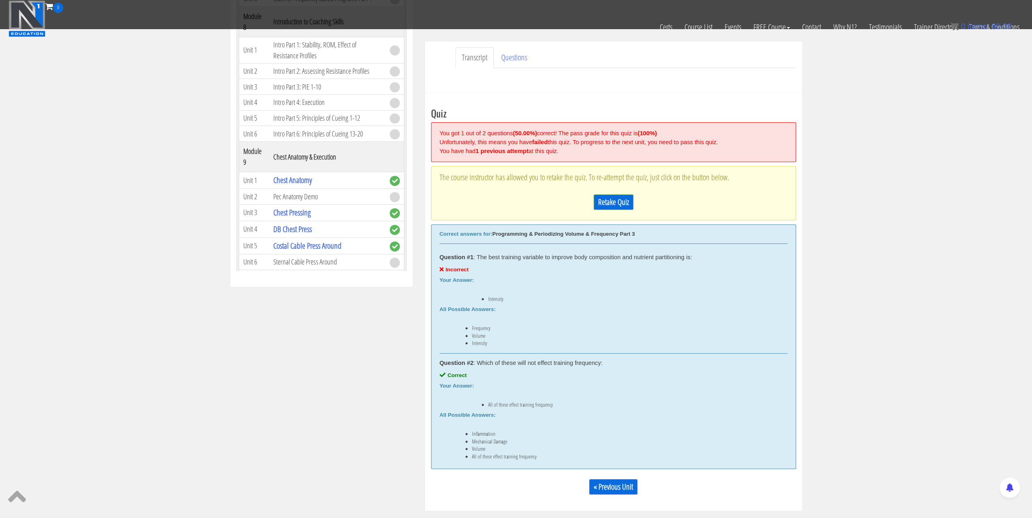
scroll to position [226, 0]
click at [608, 204] on link "Retake Quiz" at bounding box center [613, 201] width 40 height 15
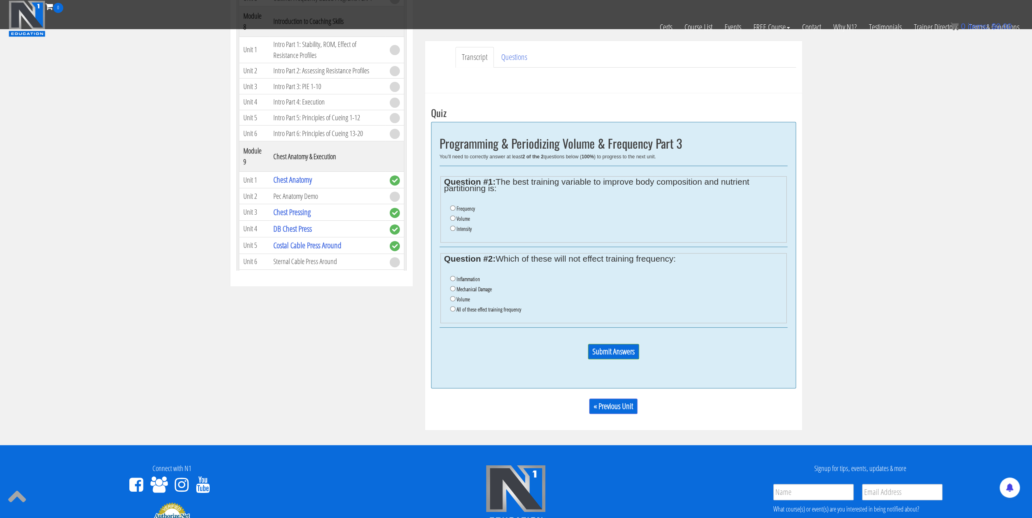
click at [456, 216] on label "Volume" at bounding box center [462, 219] width 13 height 6
click at [455, 216] on input "Volume" at bounding box center [452, 218] width 5 height 5
radio input "true"
click at [456, 306] on label "All of these effect training frequency" at bounding box center [488, 309] width 64 height 6
click at [455, 306] on input "All of these effect training frequency" at bounding box center [452, 308] width 5 height 5
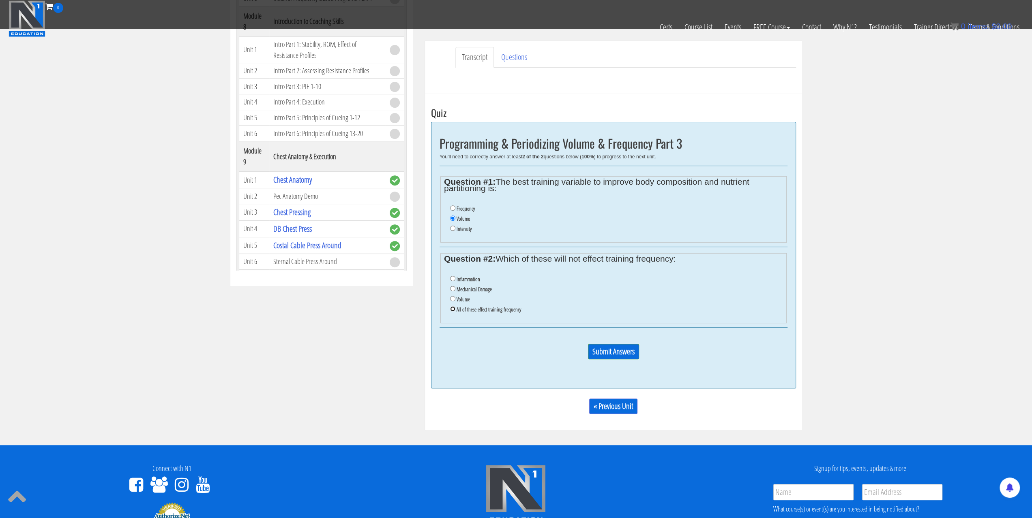
radio input "true"
click at [587, 345] on p "Submit Answers" at bounding box center [613, 355] width 348 height 22
click at [600, 348] on input "Submit Answers" at bounding box center [613, 351] width 51 height 15
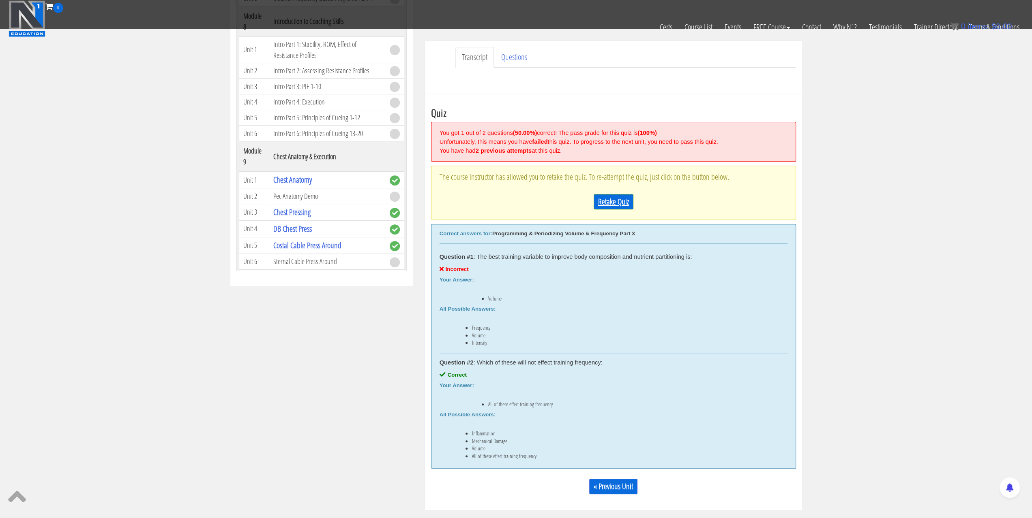
click at [617, 206] on link "Retake Quiz" at bounding box center [613, 201] width 40 height 15
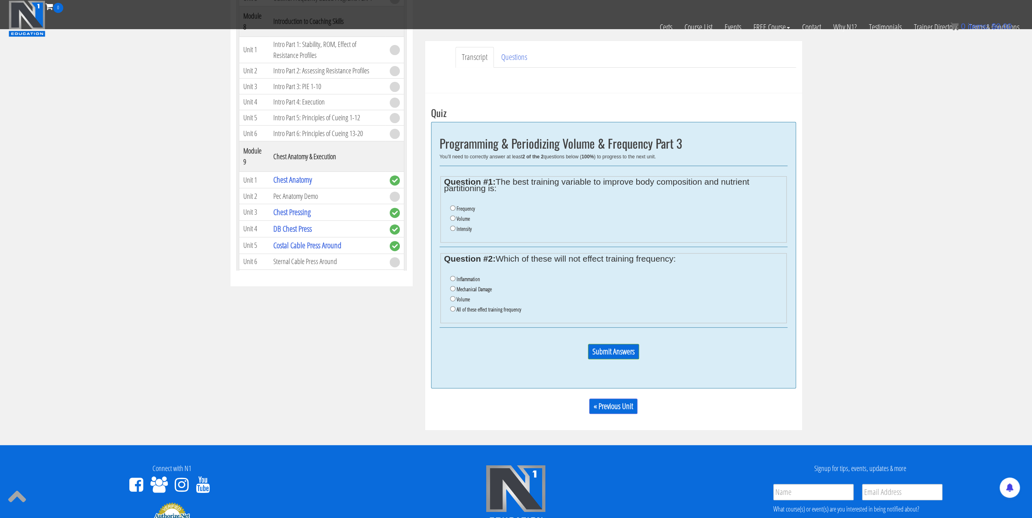
click at [456, 207] on label "Frequency" at bounding box center [465, 209] width 18 height 6
click at [455, 207] on input "Frequency" at bounding box center [452, 208] width 5 height 5
radio input "true"
click at [465, 306] on label "All of these effect training frequency" at bounding box center [488, 309] width 64 height 6
click at [455, 306] on input "All of these effect training frequency" at bounding box center [452, 308] width 5 height 5
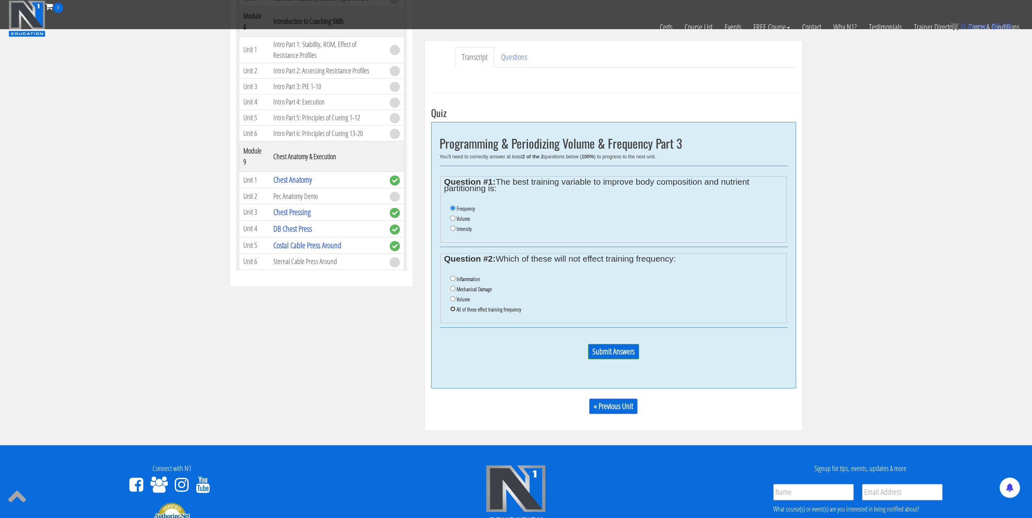
radio input "true"
click at [611, 352] on input "Submit Answers" at bounding box center [613, 351] width 51 height 15
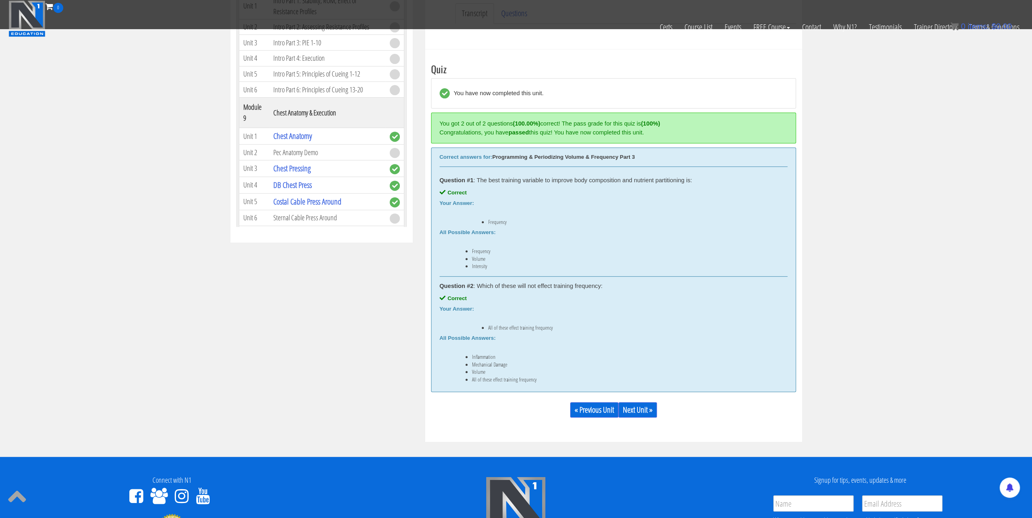
scroll to position [278, 0]
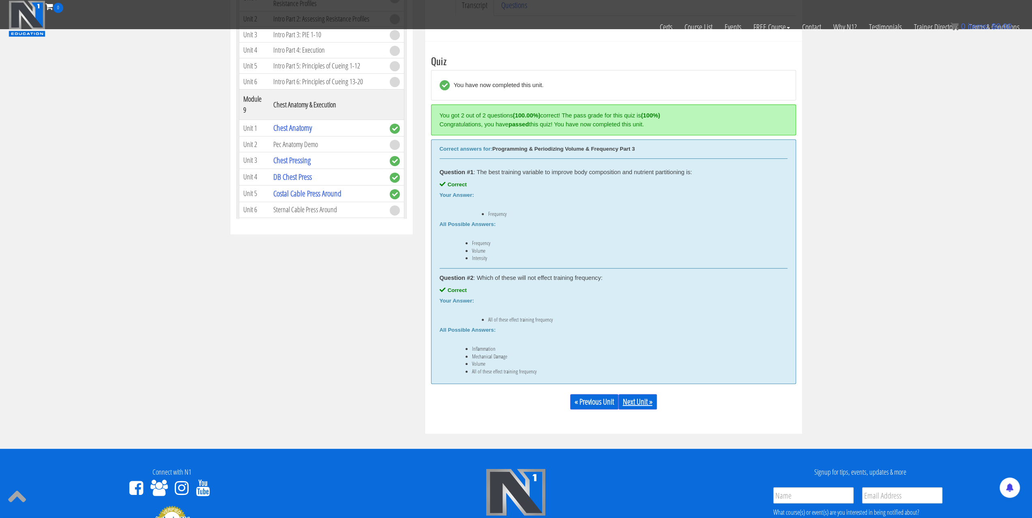
click at [627, 398] on link "Next Unit »" at bounding box center [637, 401] width 39 height 15
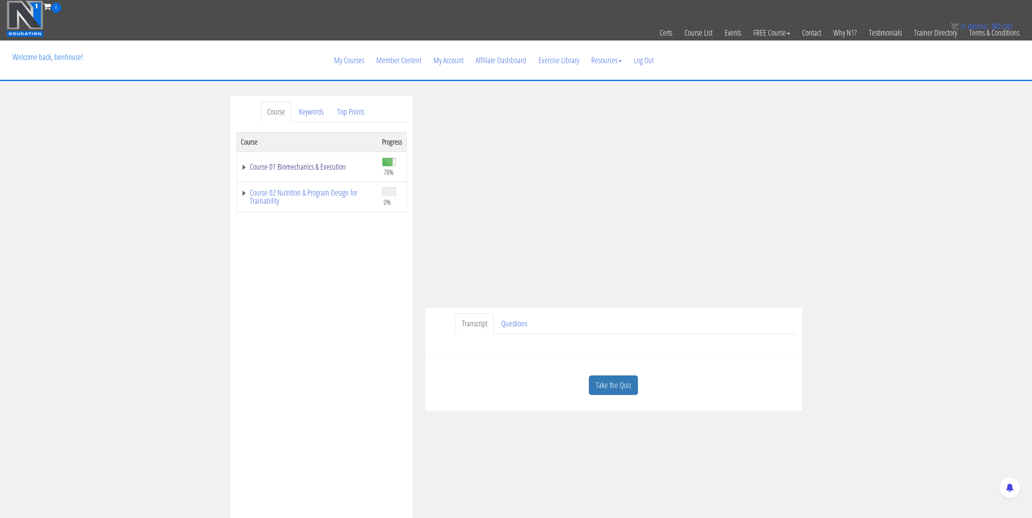
click at [247, 166] on link "Course 01 Biomechanics & Execution" at bounding box center [307, 167] width 133 height 8
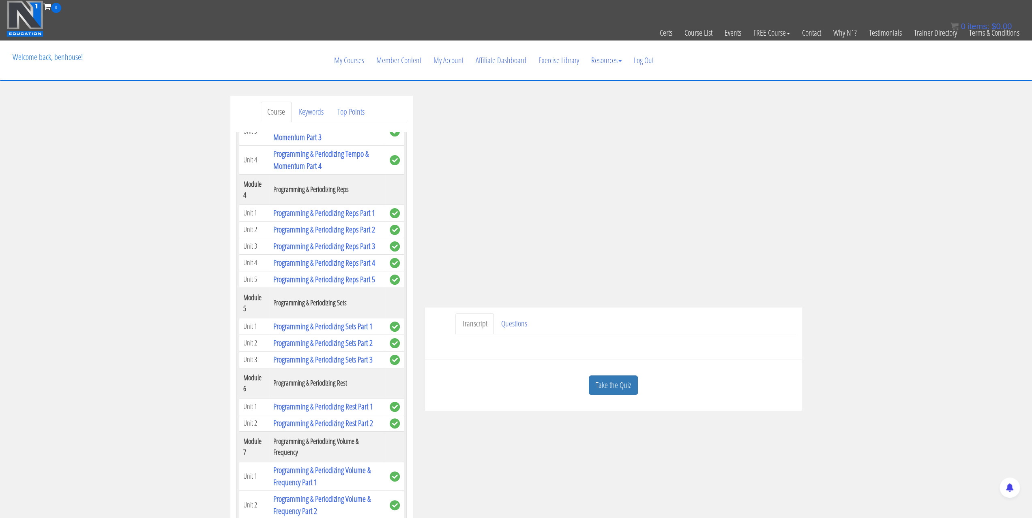
scroll to position [851, 0]
